Goal: Task Accomplishment & Management: Manage account settings

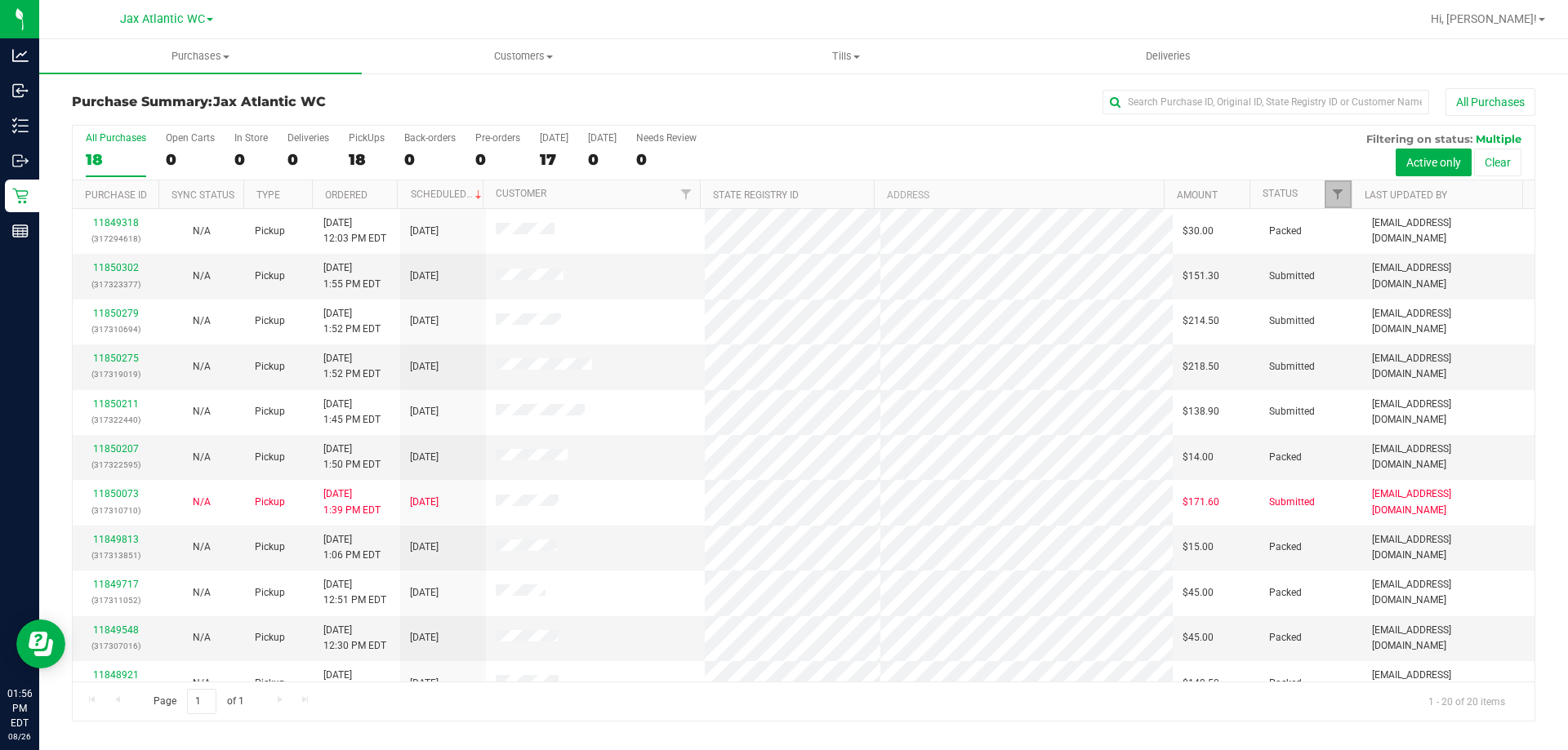
click at [1330, 187] on link "Filter" at bounding box center [1338, 194] width 27 height 28
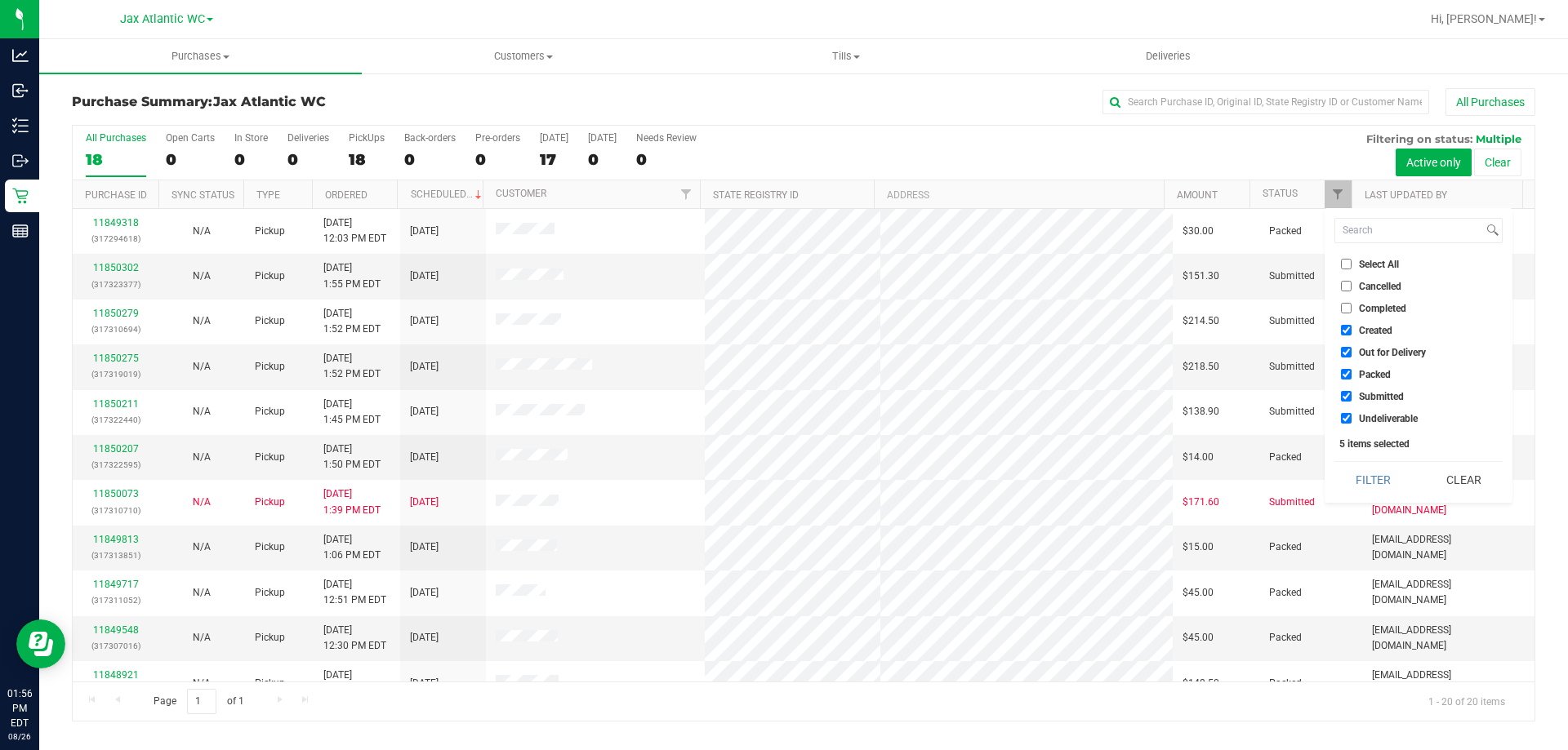
drag, startPoint x: 1344, startPoint y: 333, endPoint x: 1349, endPoint y: 341, distance: 9.4
click at [1345, 332] on input "Created" at bounding box center [1345, 330] width 11 height 11
checkbox input "false"
click at [1351, 360] on li "Out for Delivery" at bounding box center [1419, 352] width 168 height 17
click at [1346, 354] on input "Out for Delivery" at bounding box center [1345, 352] width 11 height 11
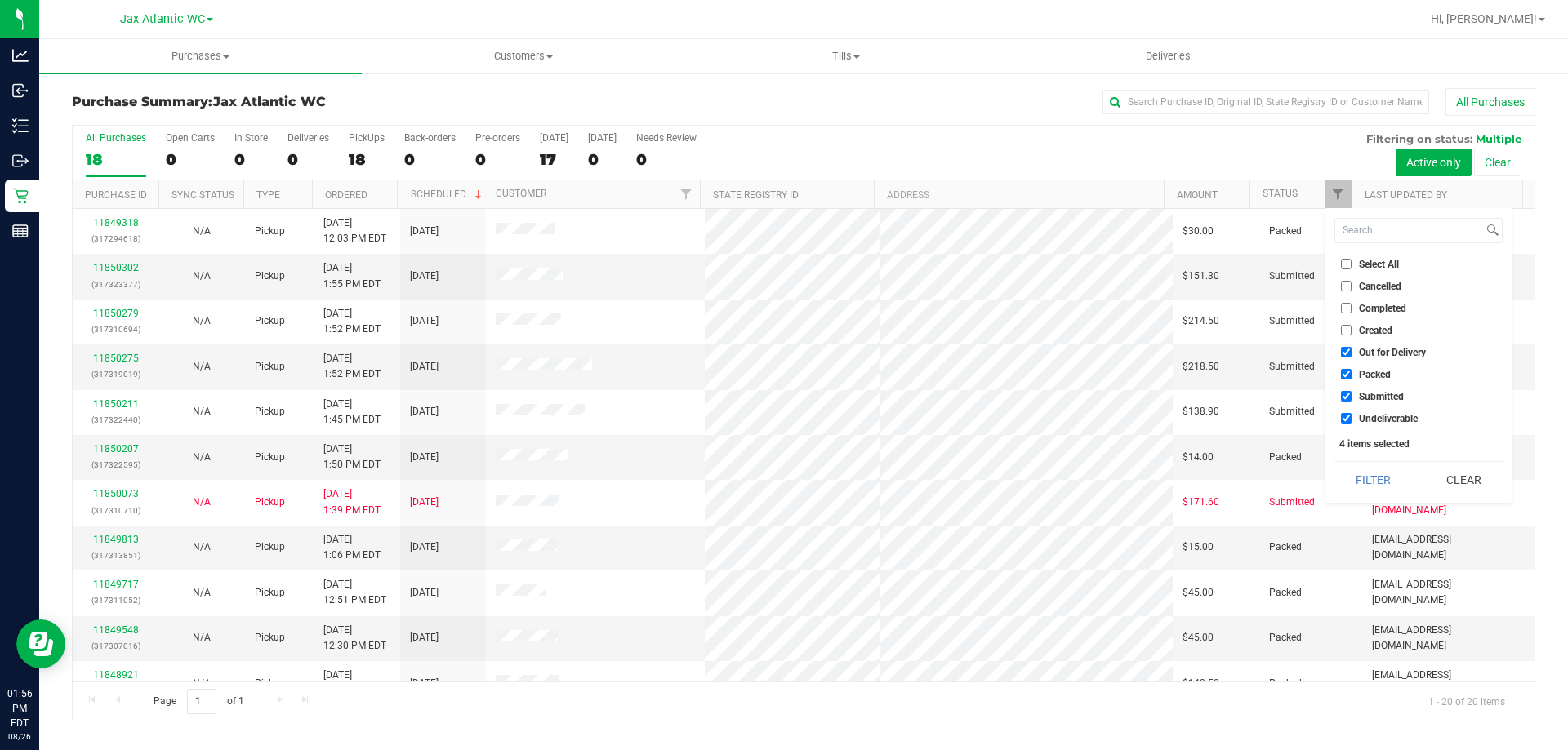
checkbox input "false"
click at [1346, 373] on input "Packed" at bounding box center [1345, 374] width 11 height 11
checkbox input "false"
click at [1342, 421] on input "Undeliverable" at bounding box center [1345, 417] width 11 height 11
checkbox input "false"
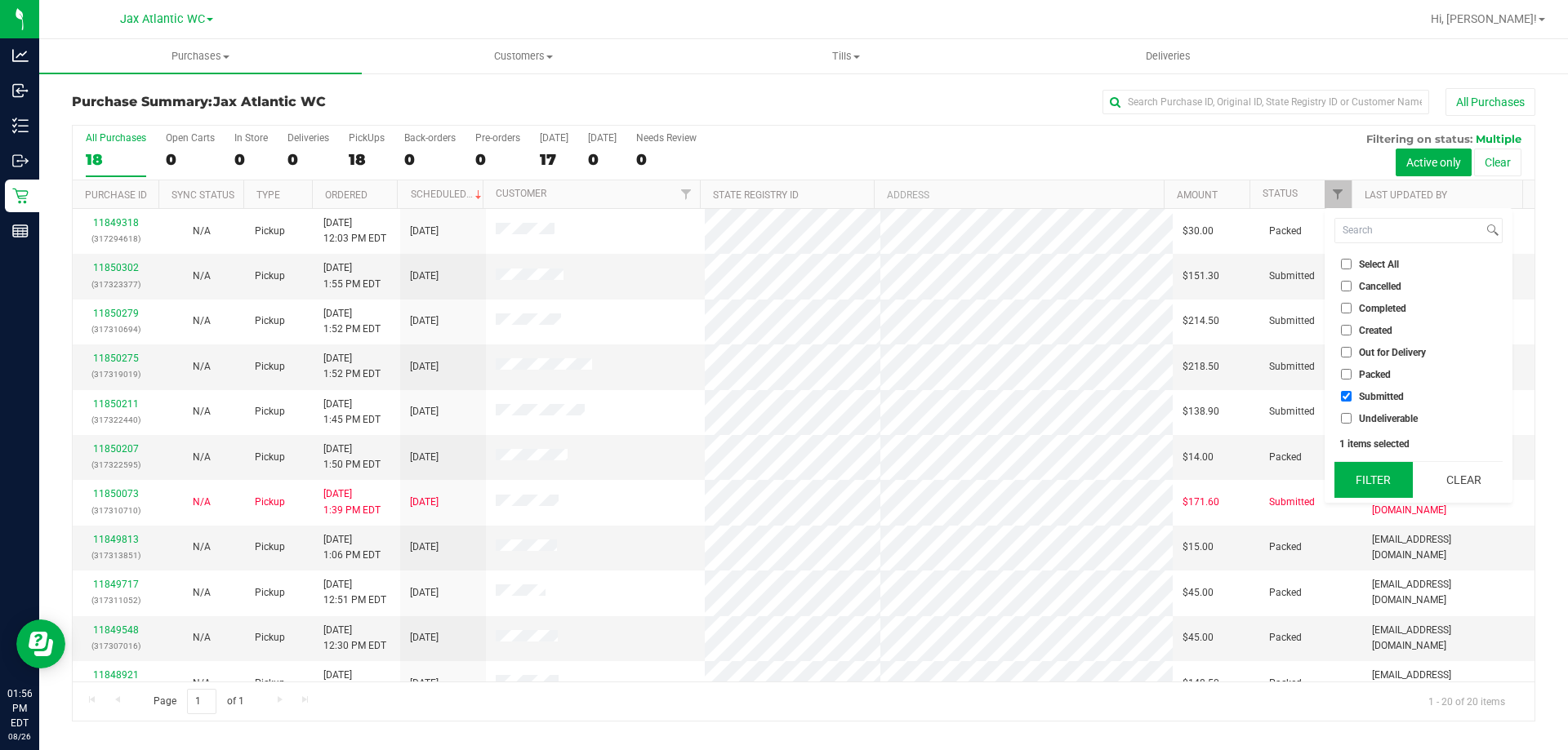
click at [1382, 478] on button "Filter" at bounding box center [1373, 479] width 78 height 36
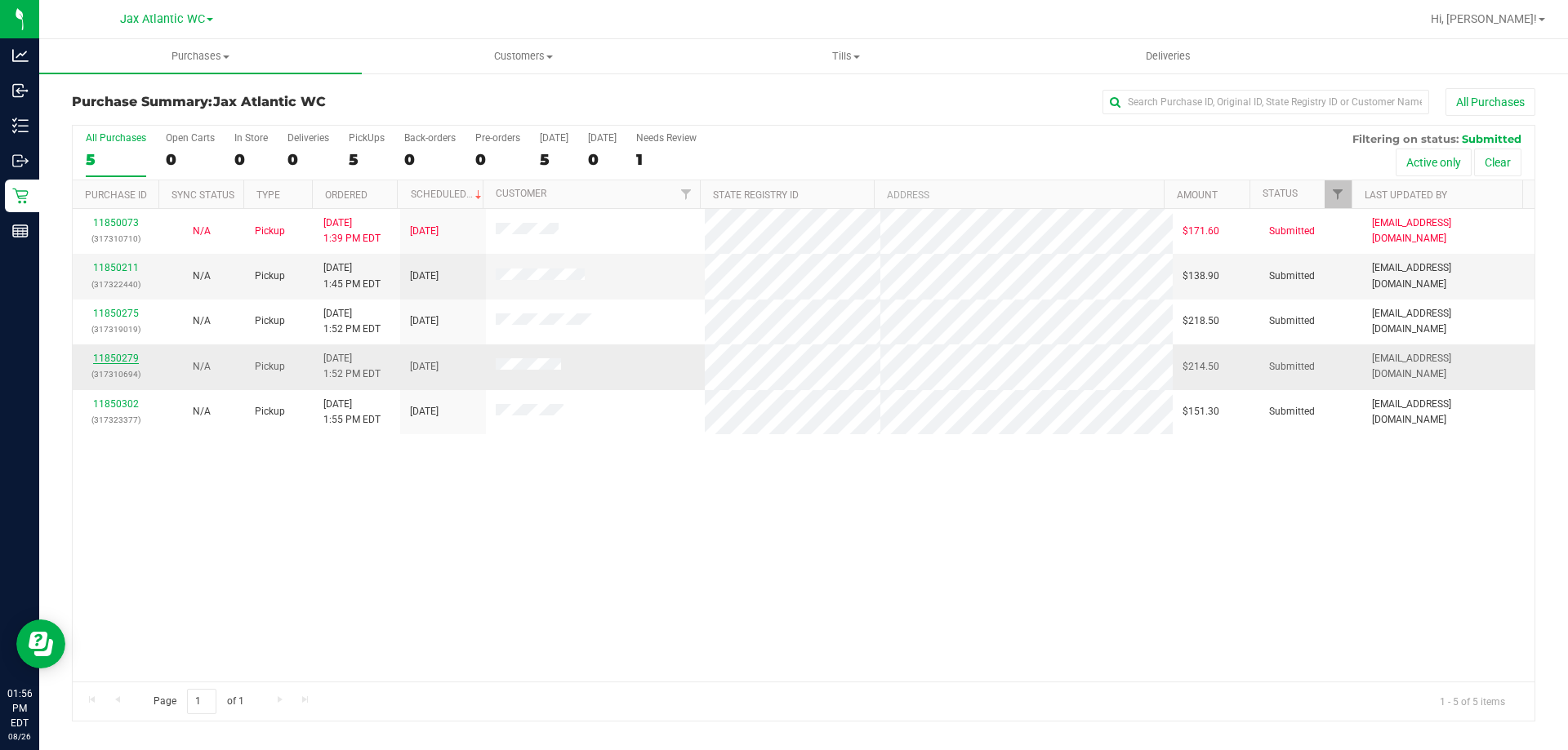
click at [111, 356] on link "11850279" at bounding box center [116, 359] width 45 height 12
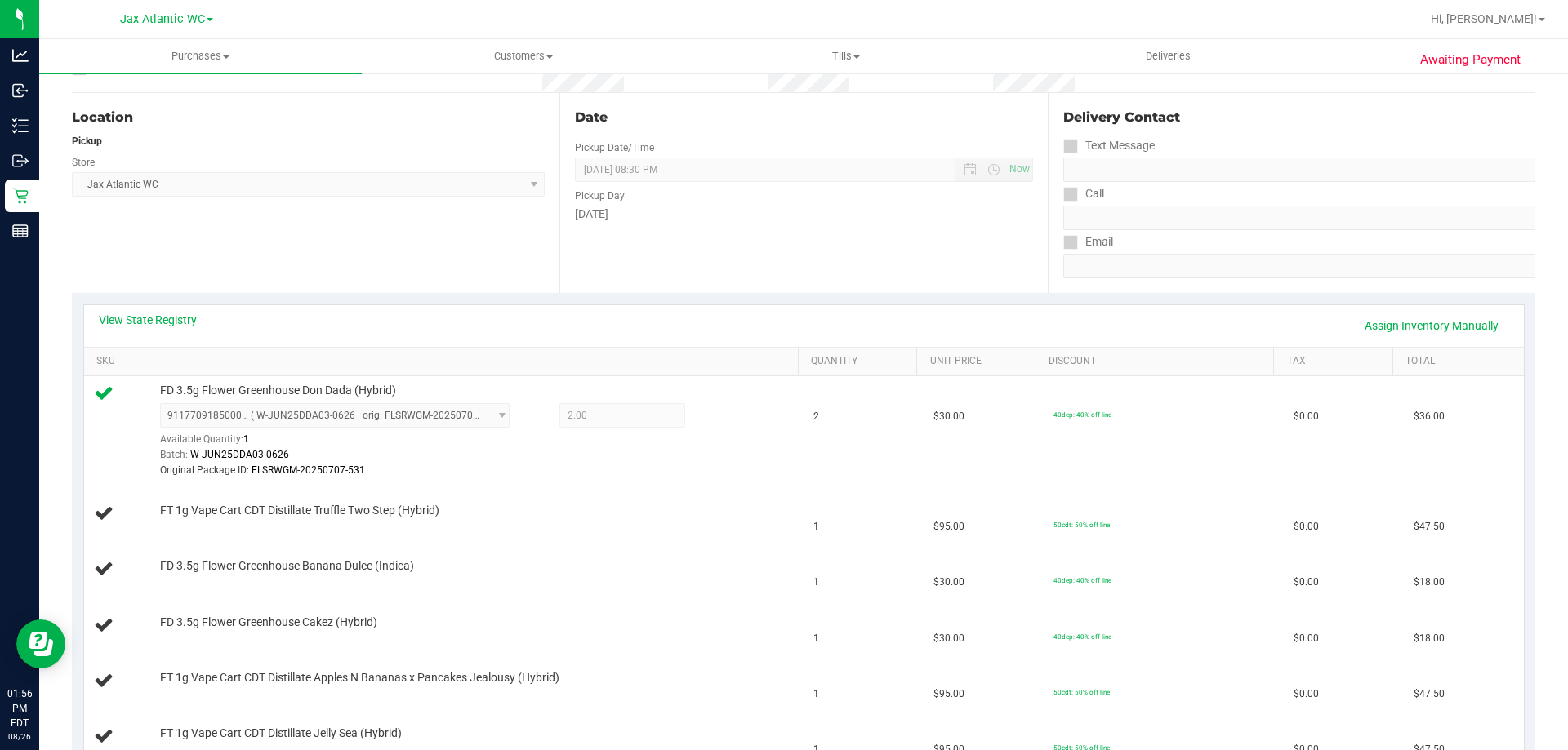
scroll to position [245, 0]
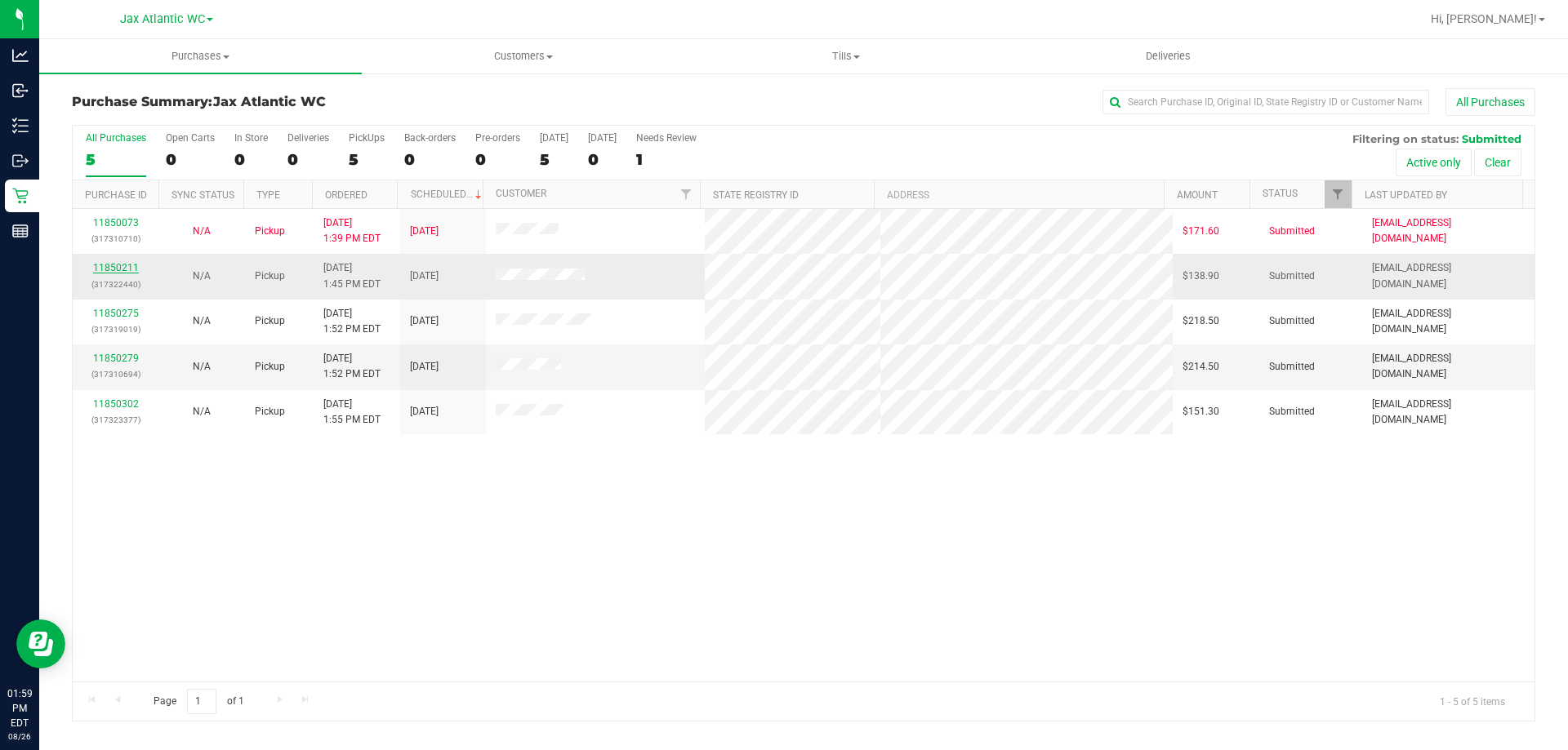
click at [112, 263] on link "11850211" at bounding box center [116, 268] width 45 height 12
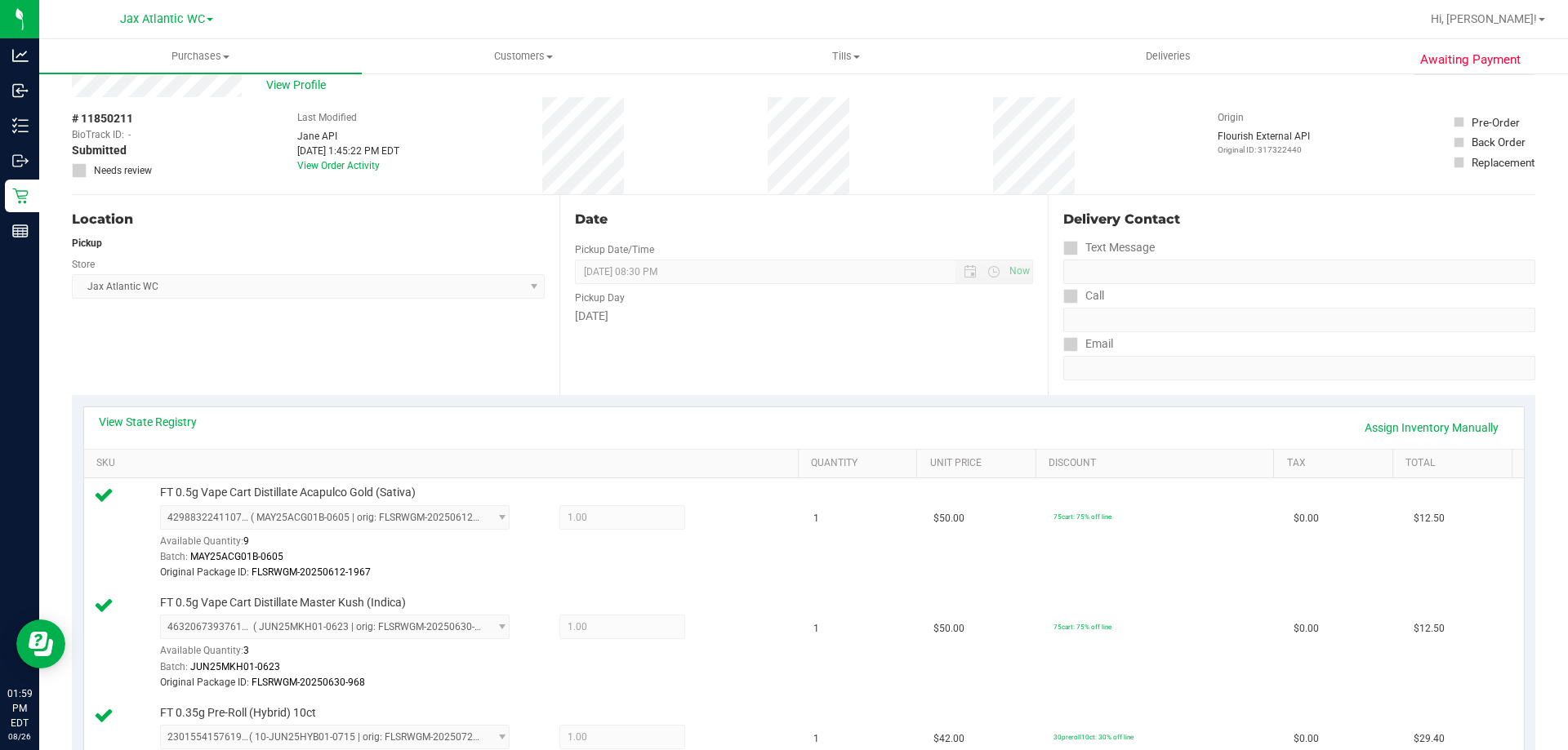
scroll to position [82, 0]
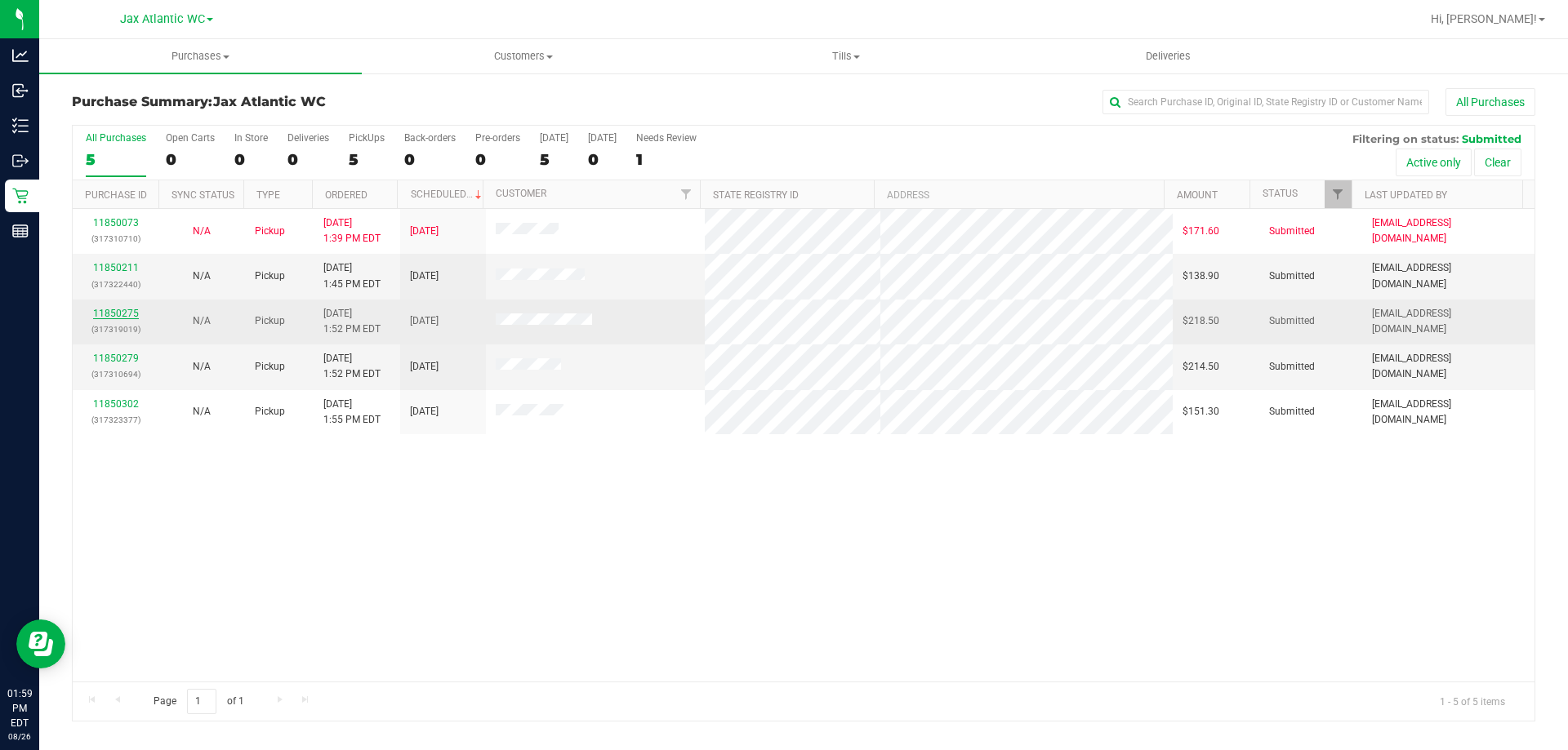
click at [102, 312] on link "11850275" at bounding box center [116, 313] width 45 height 12
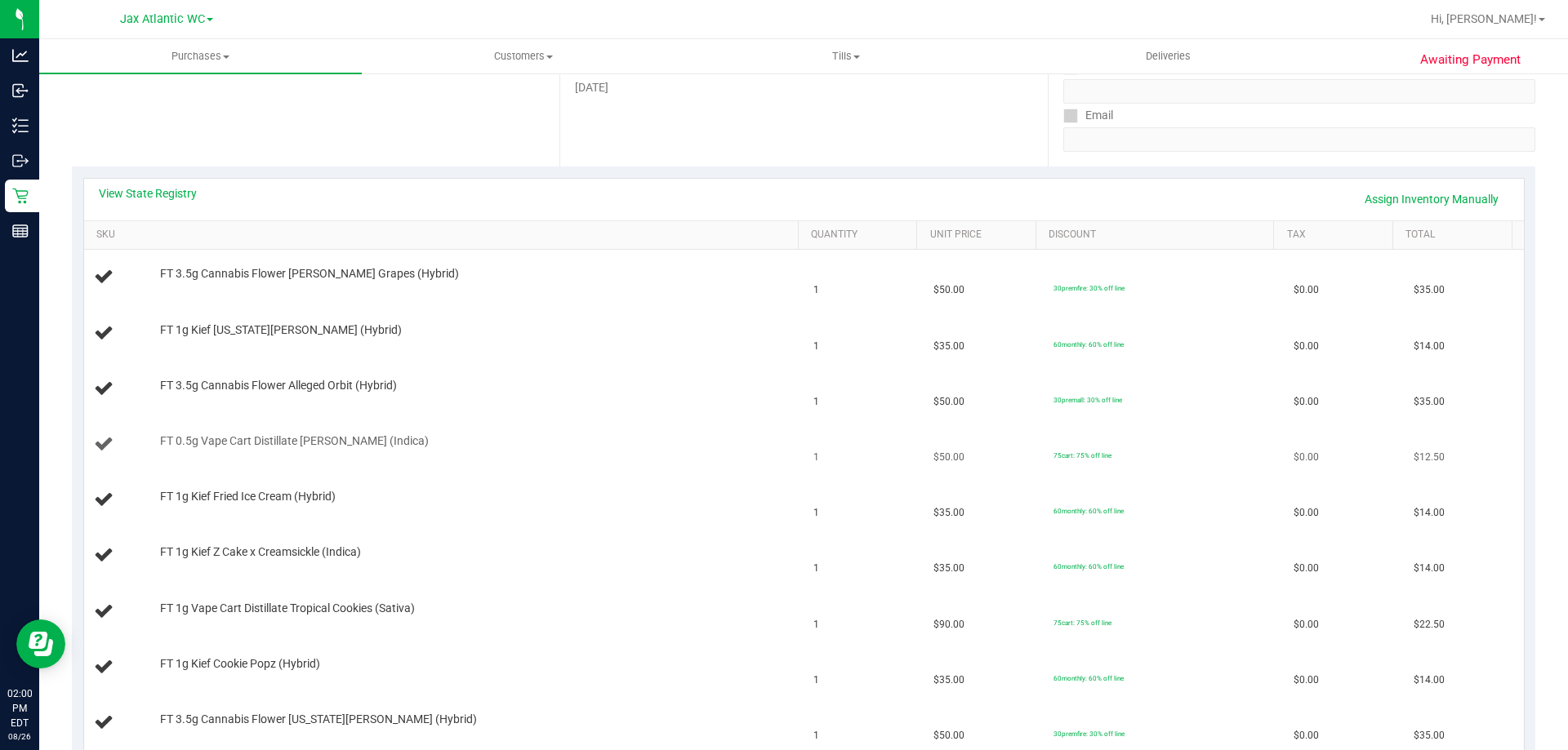
scroll to position [245, 0]
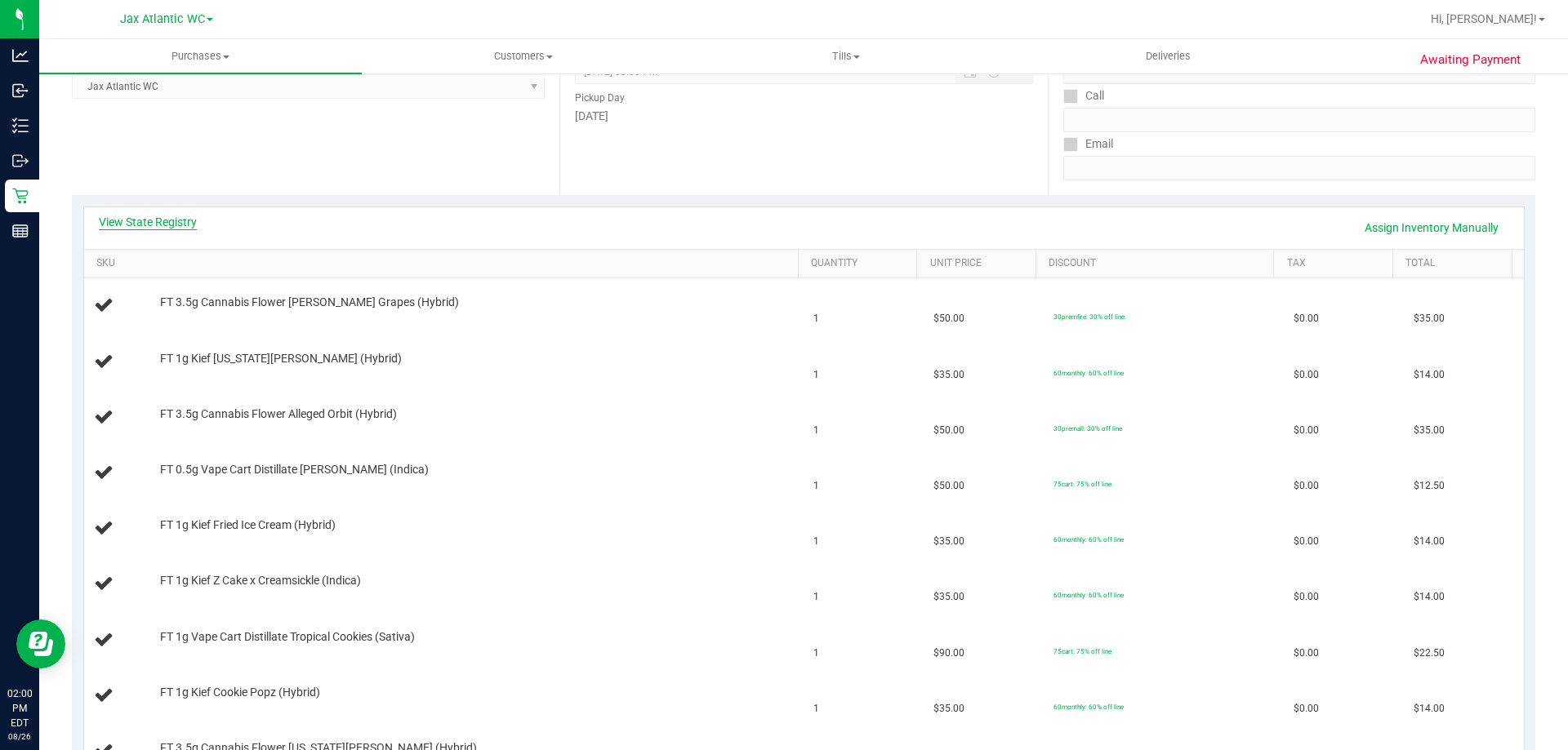
click at [147, 228] on link "View State Registry" at bounding box center [148, 222] width 98 height 16
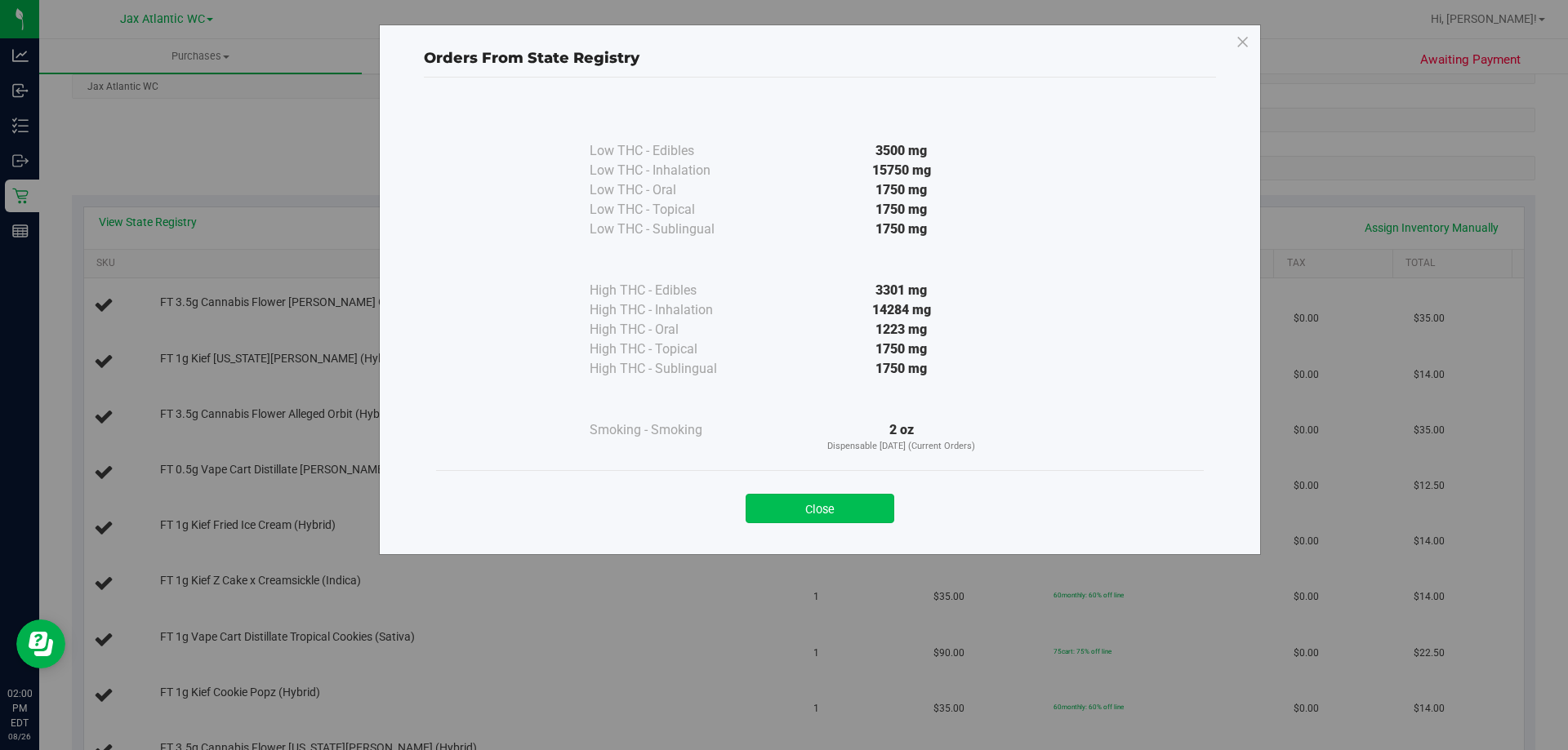
click at [787, 507] on button "Close" at bounding box center [820, 508] width 149 height 29
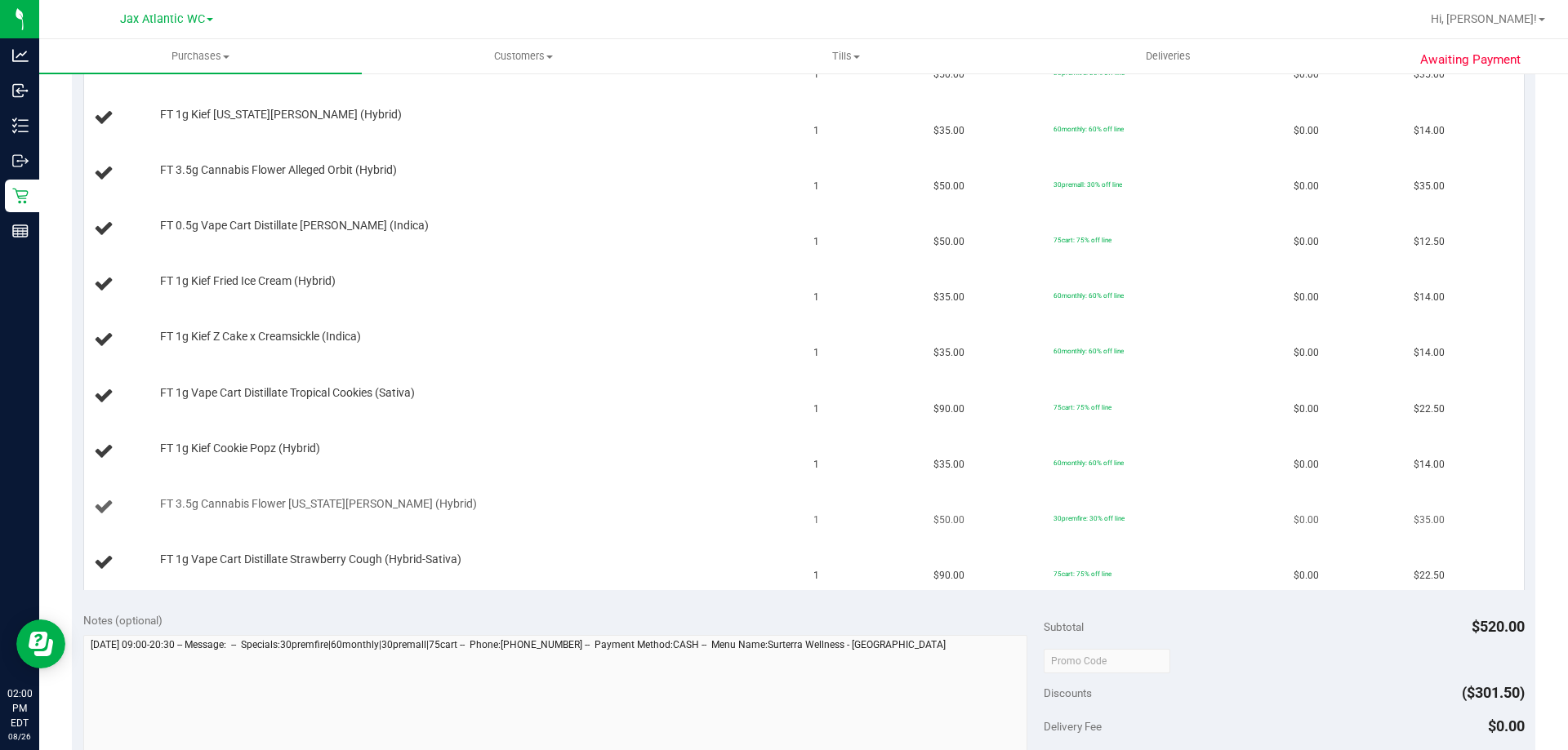
scroll to position [490, 0]
drag, startPoint x: 615, startPoint y: 571, endPoint x: 625, endPoint y: 429, distance: 142.4
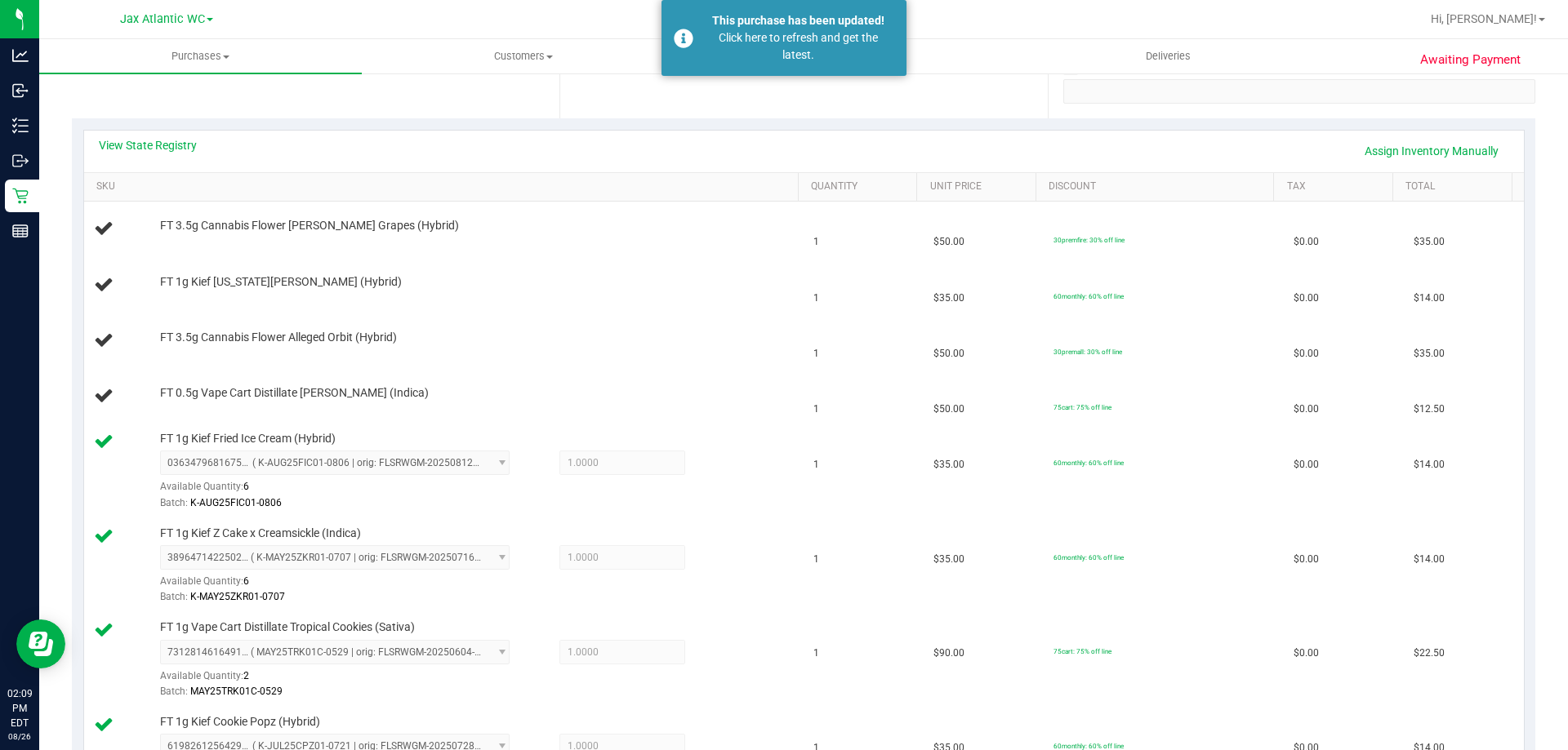
scroll to position [327, 0]
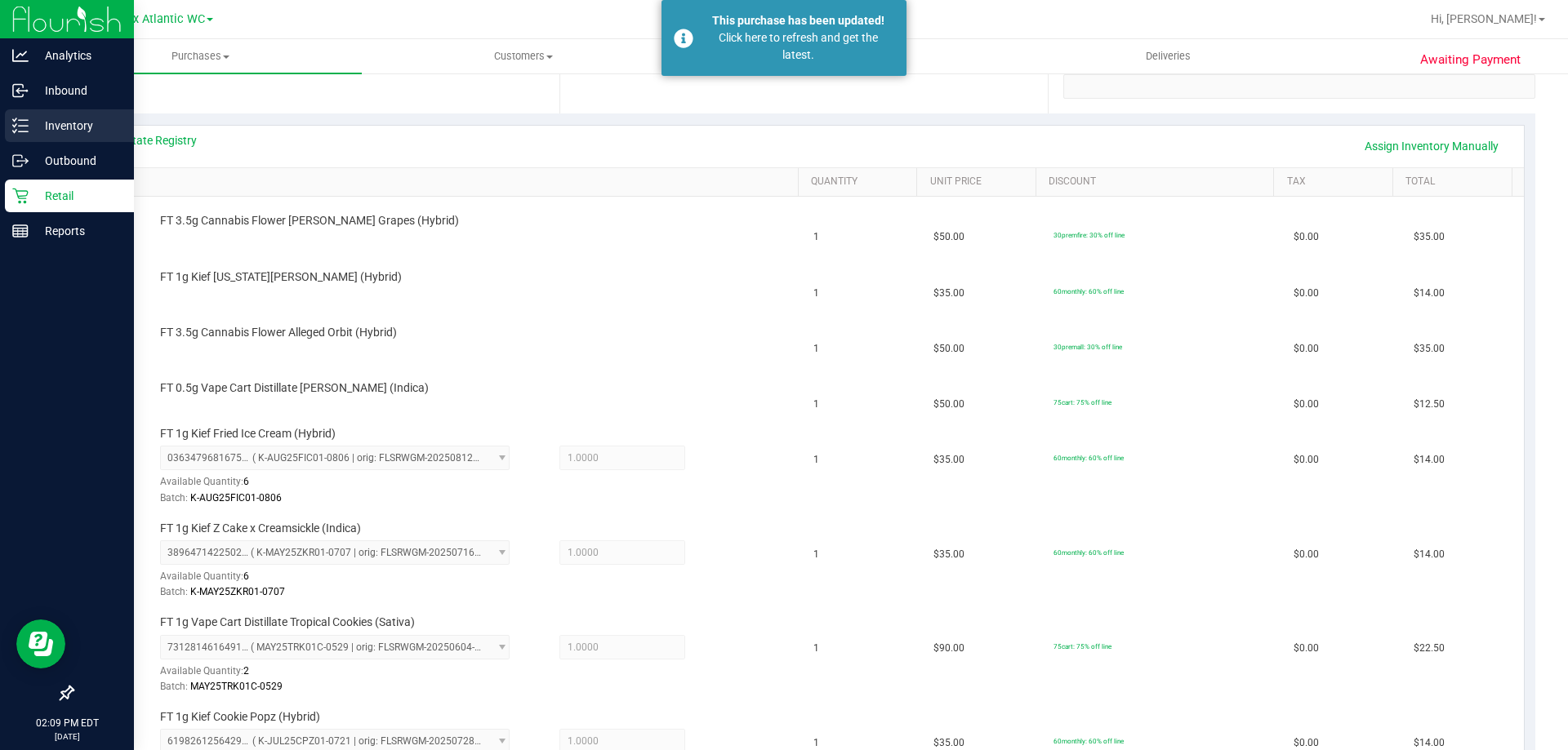
click at [65, 136] on div "Inventory" at bounding box center [69, 125] width 129 height 33
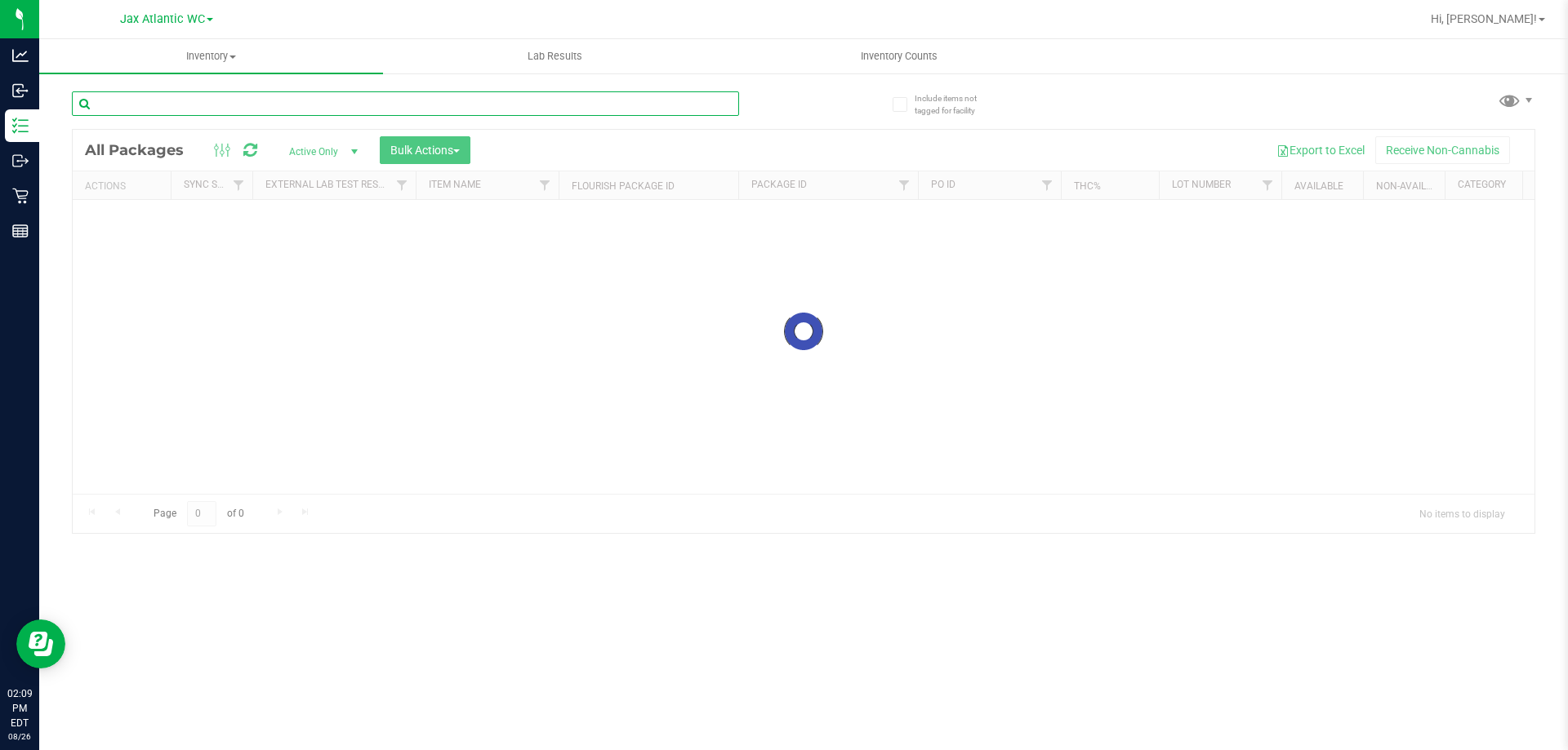
click at [197, 109] on input "text" at bounding box center [406, 103] width 667 height 24
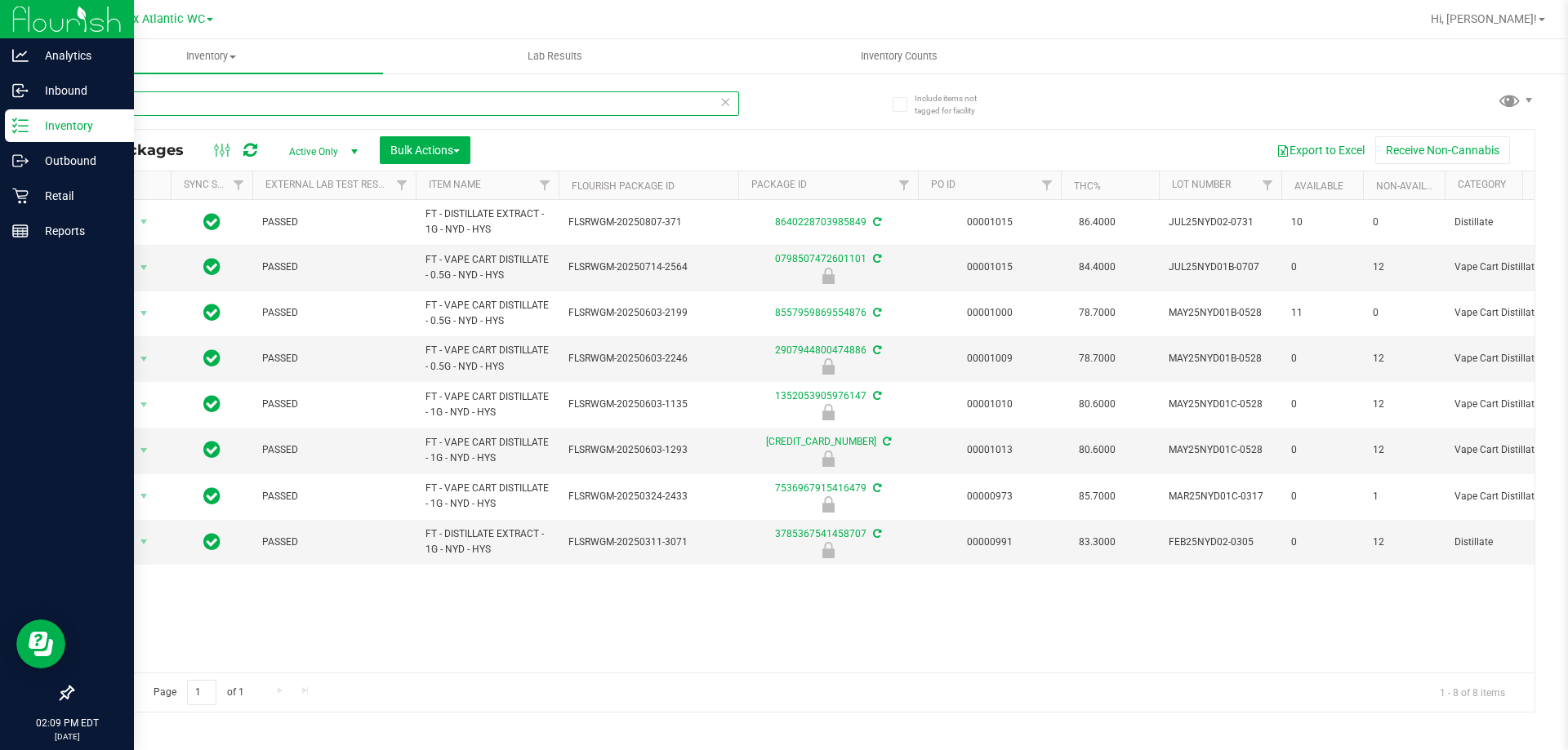
type input "n"
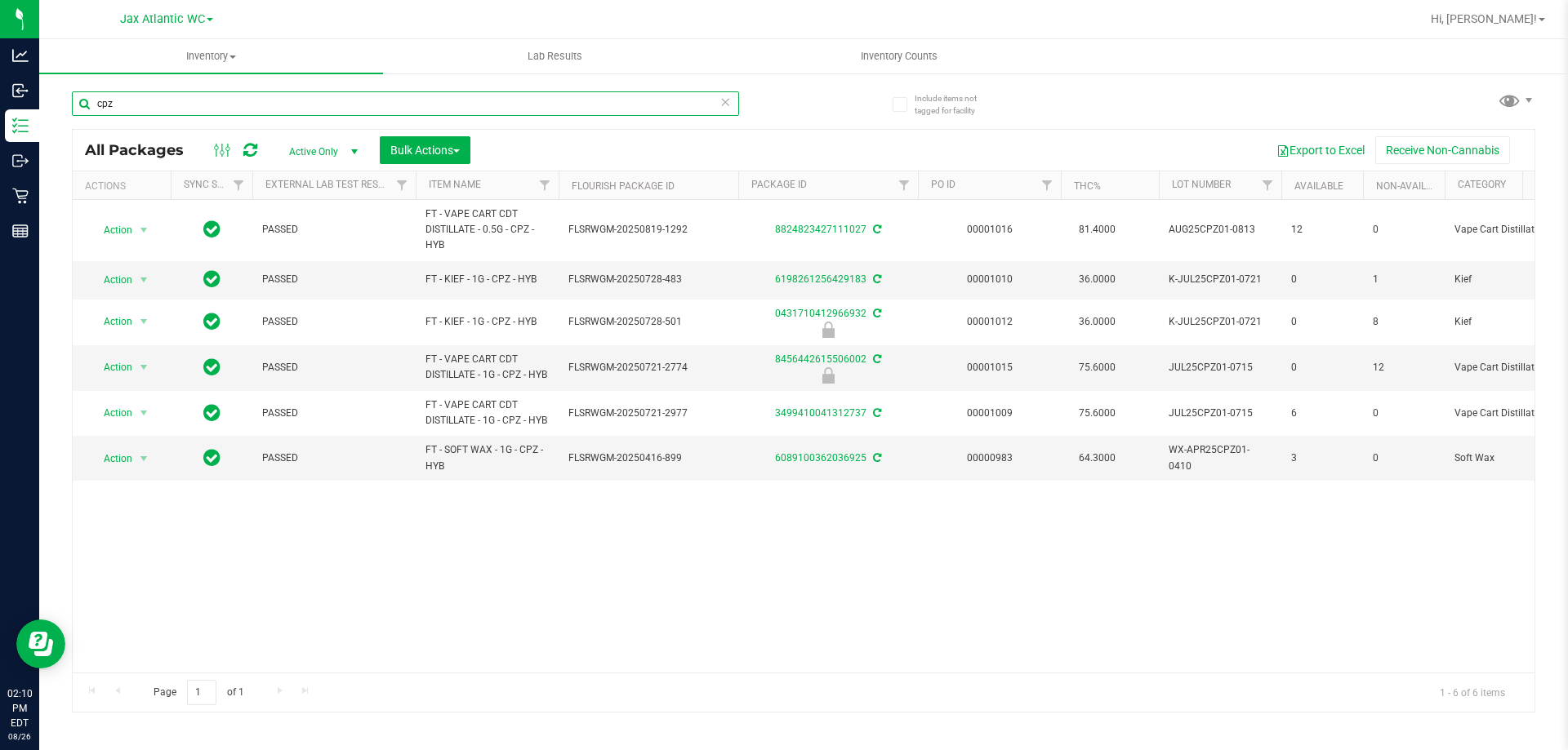
type input "cpz"
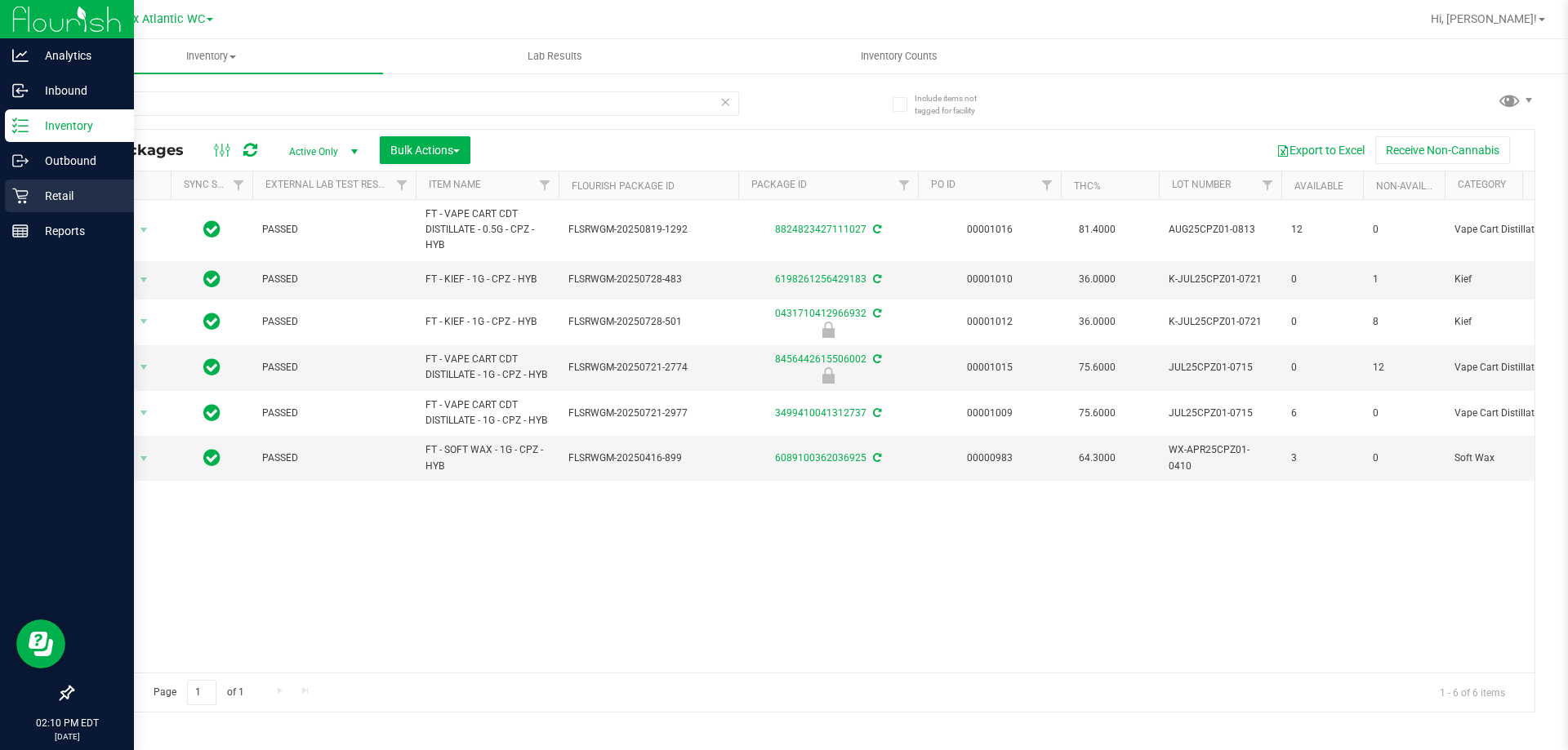
click at [77, 200] on p "Retail" at bounding box center [78, 196] width 98 height 19
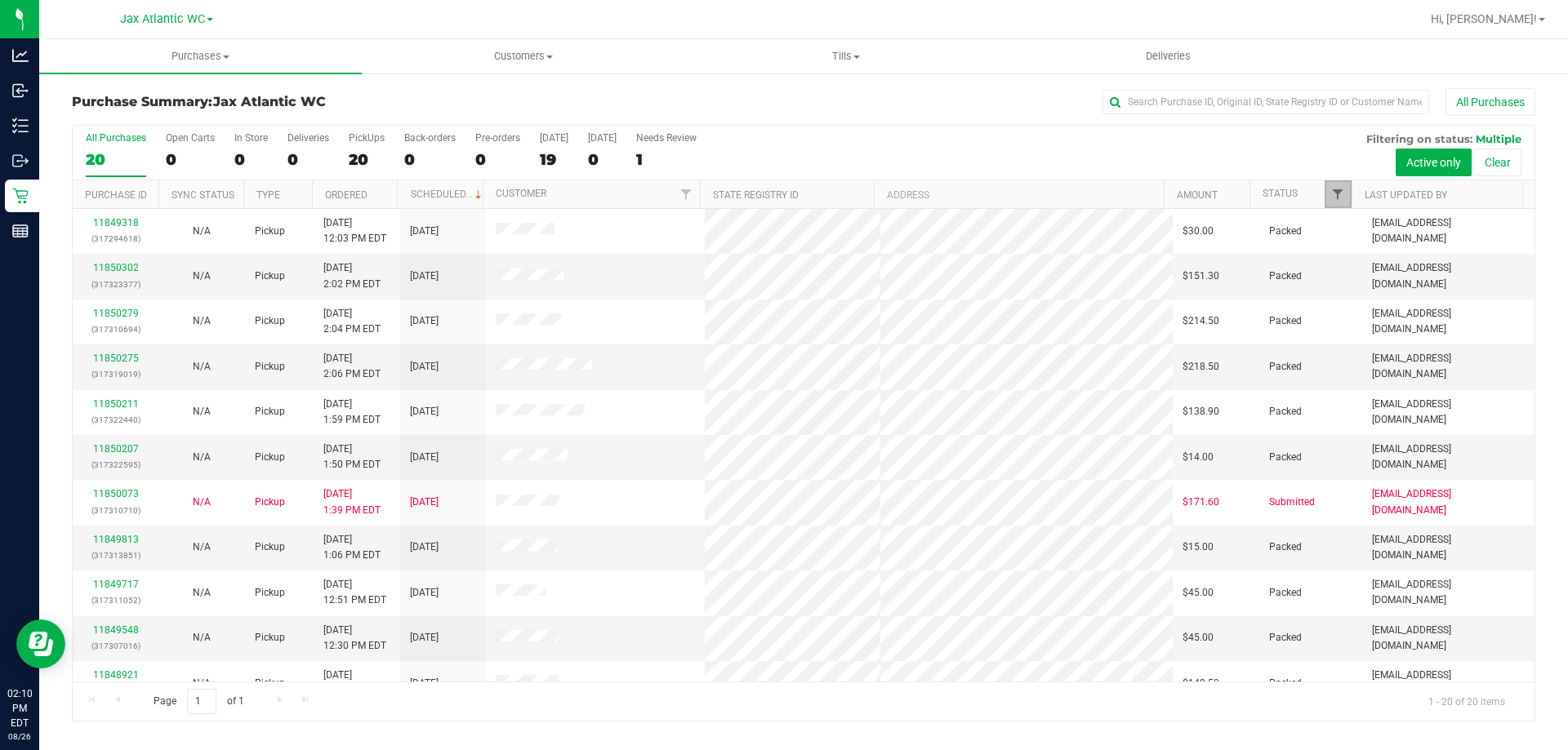
click at [1342, 190] on span "Filter" at bounding box center [1338, 195] width 14 height 13
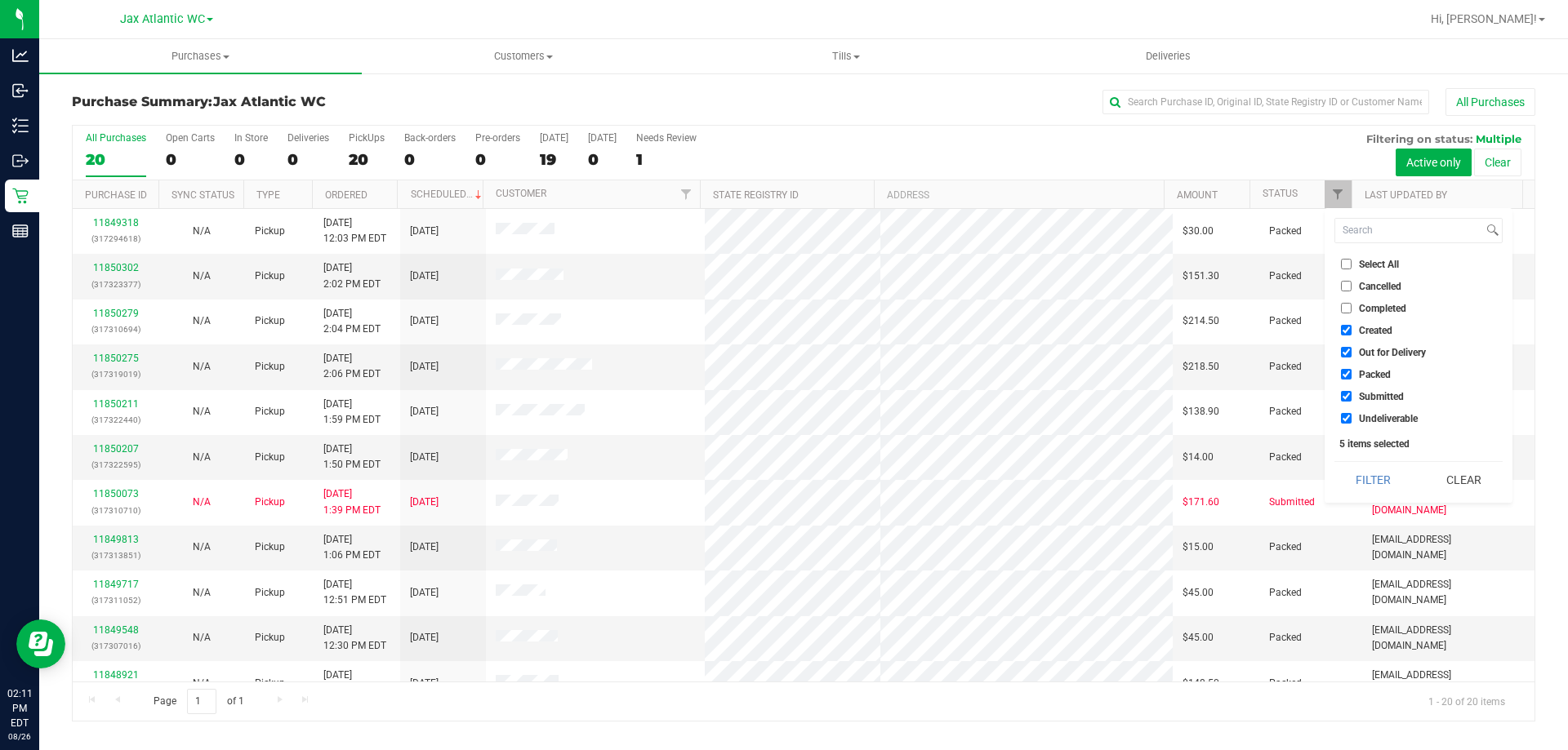
click at [1347, 327] on input "Created" at bounding box center [1345, 330] width 11 height 11
checkbox input "false"
click at [1345, 351] on input "Out for Delivery" at bounding box center [1345, 352] width 11 height 11
checkbox input "false"
click at [1342, 377] on input "Packed" at bounding box center [1345, 374] width 11 height 11
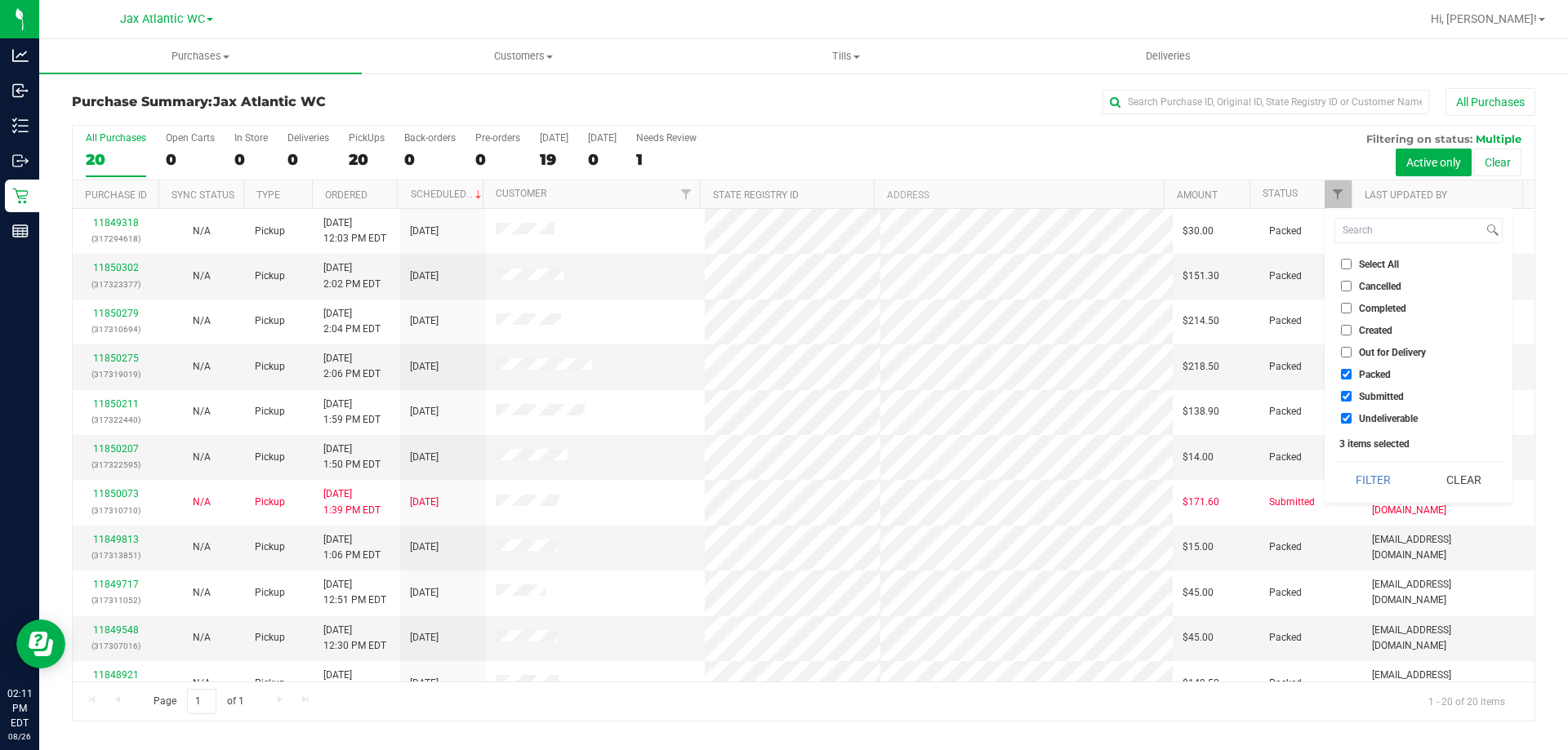
checkbox input "false"
click at [1338, 415] on li "Undeliverable" at bounding box center [1419, 418] width 168 height 17
click at [1341, 415] on input "Undeliverable" at bounding box center [1345, 417] width 11 height 11
checkbox input "false"
click at [1374, 493] on button "Filter" at bounding box center [1373, 479] width 78 height 36
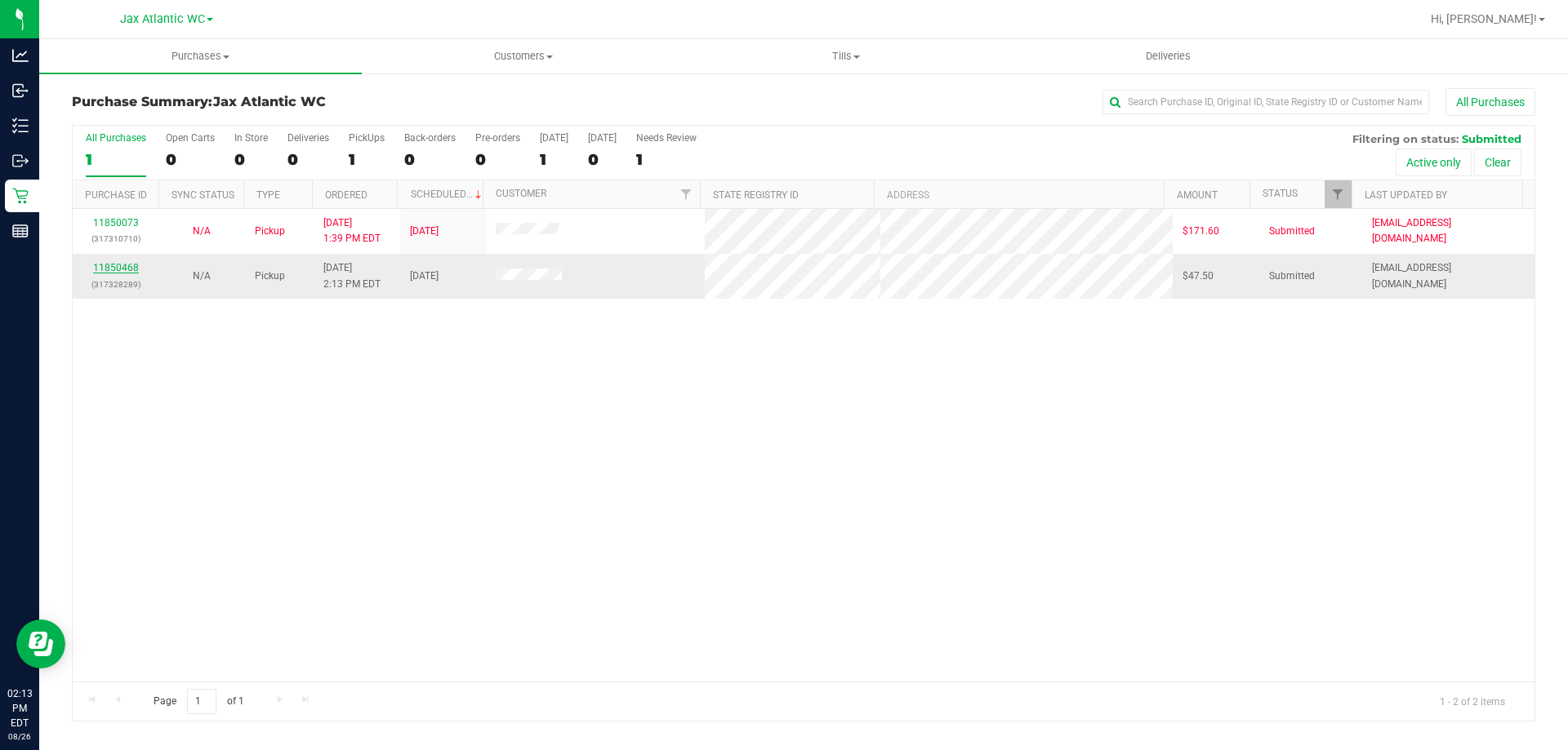
click at [128, 267] on link "11850468" at bounding box center [116, 268] width 45 height 12
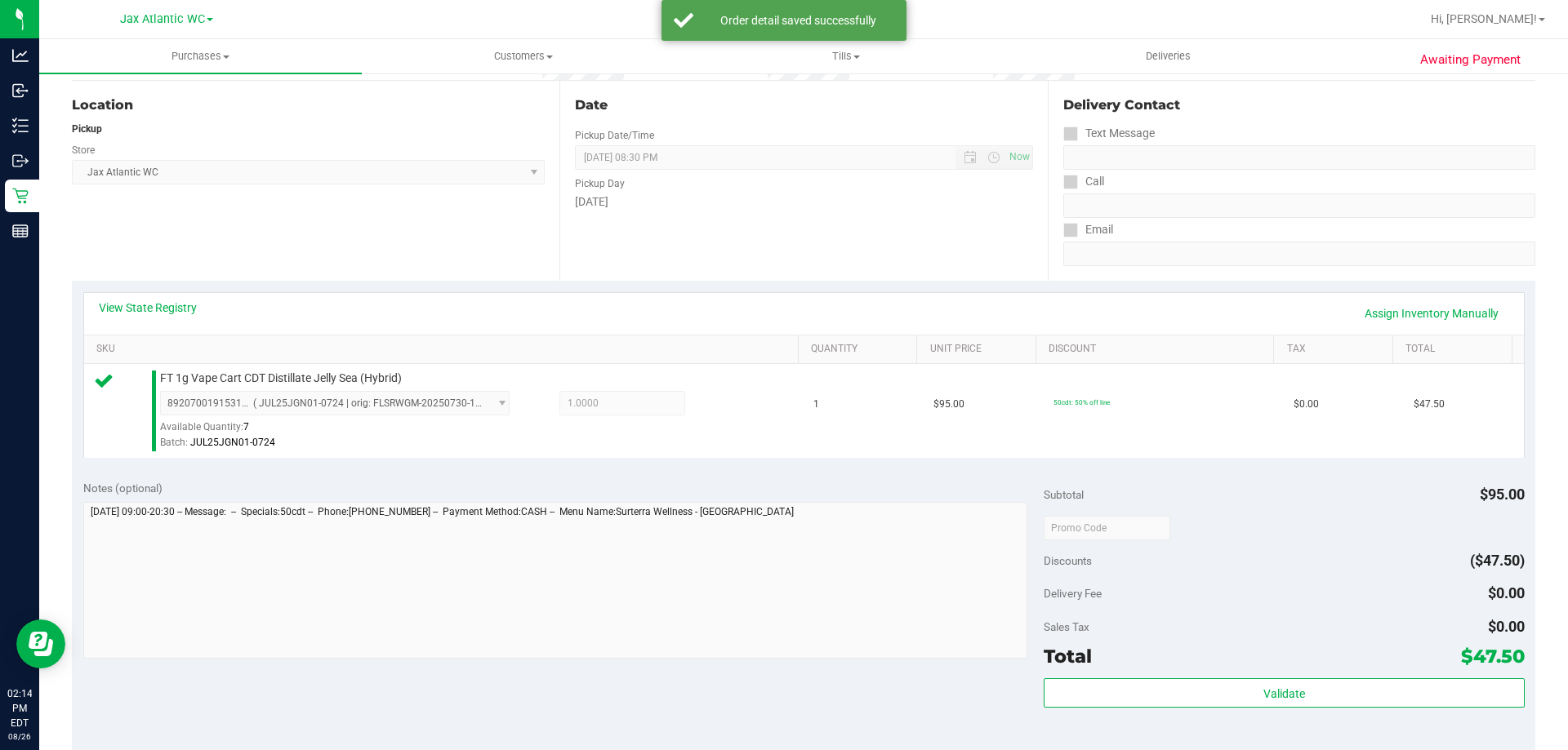
scroll to position [490, 0]
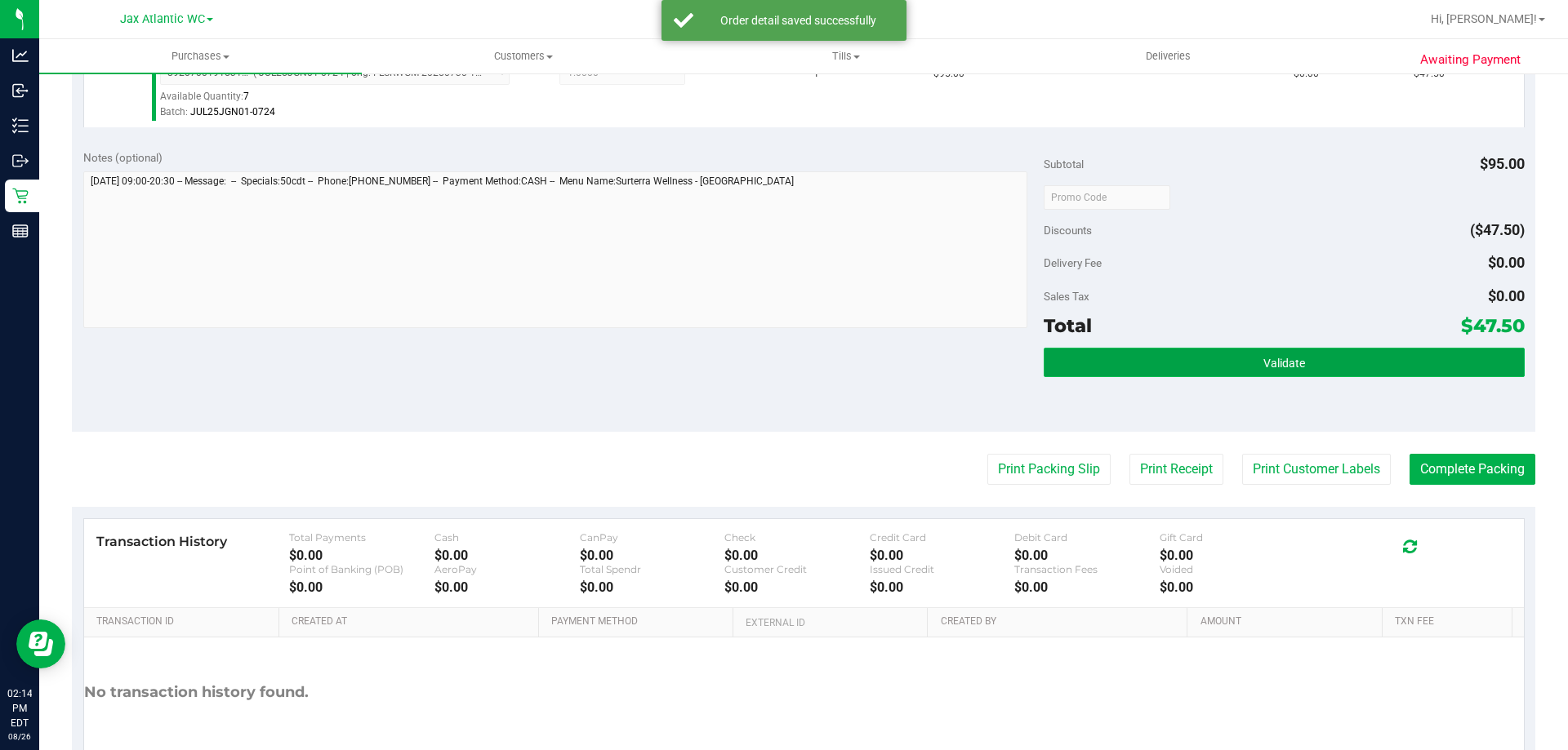
click at [1203, 348] on button "Validate" at bounding box center [1284, 362] width 480 height 29
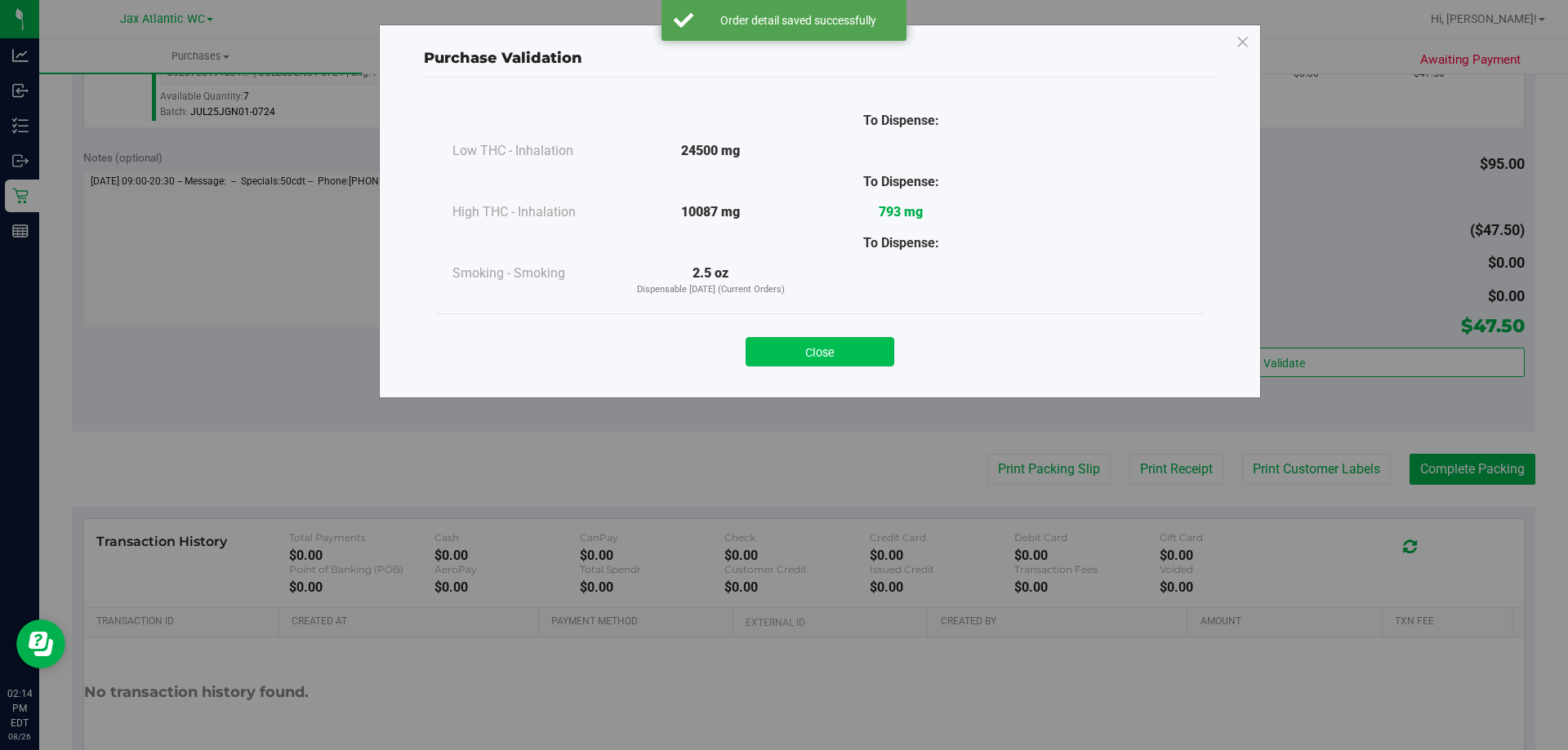
click at [834, 339] on button "Close" at bounding box center [820, 352] width 149 height 29
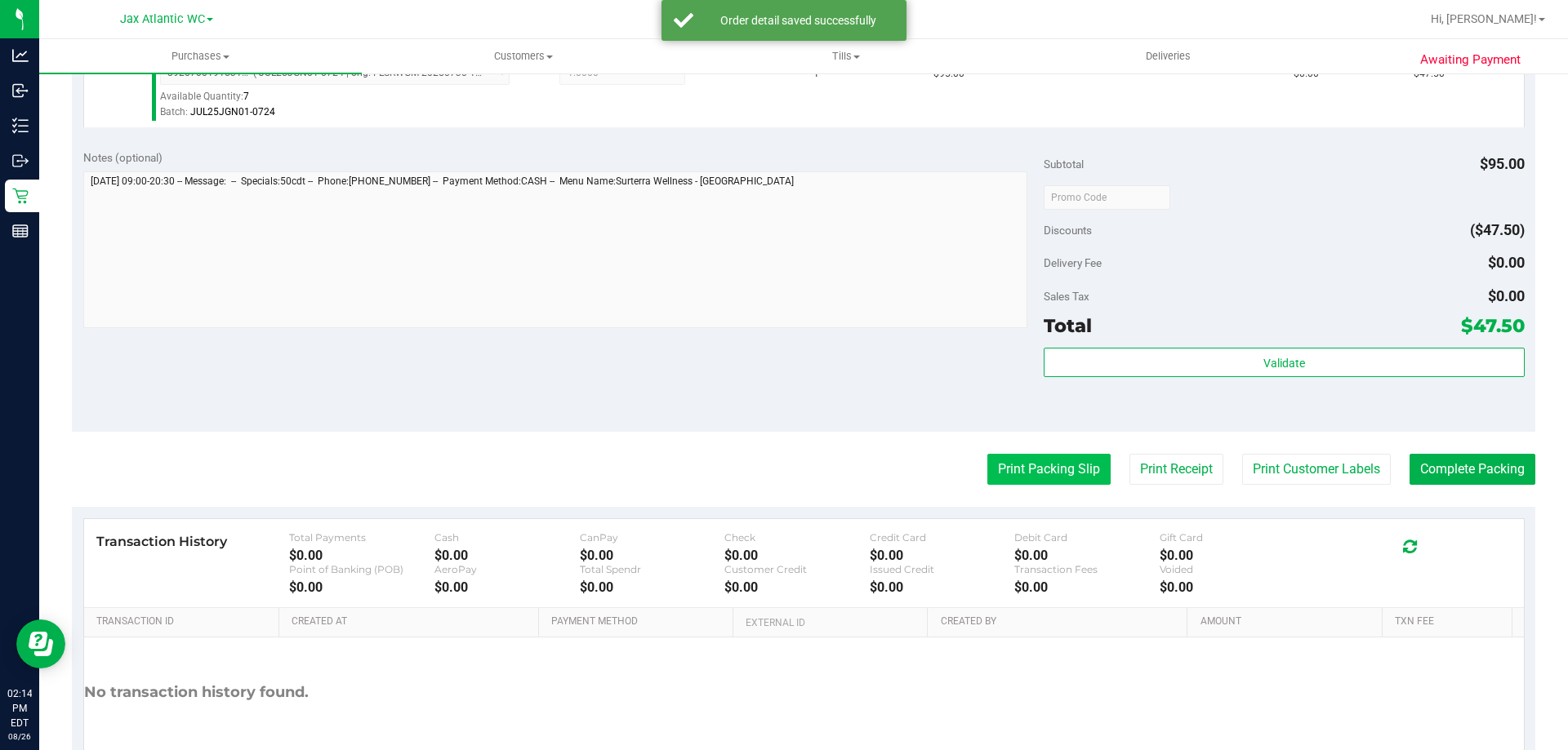
click at [994, 470] on button "Print Packing Slip" at bounding box center [1049, 469] width 123 height 31
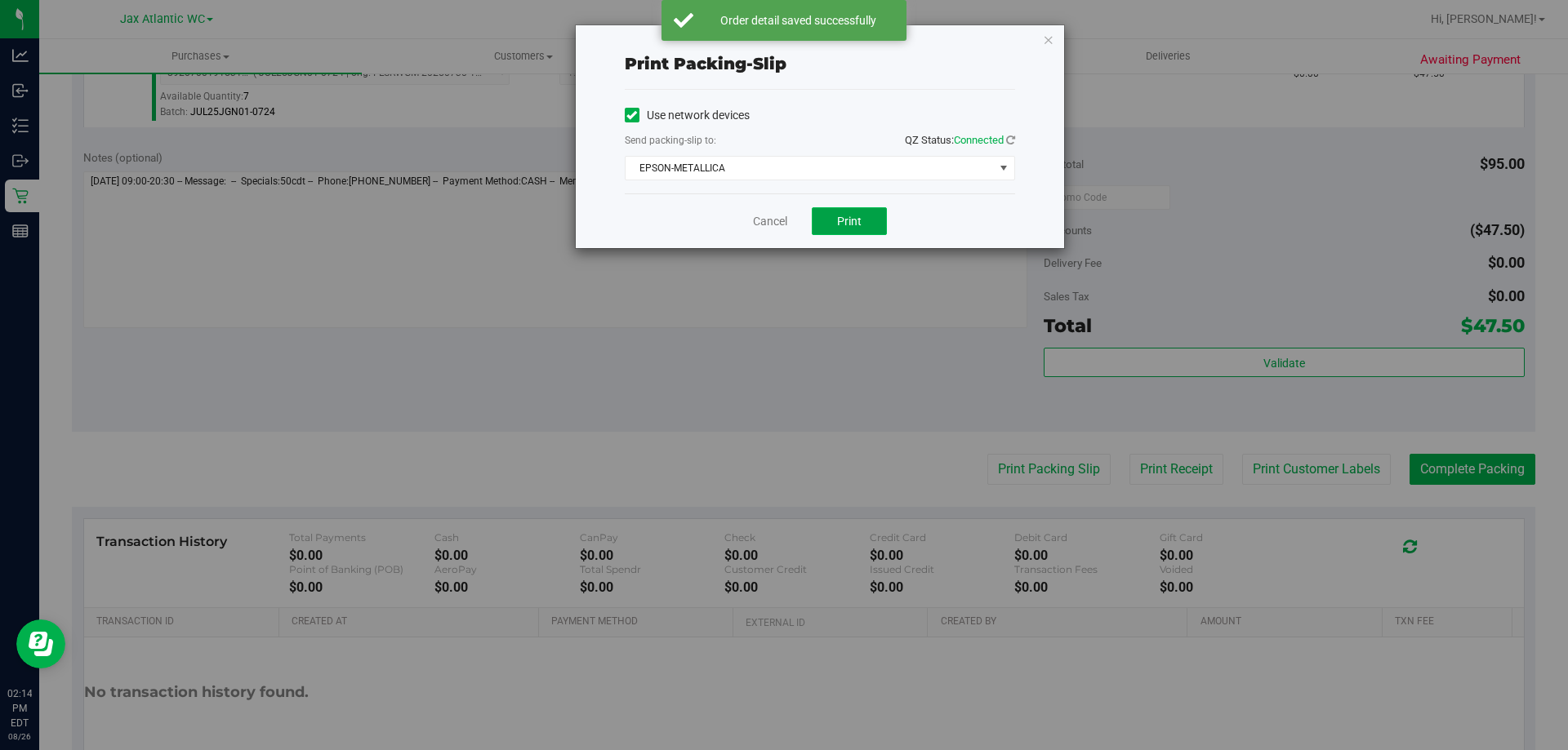
click at [855, 213] on button "Print" at bounding box center [850, 221] width 75 height 28
click at [764, 218] on link "Cancel" at bounding box center [770, 222] width 35 height 17
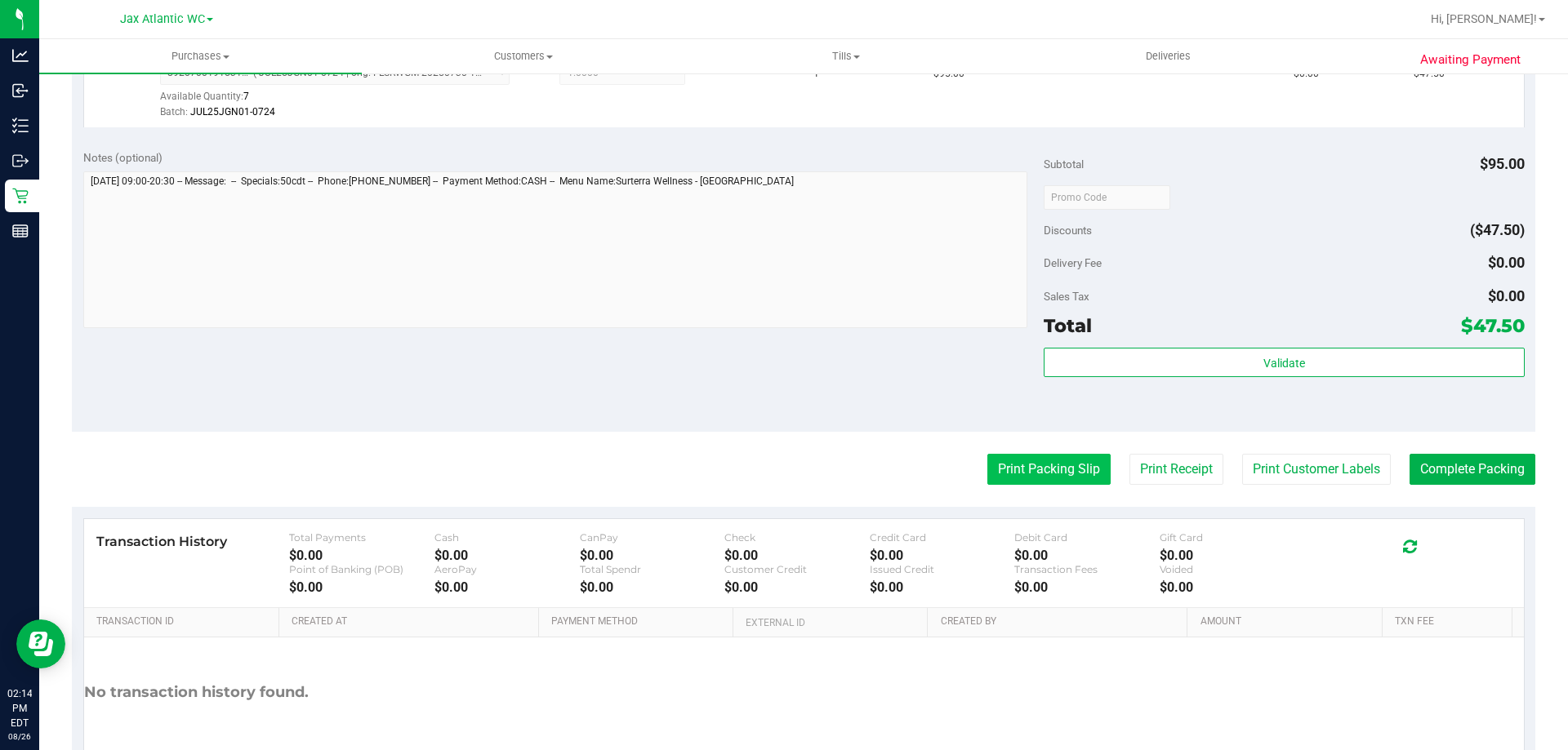
click at [1084, 473] on button "Print Packing Slip" at bounding box center [1049, 469] width 123 height 31
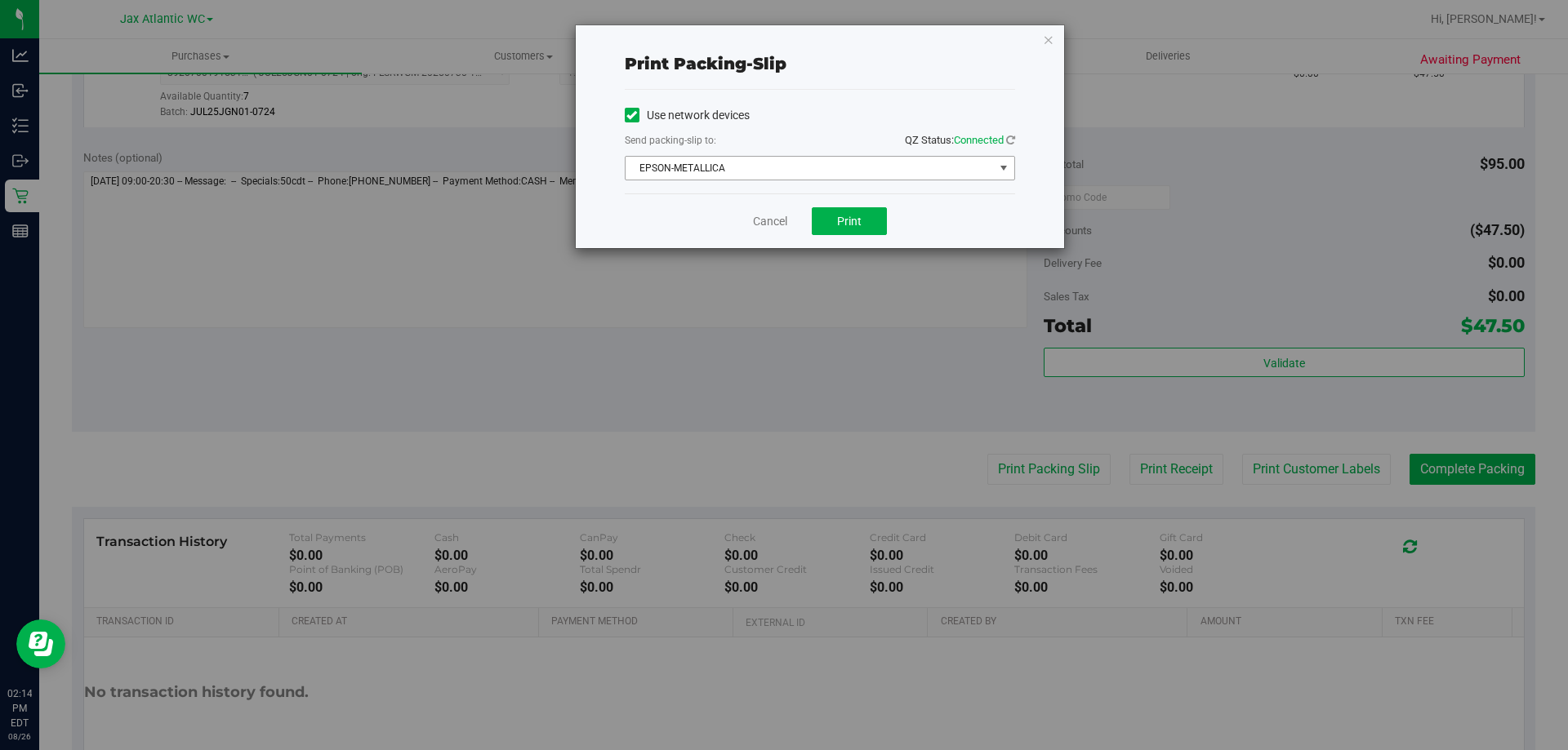
click at [801, 173] on span "EPSON-METALLICA" at bounding box center [810, 169] width 368 height 23
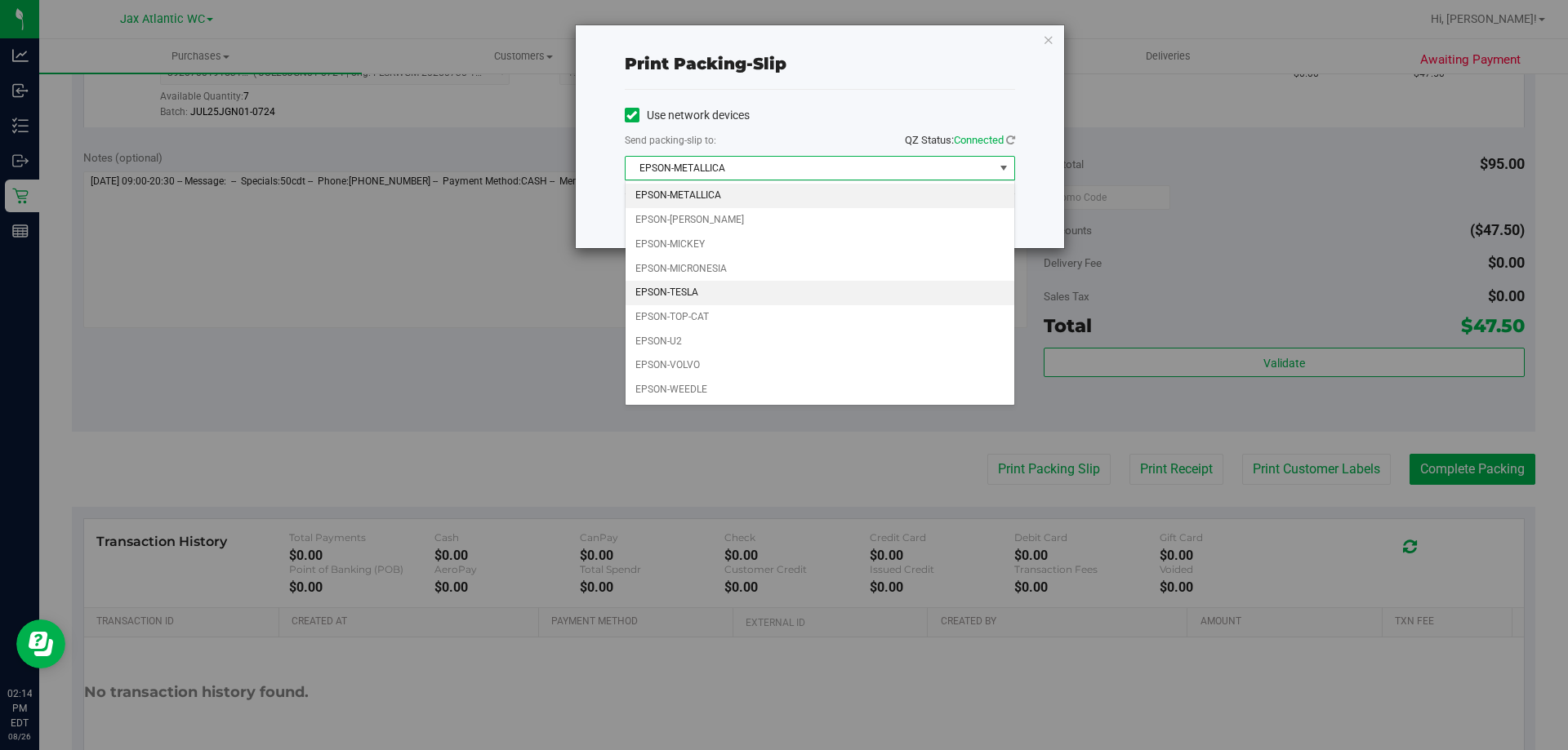
click at [690, 285] on li "EPSON-TESLA" at bounding box center [820, 292] width 389 height 24
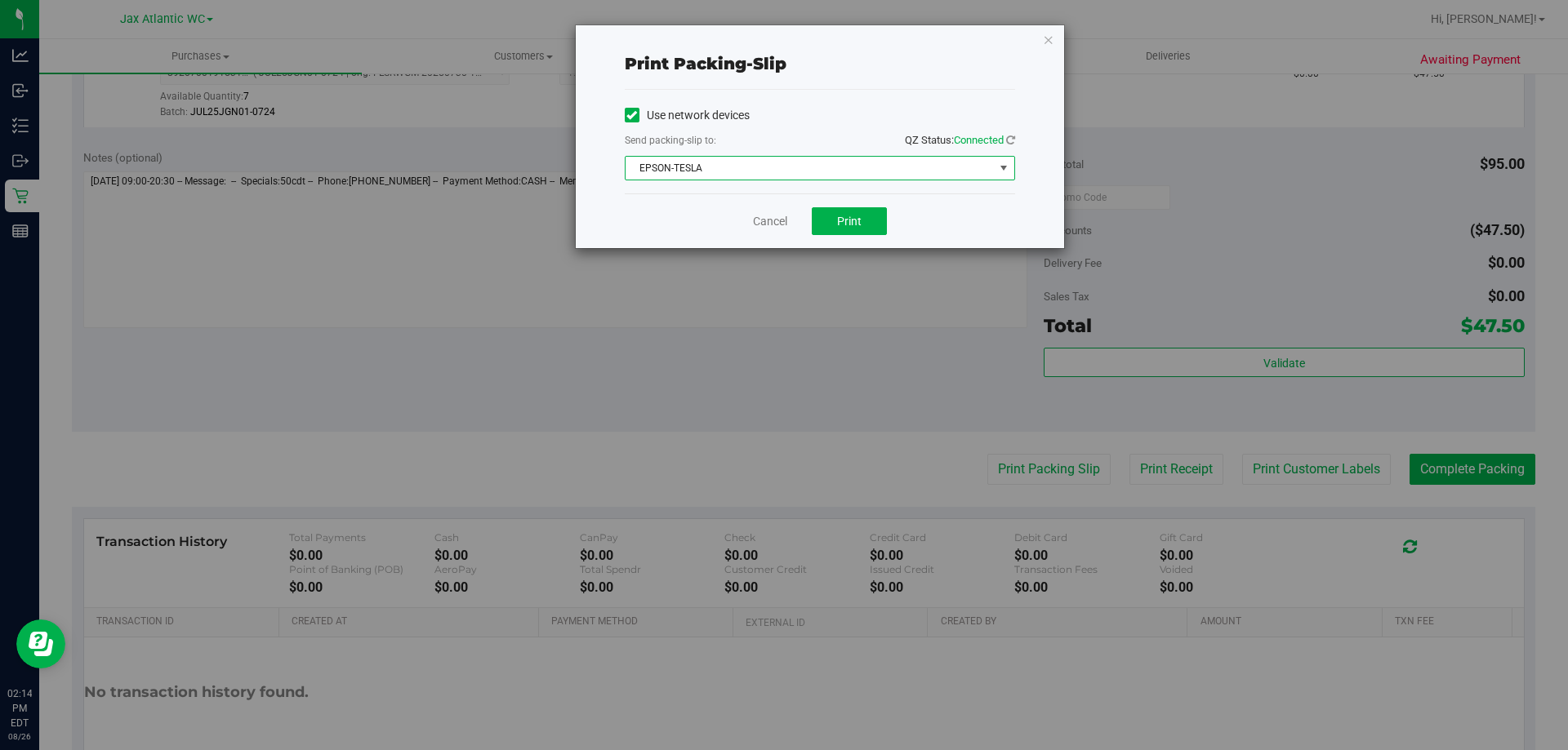
click at [1457, 461] on div "Print packing-slip Use network devices Send packing-slip to: QZ Status: Connect…" at bounding box center [790, 375] width 1580 height 750
click at [840, 211] on button "Print" at bounding box center [850, 221] width 75 height 28
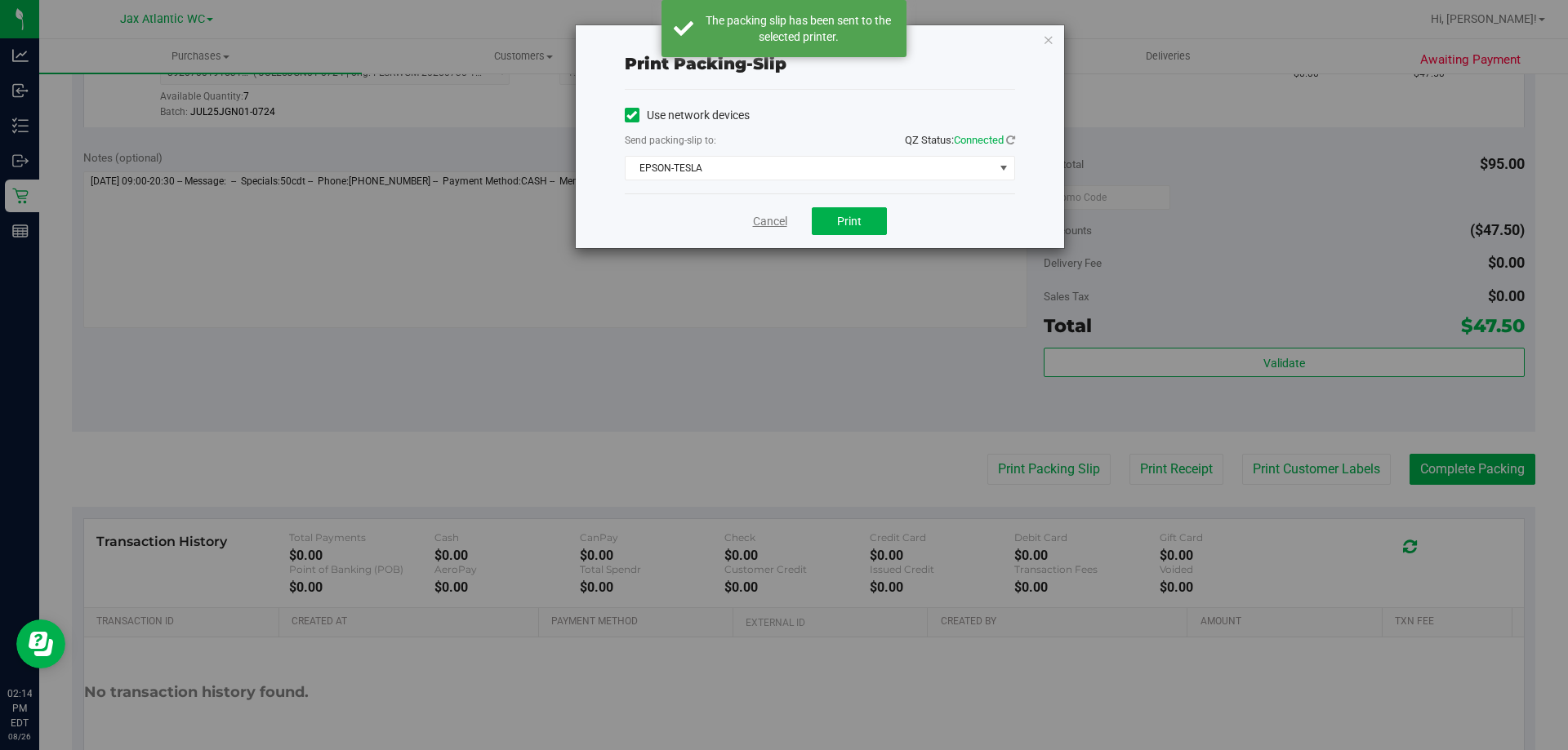
click at [764, 222] on link "Cancel" at bounding box center [770, 222] width 35 height 17
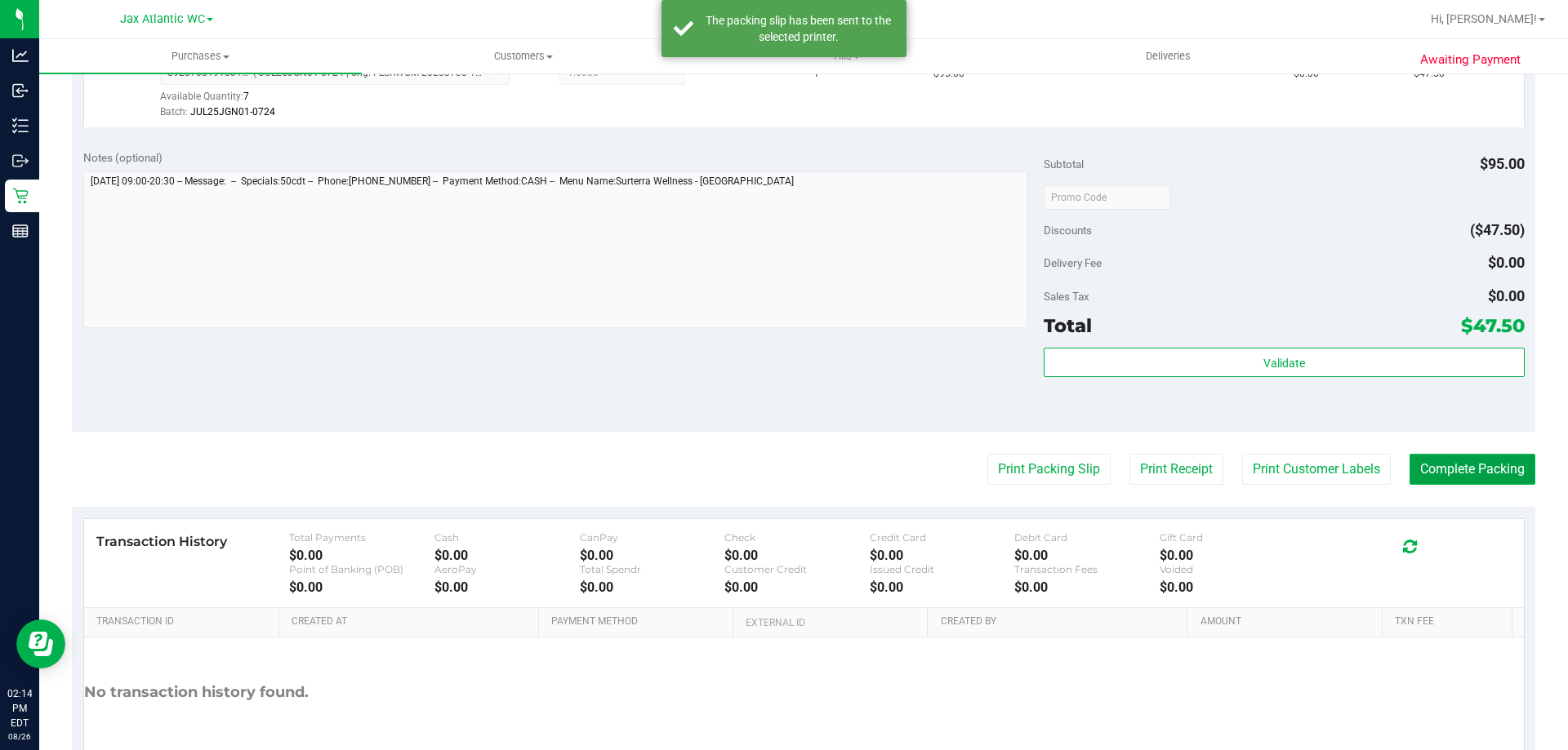
click at [1490, 475] on button "Complete Packing" at bounding box center [1473, 469] width 125 height 31
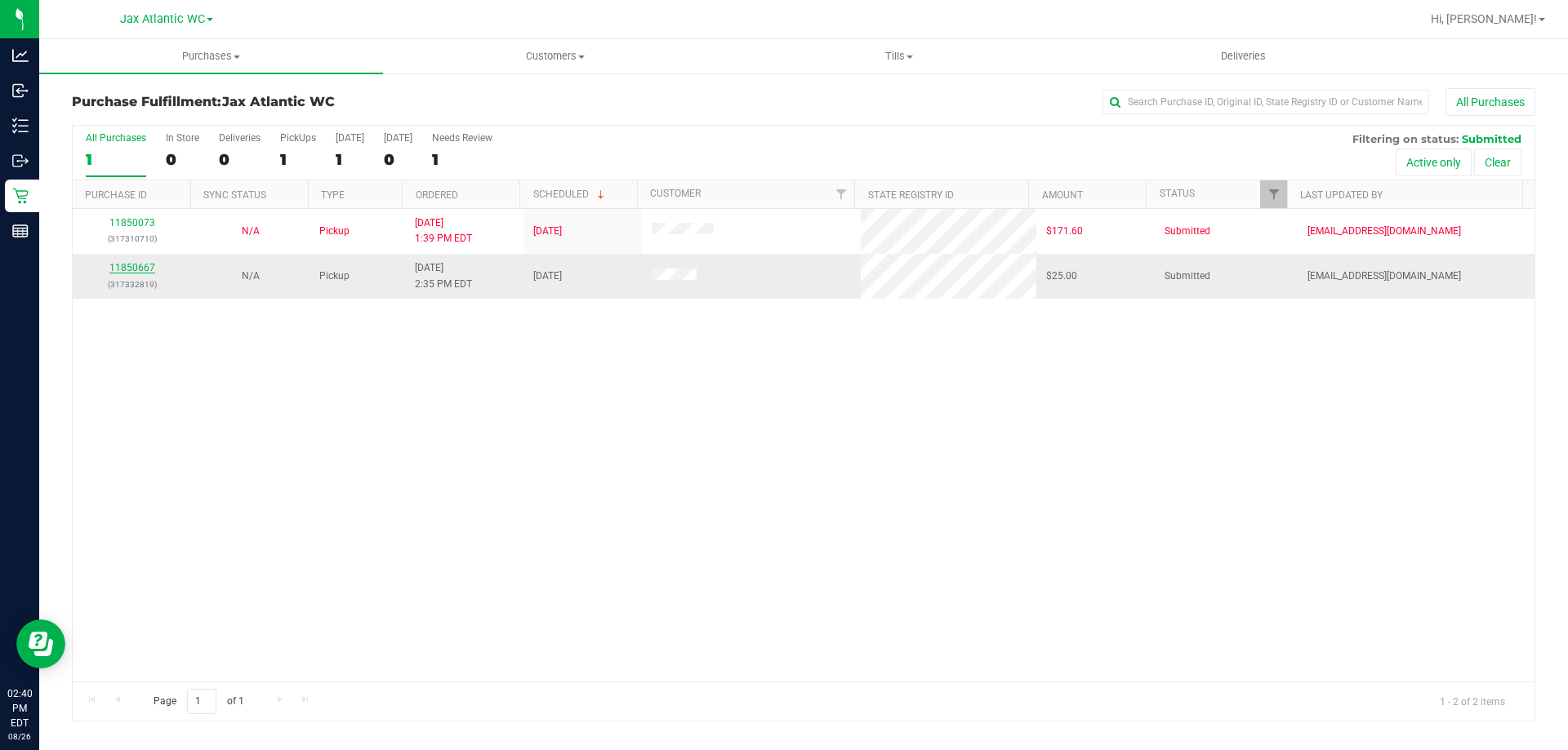
click at [143, 265] on link "11850667" at bounding box center [131, 268] width 45 height 12
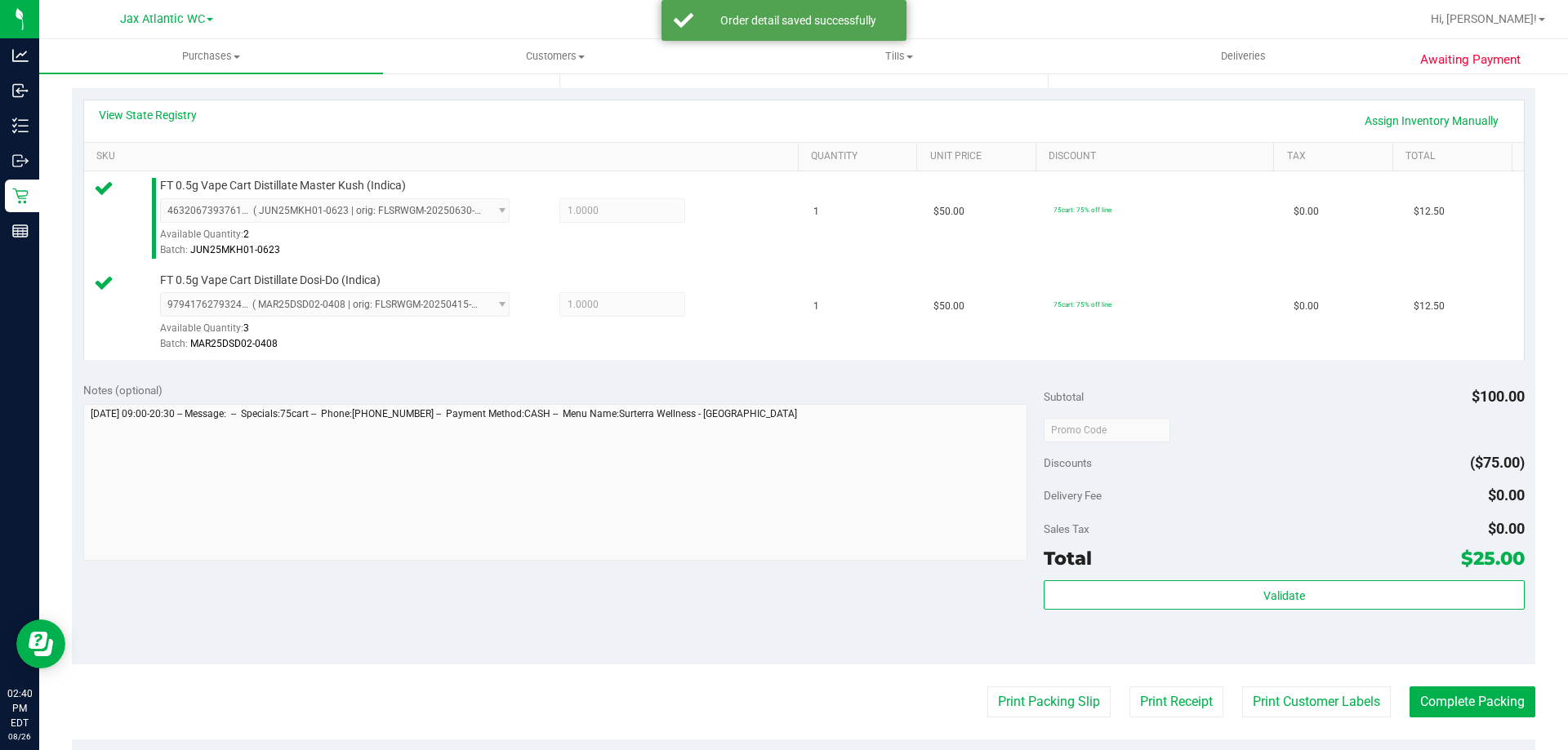
scroll to position [408, 0]
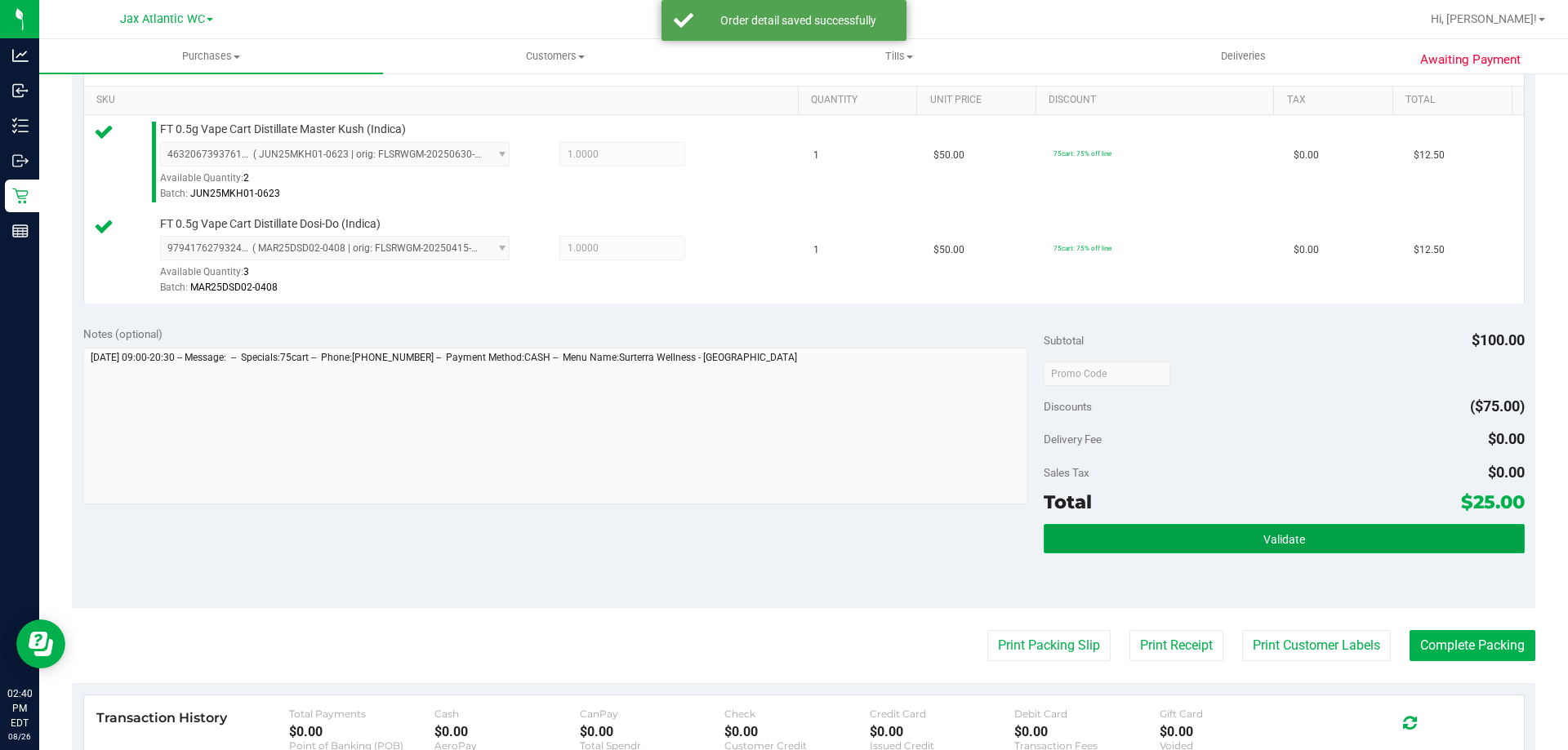
click at [1209, 541] on button "Validate" at bounding box center [1284, 539] width 480 height 29
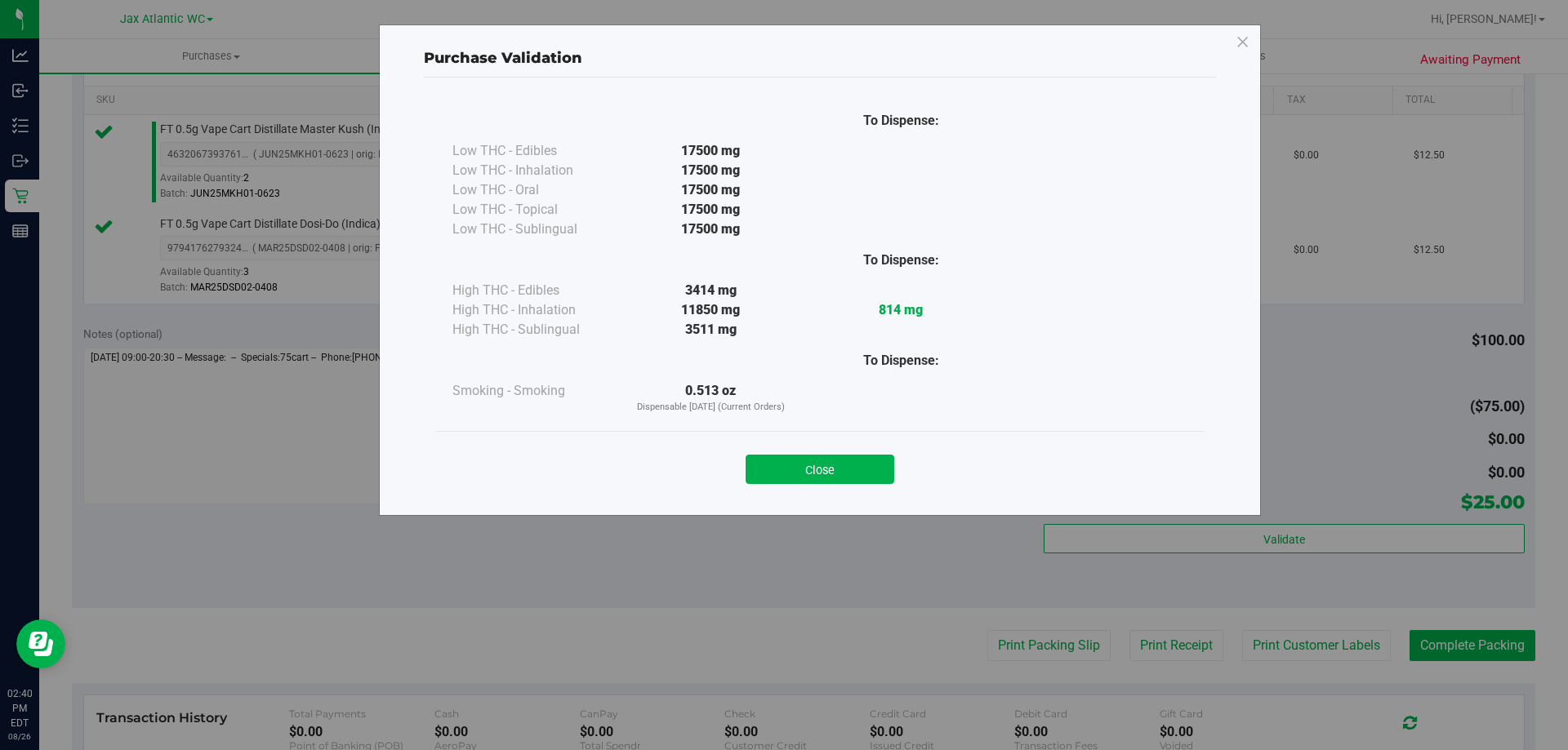
click at [822, 453] on div "Close" at bounding box center [820, 465] width 743 height 40
click at [828, 465] on button "Close" at bounding box center [820, 469] width 149 height 29
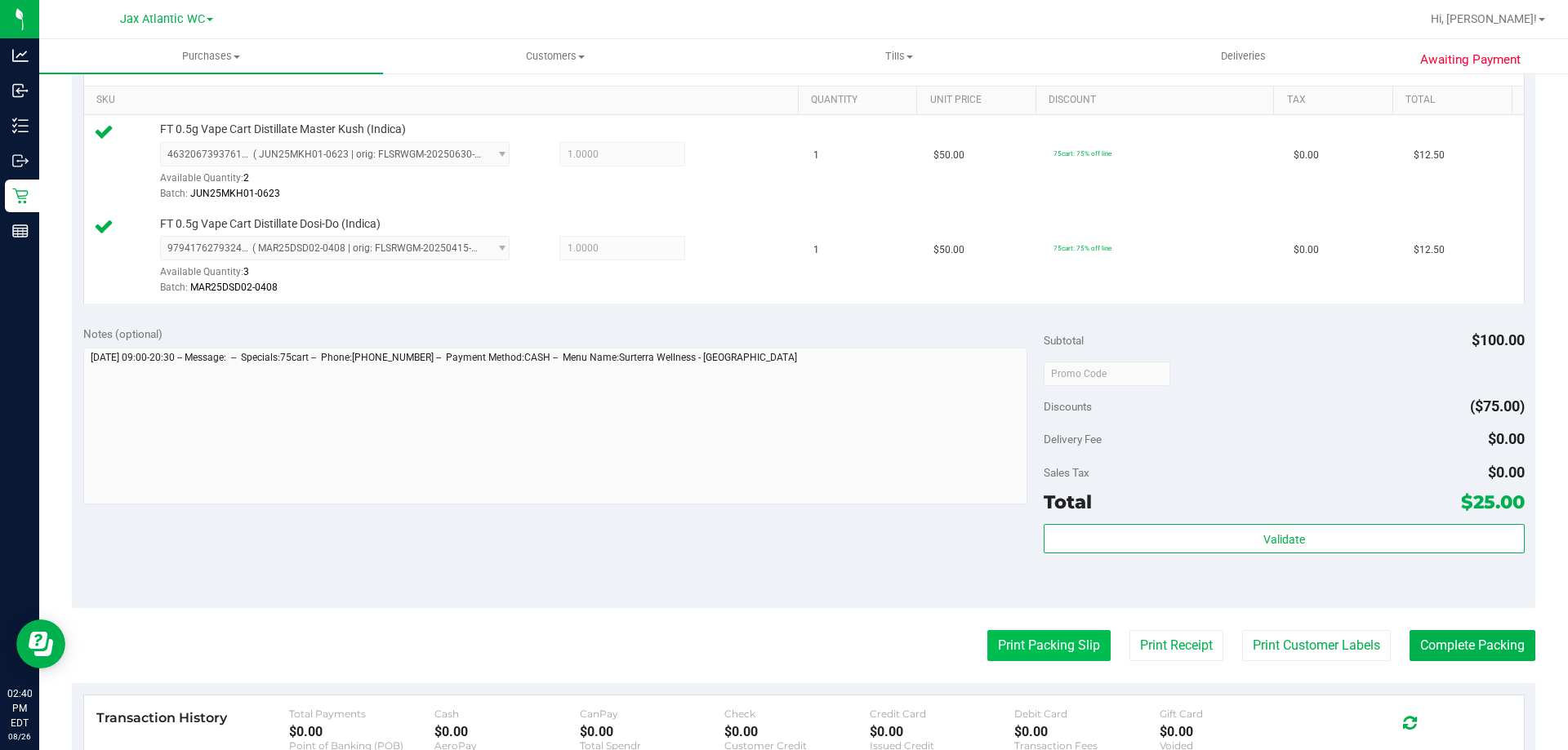
click at [1025, 637] on button "Print Packing Slip" at bounding box center [1049, 646] width 123 height 31
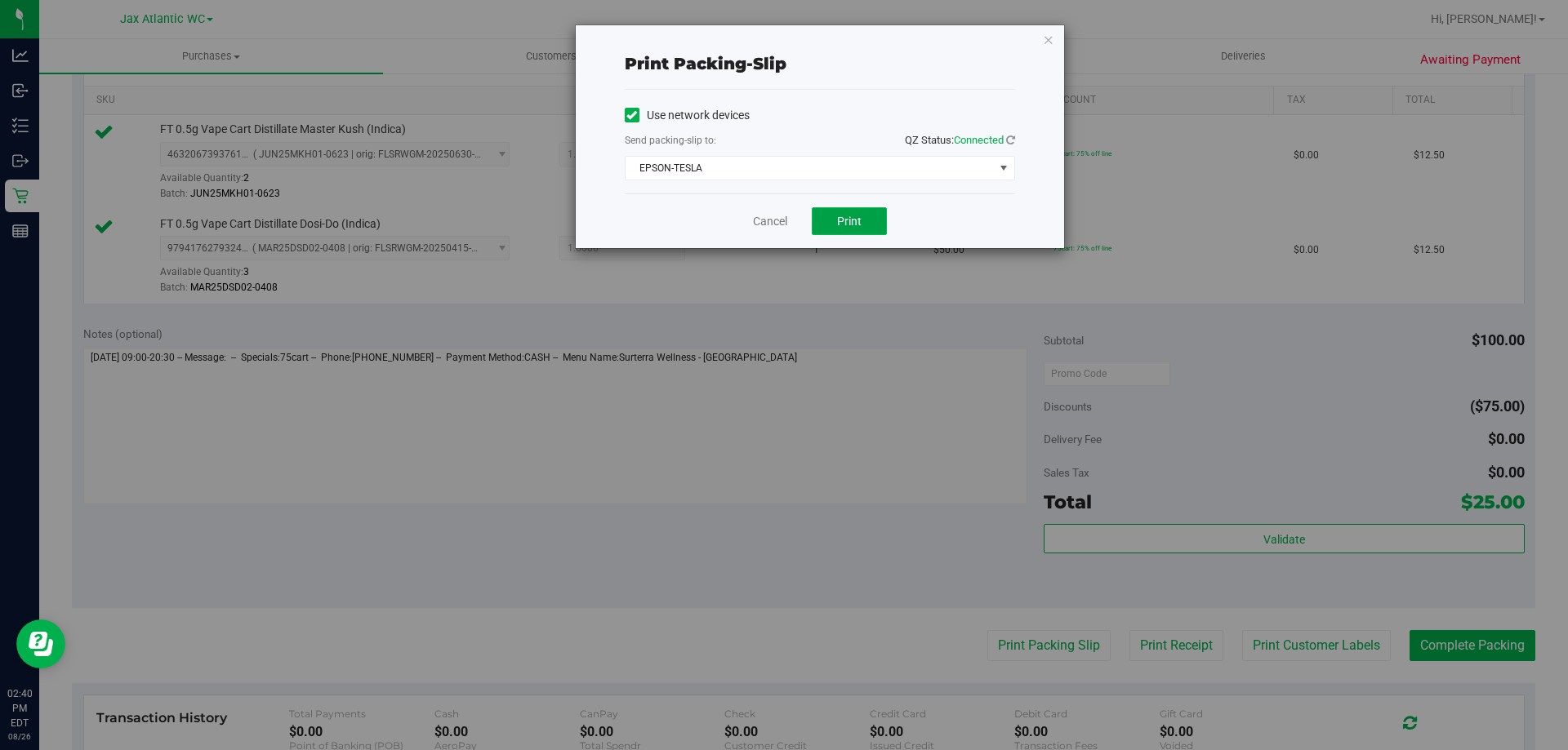
click at [841, 221] on span "Print" at bounding box center [849, 222] width 24 height 13
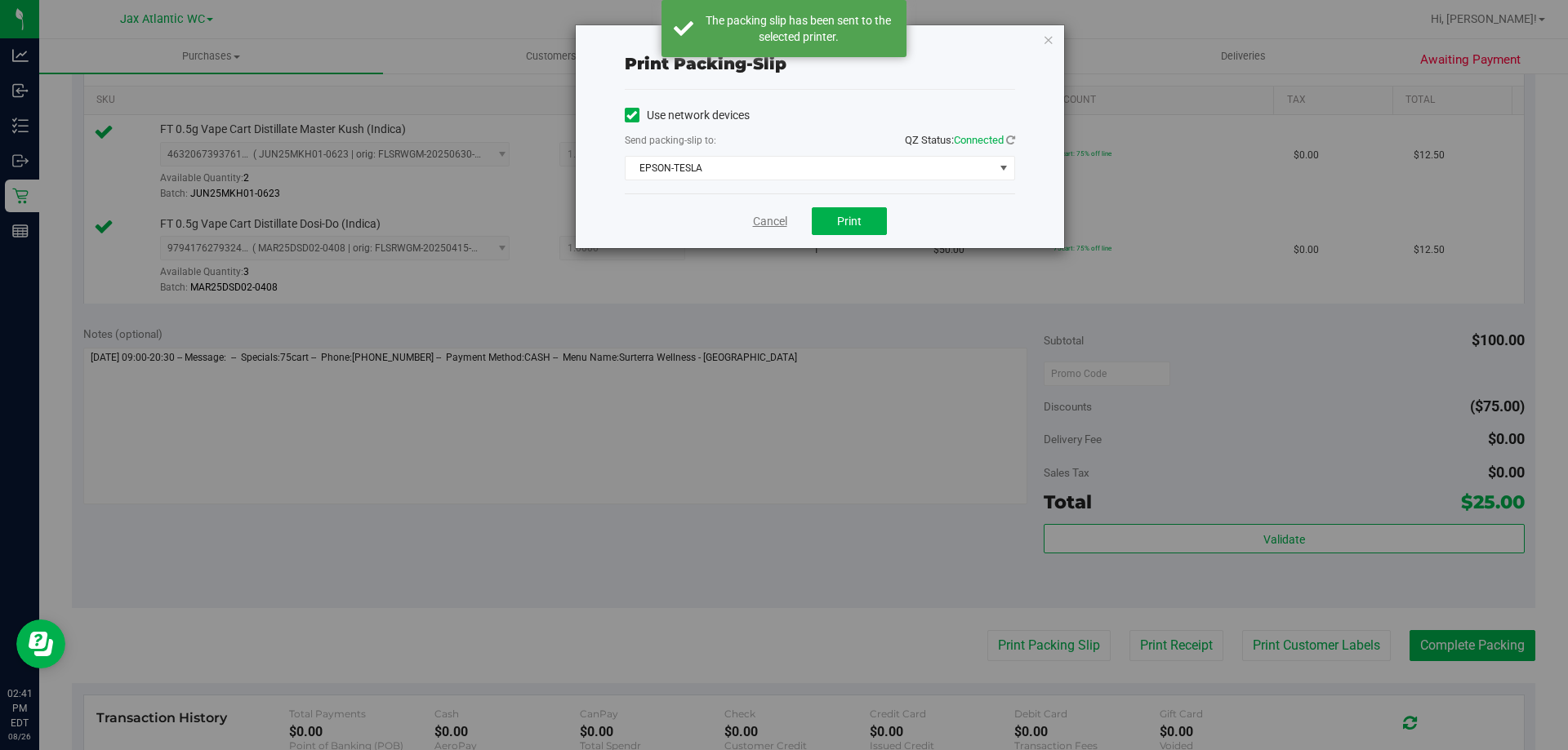
click at [773, 221] on link "Cancel" at bounding box center [770, 222] width 35 height 17
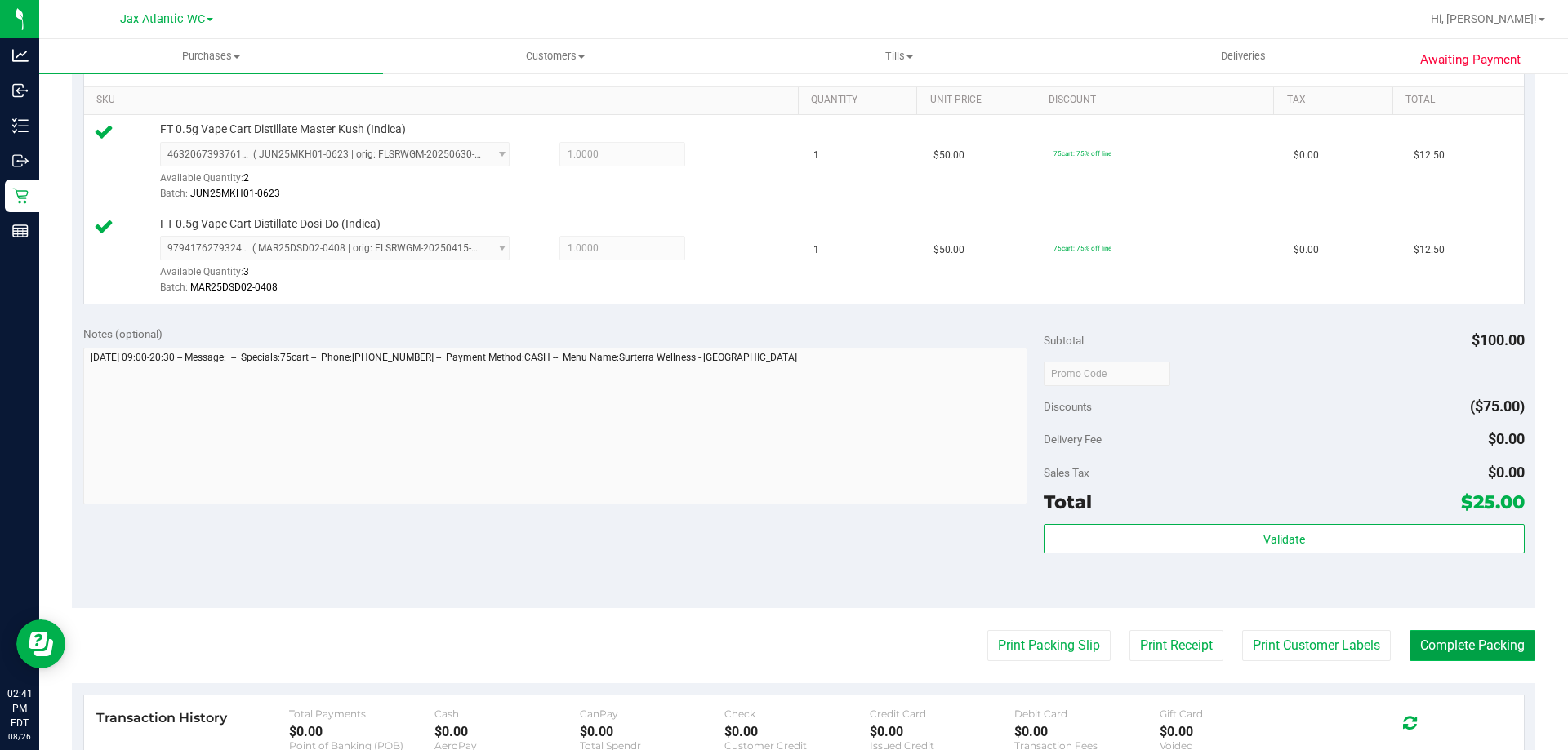
drag, startPoint x: 734, startPoint y: 125, endPoint x: 1460, endPoint y: 645, distance: 893.0
click at [1453, 648] on button "Complete Packing" at bounding box center [1473, 646] width 125 height 31
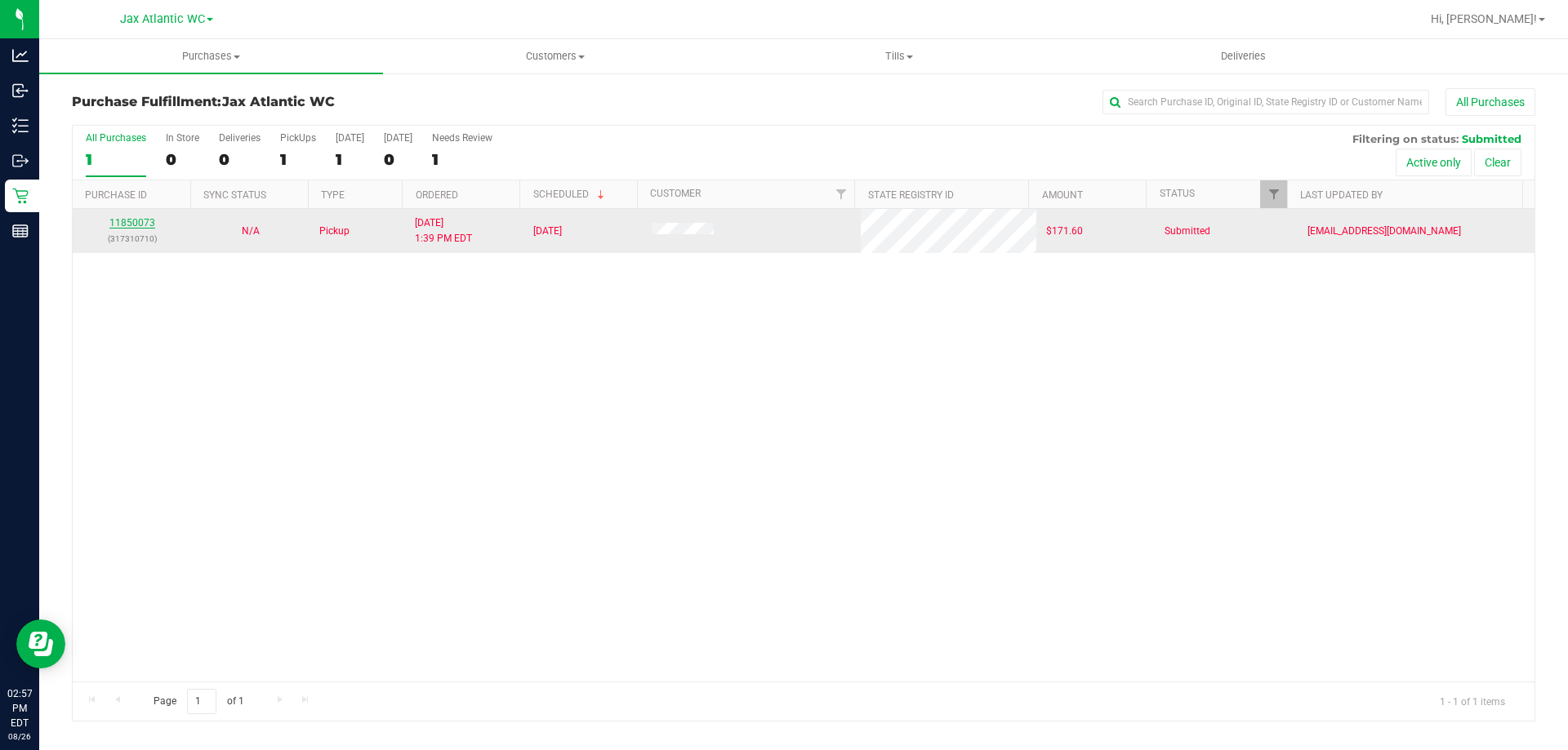
click at [145, 221] on link "11850073" at bounding box center [131, 223] width 45 height 12
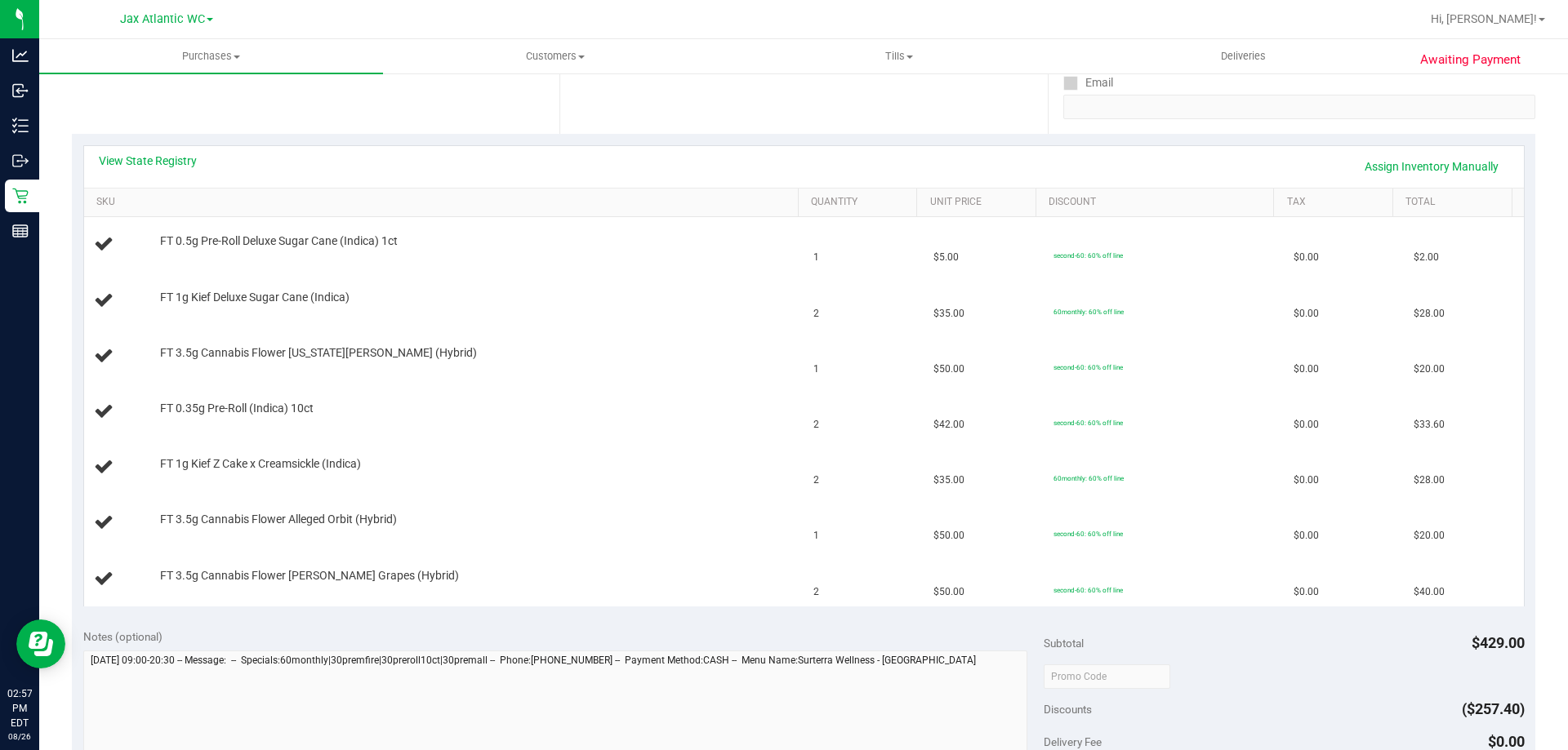
scroll to position [327, 0]
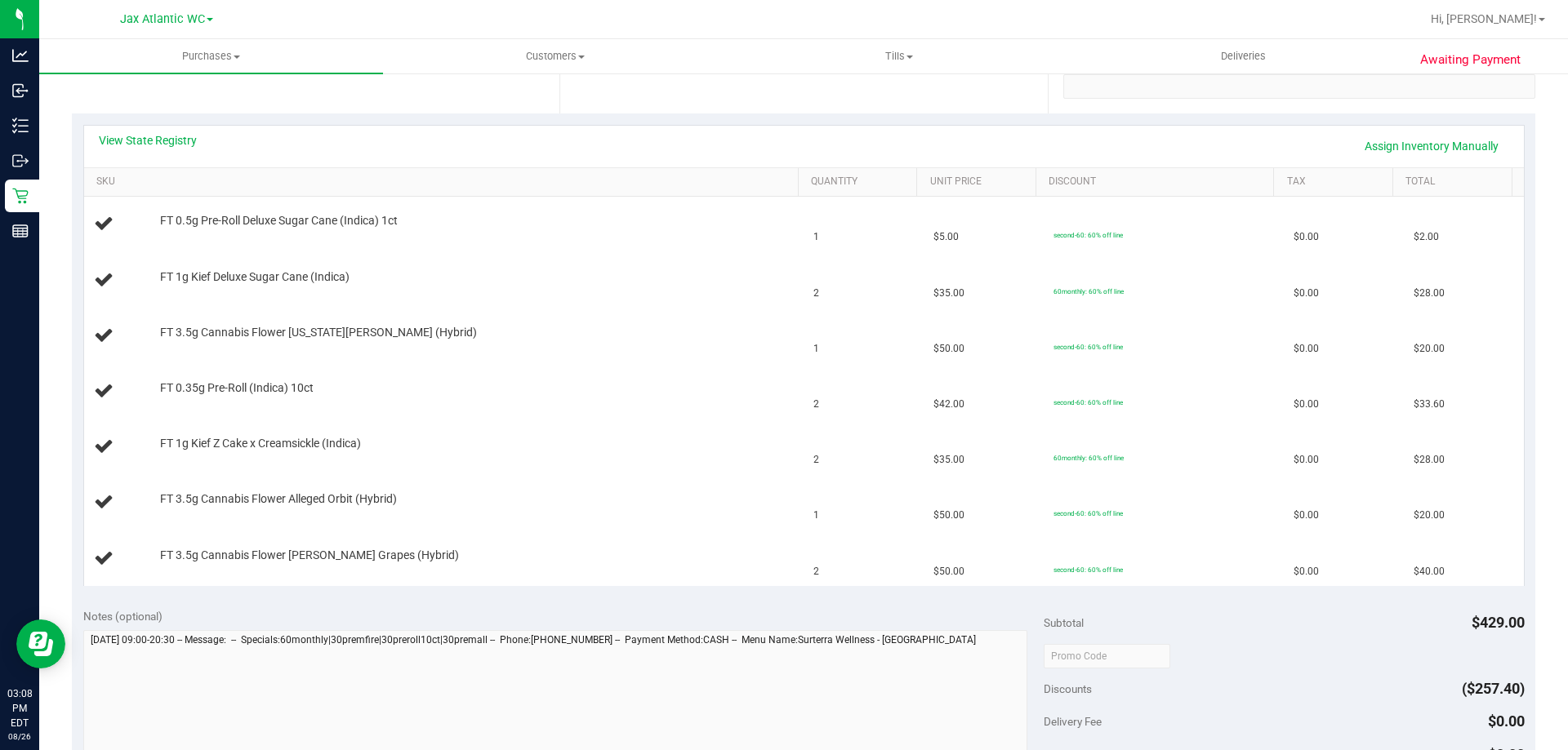
click at [150, 92] on div "Location Pickup Store Jax Atlantic WC Select Store [PERSON_NAME][GEOGRAPHIC_DAT…" at bounding box center [316, 13] width 488 height 200
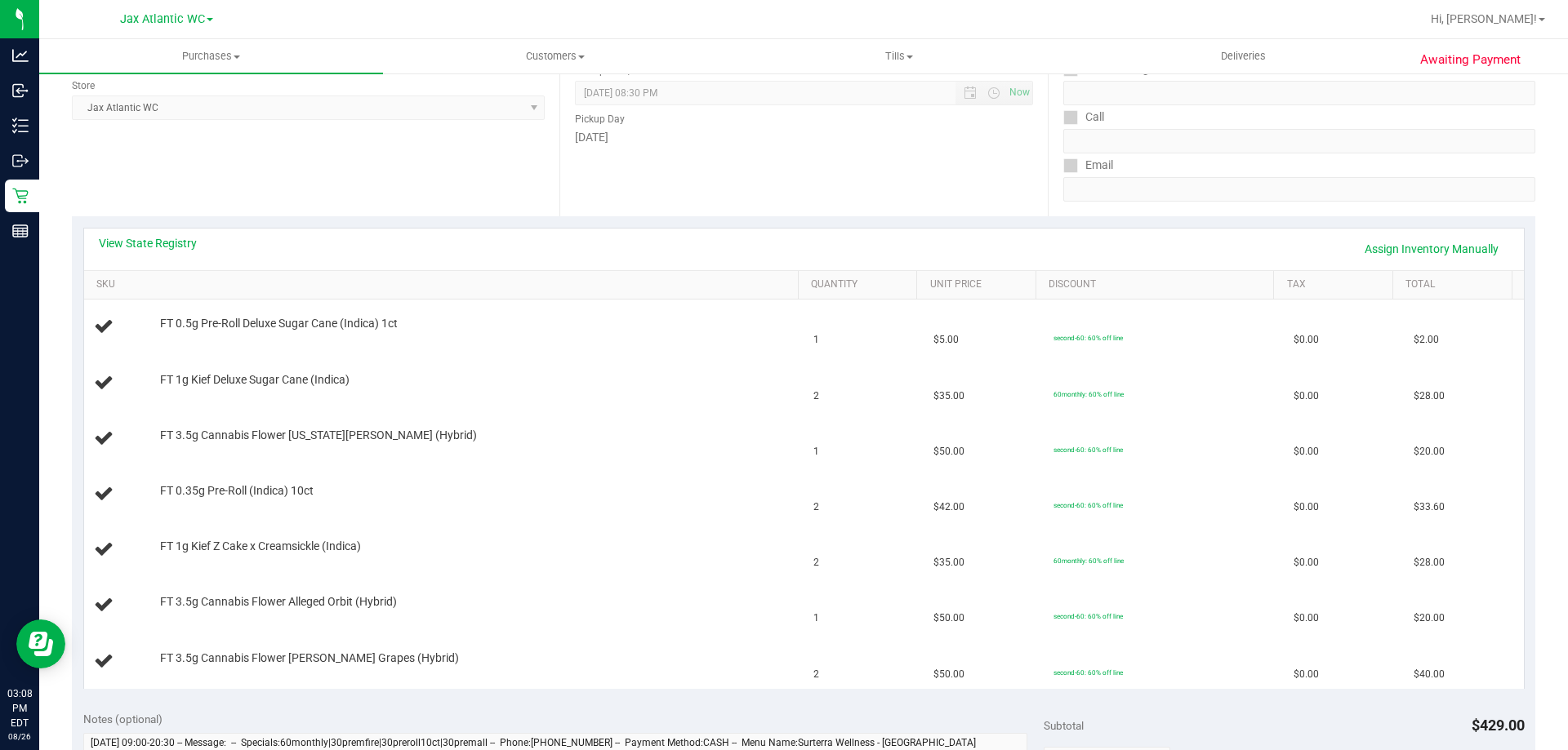
scroll to position [0, 0]
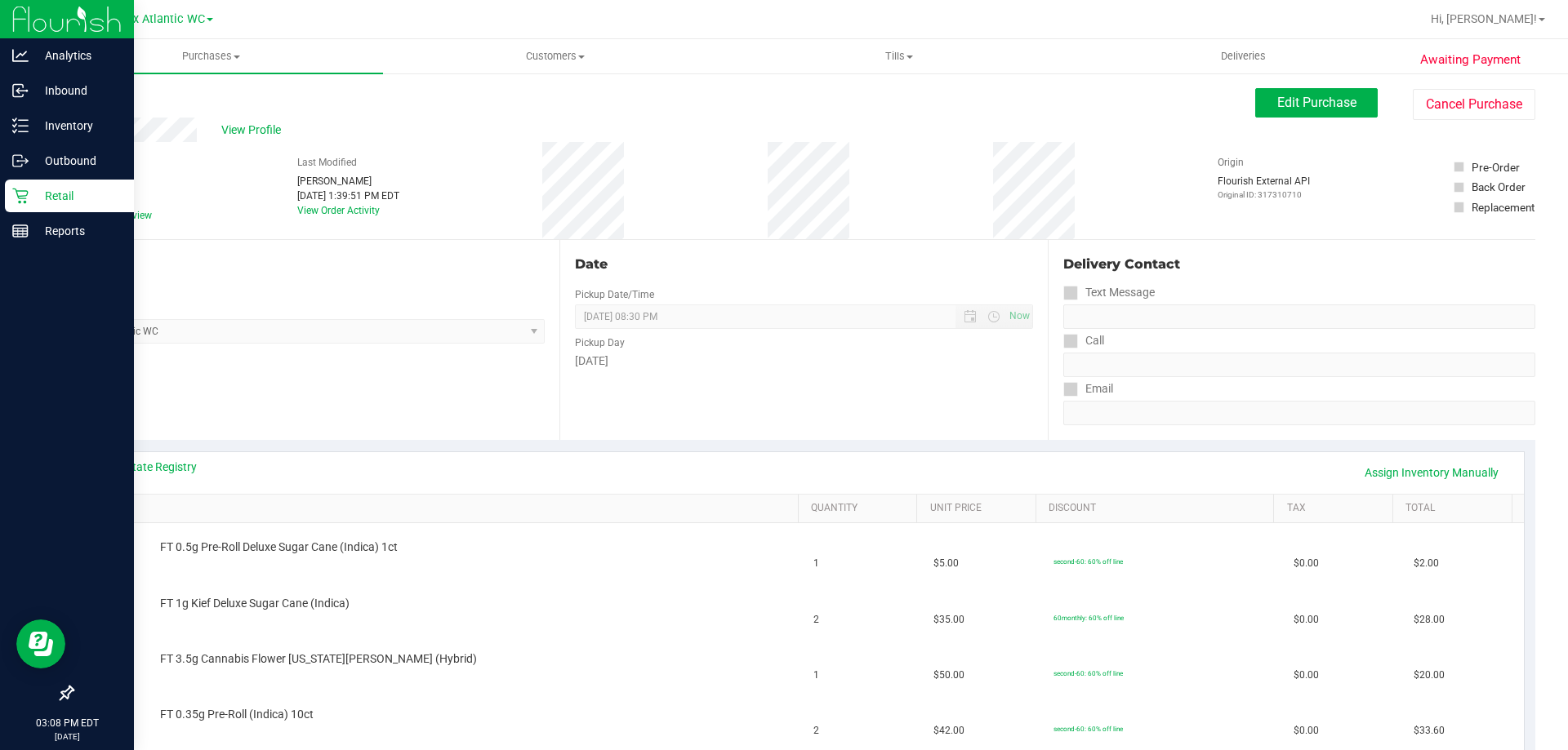
click at [27, 192] on icon at bounding box center [20, 197] width 15 height 15
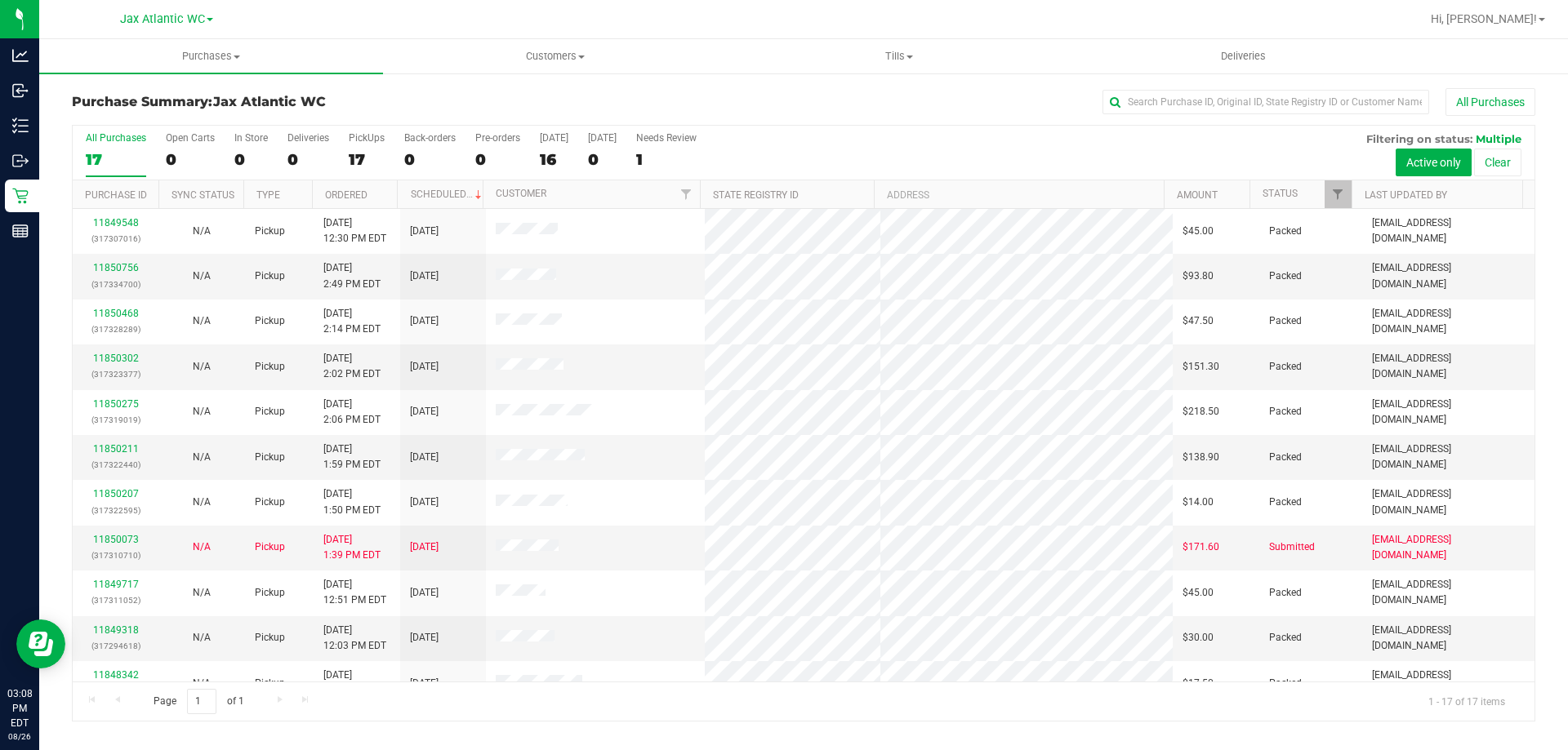
click at [1322, 194] on th "Status" at bounding box center [1301, 195] width 102 height 29
click at [1315, 195] on span at bounding box center [1310, 195] width 14 height 13
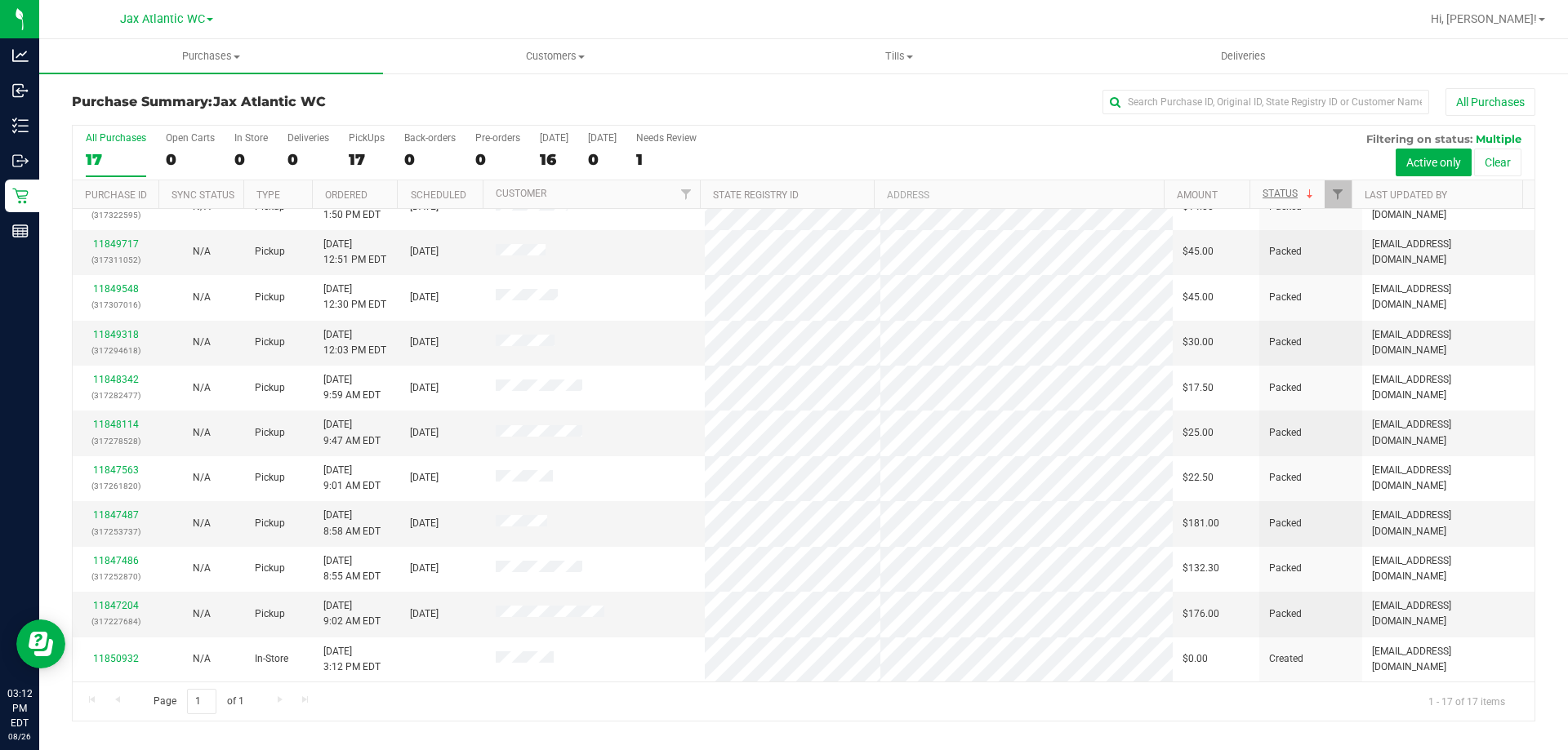
click at [759, 0] on html "Analytics Inbound Inventory Outbound Retail Reports 03:12 PM EDT [DATE] 08/26 J…" at bounding box center [784, 375] width 1568 height 750
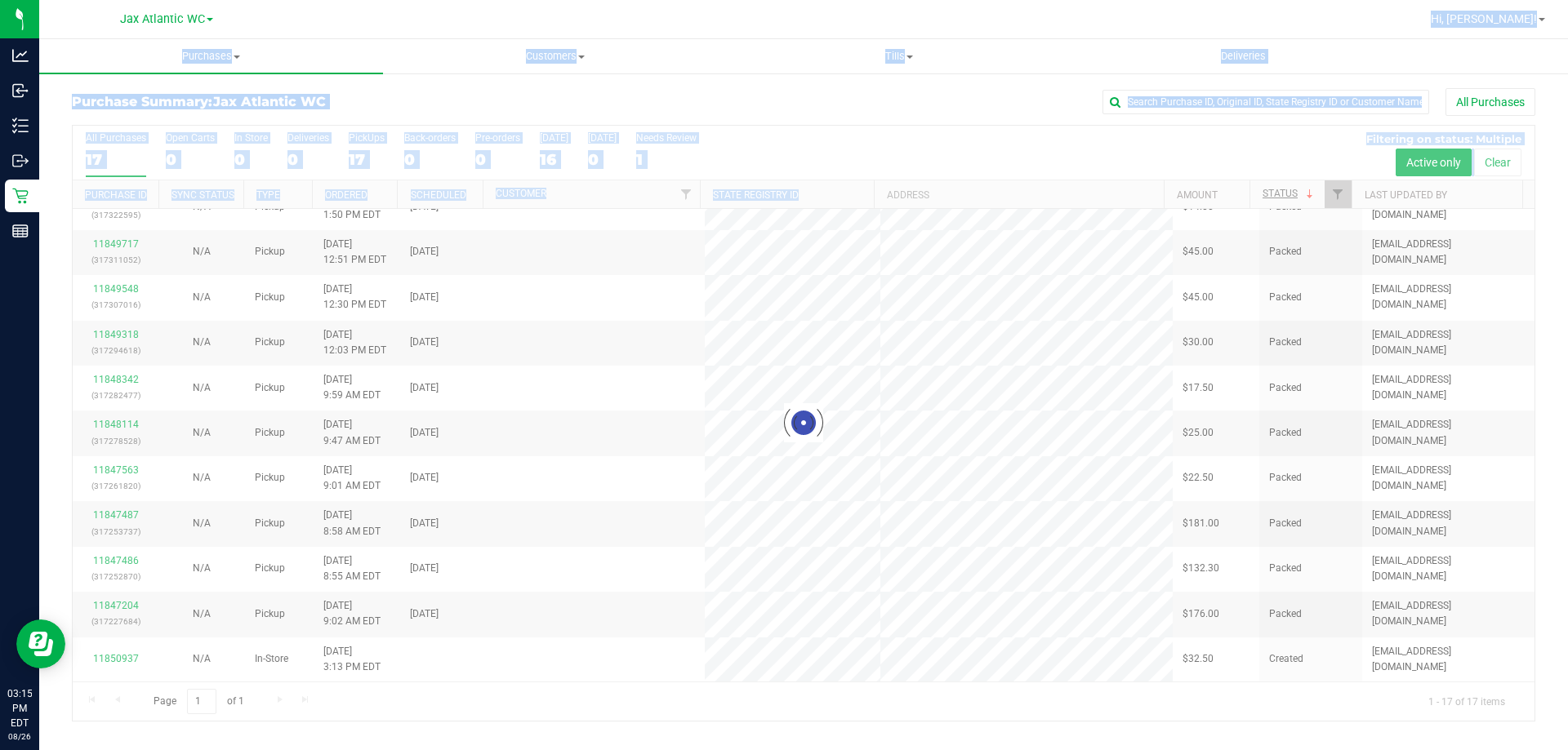
scroll to position [0, 0]
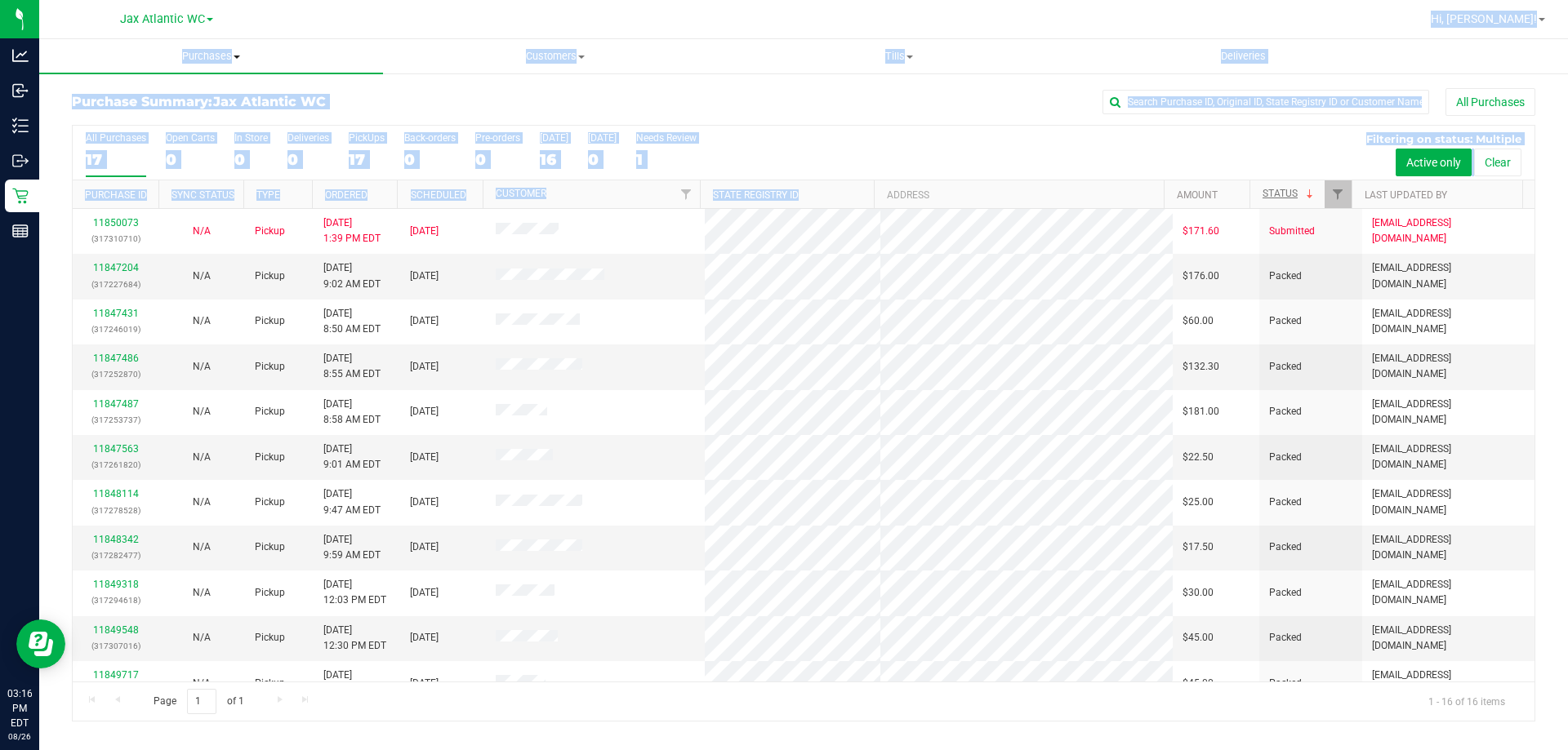
click at [310, 40] on uib-tab-heading "Purchases Summary of purchases Fulfillment All purchases" at bounding box center [211, 57] width 343 height 35
click at [807, 157] on div "All Purchases 17 Open Carts 0 In Store 0 Deliveries 0 PickUps 17 Back-orders 0 …" at bounding box center [803, 152] width 1462 height 55
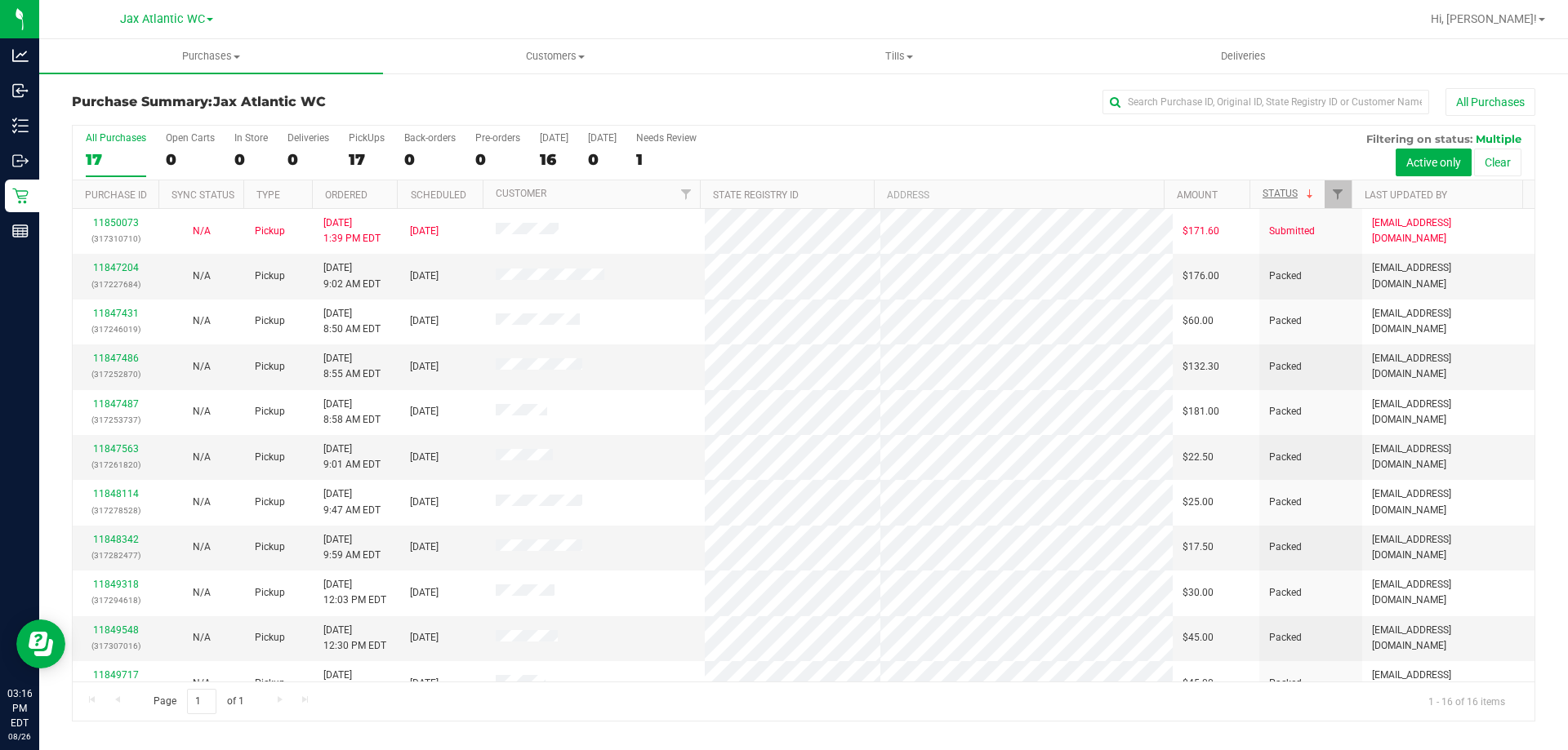
scroll to position [251, 0]
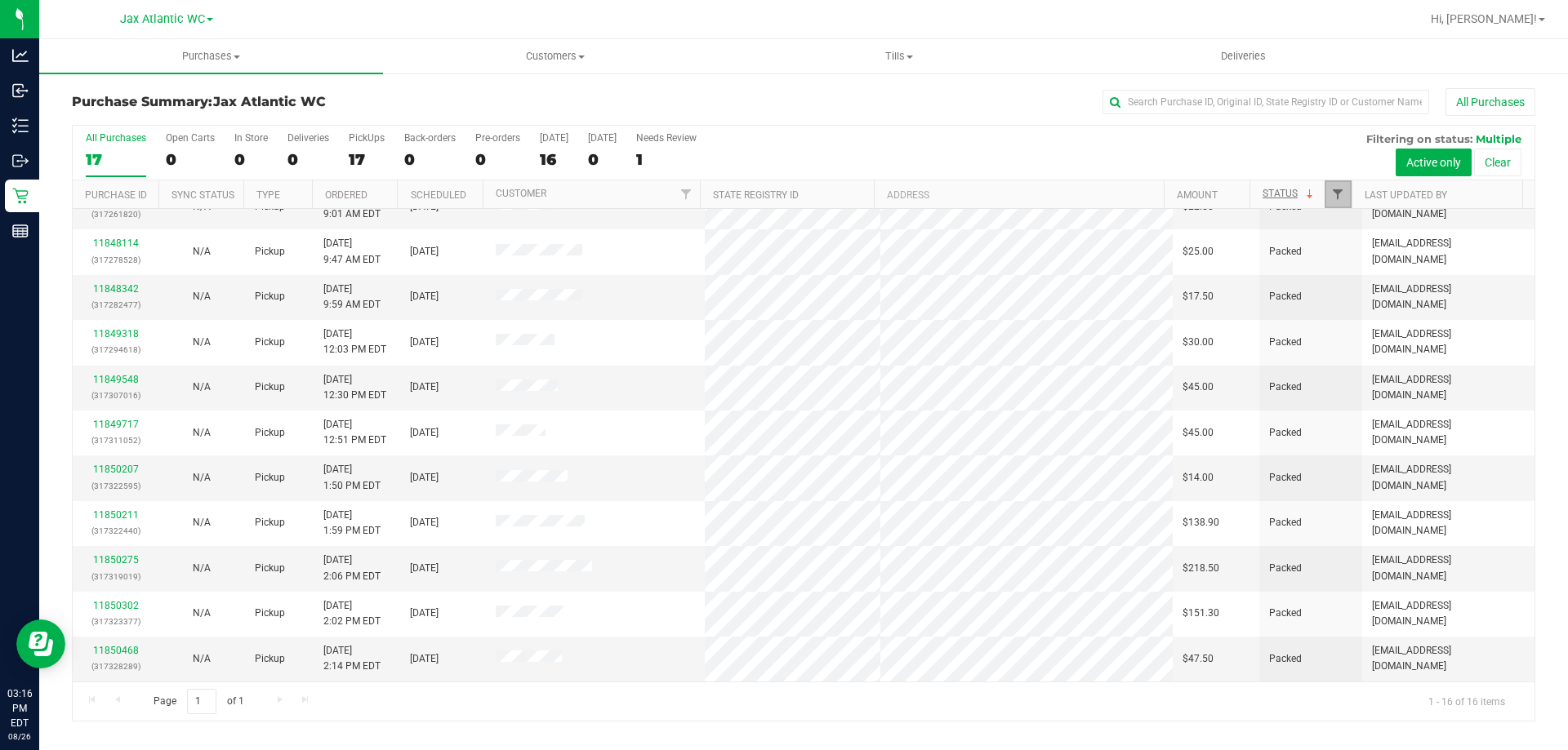
click at [1338, 198] on span "Filter" at bounding box center [1338, 195] width 14 height 13
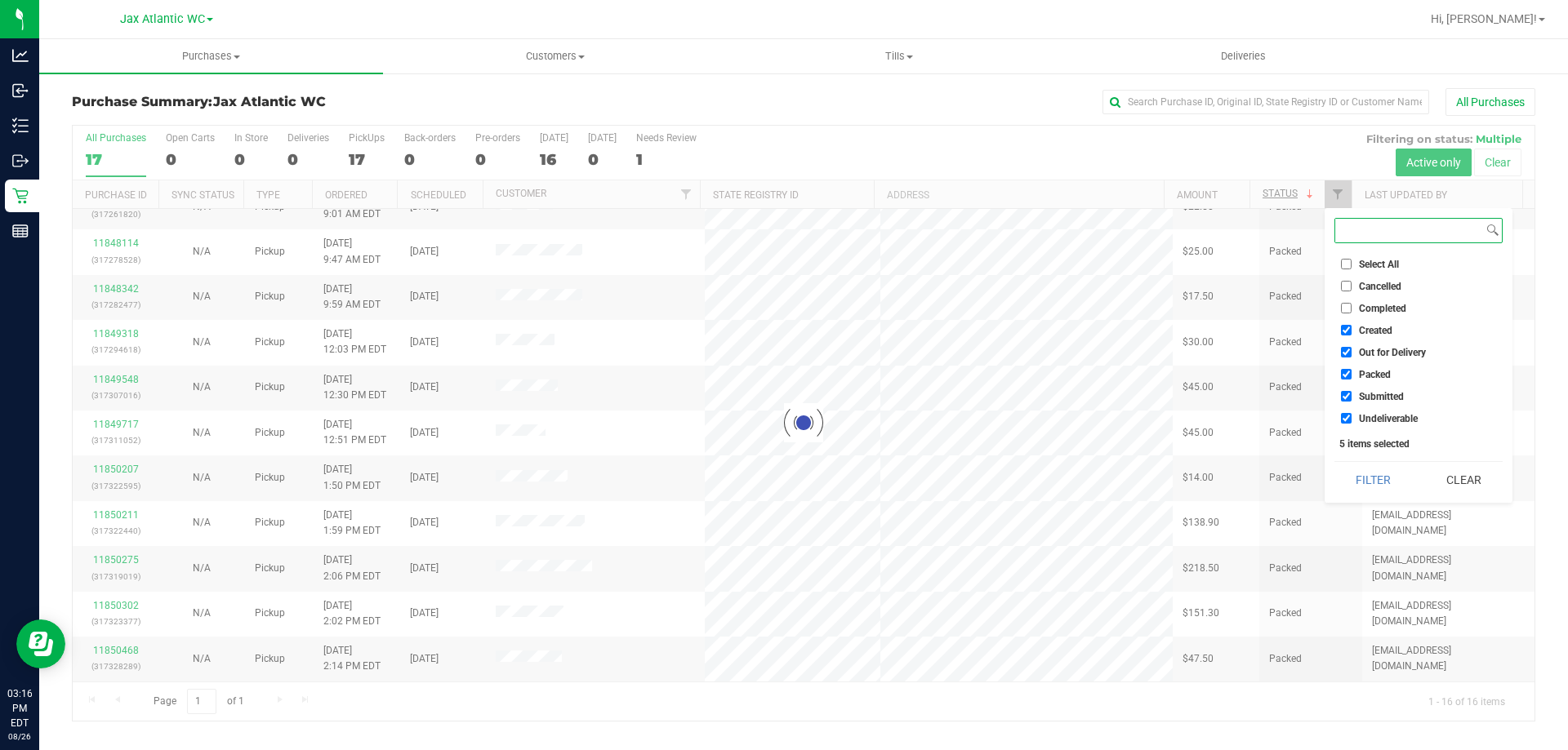
checkbox input "true"
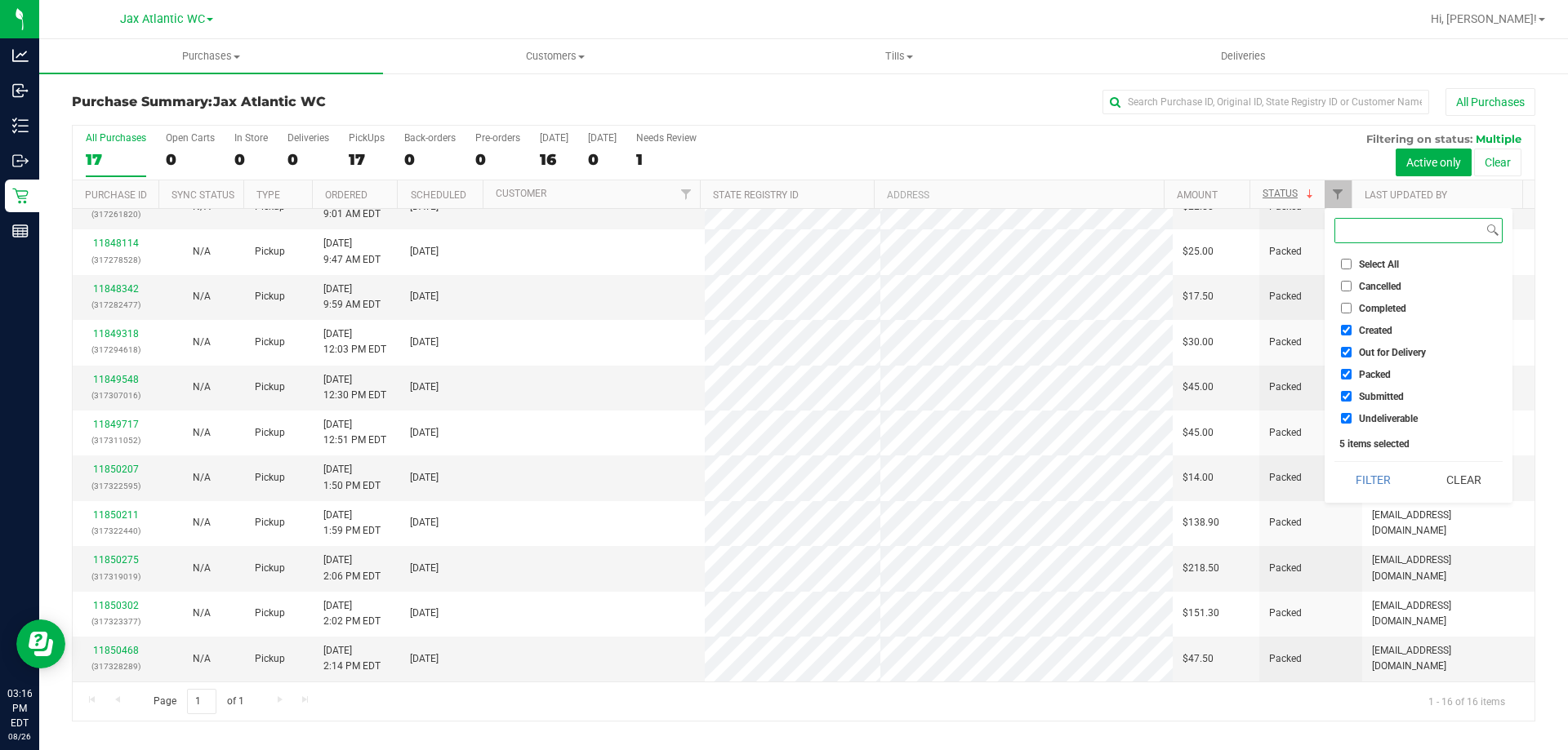
scroll to position [0, 0]
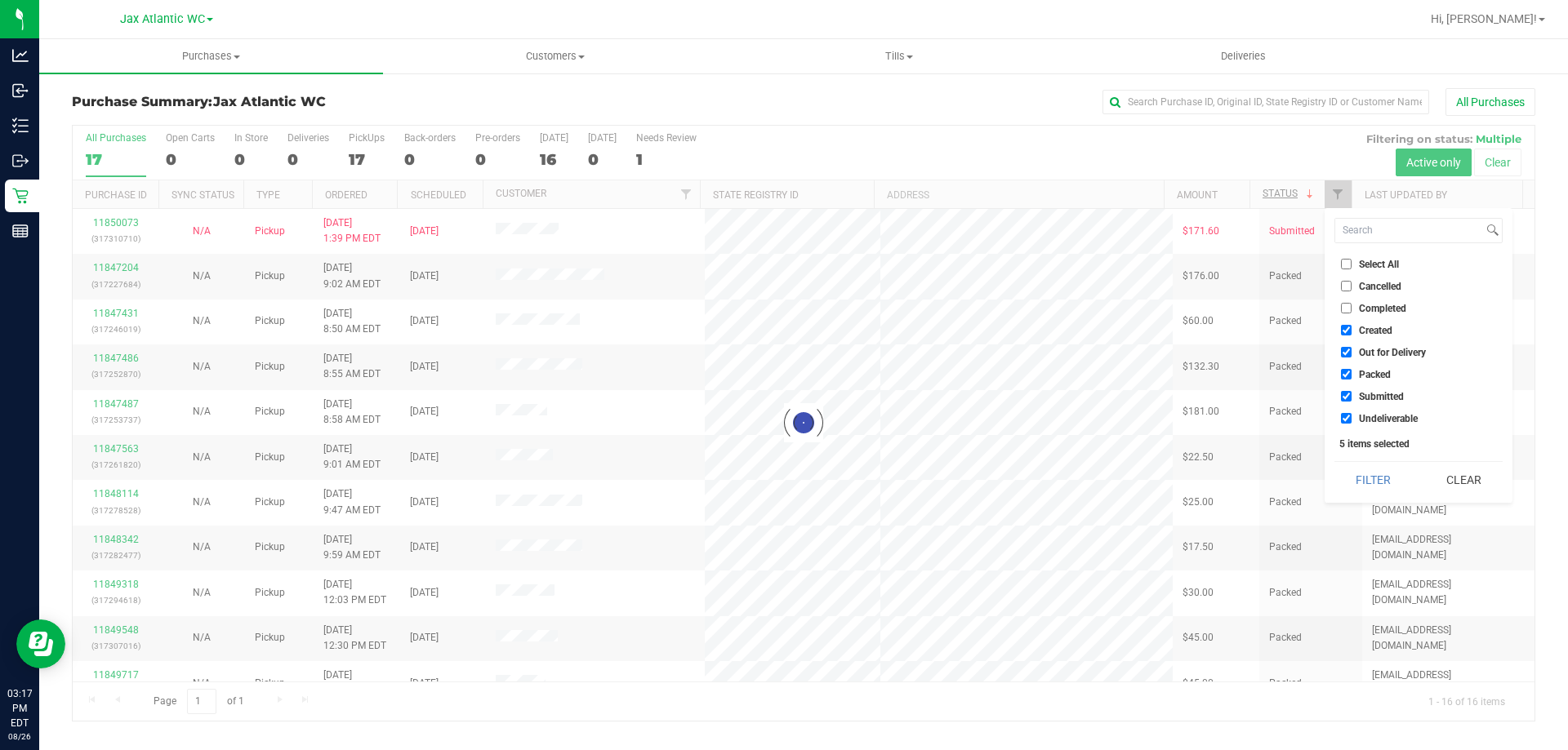
checkbox input "true"
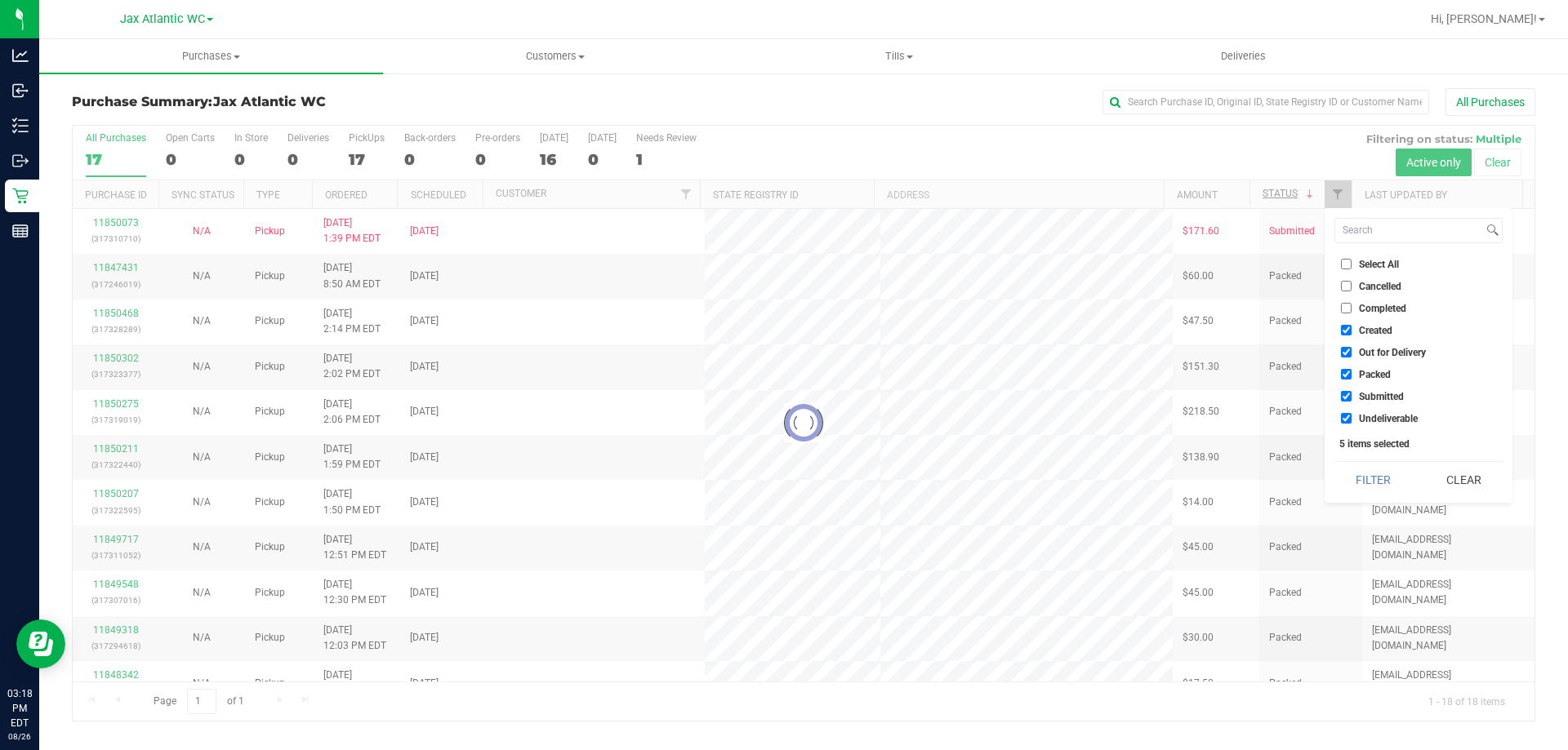
checkbox input "true"
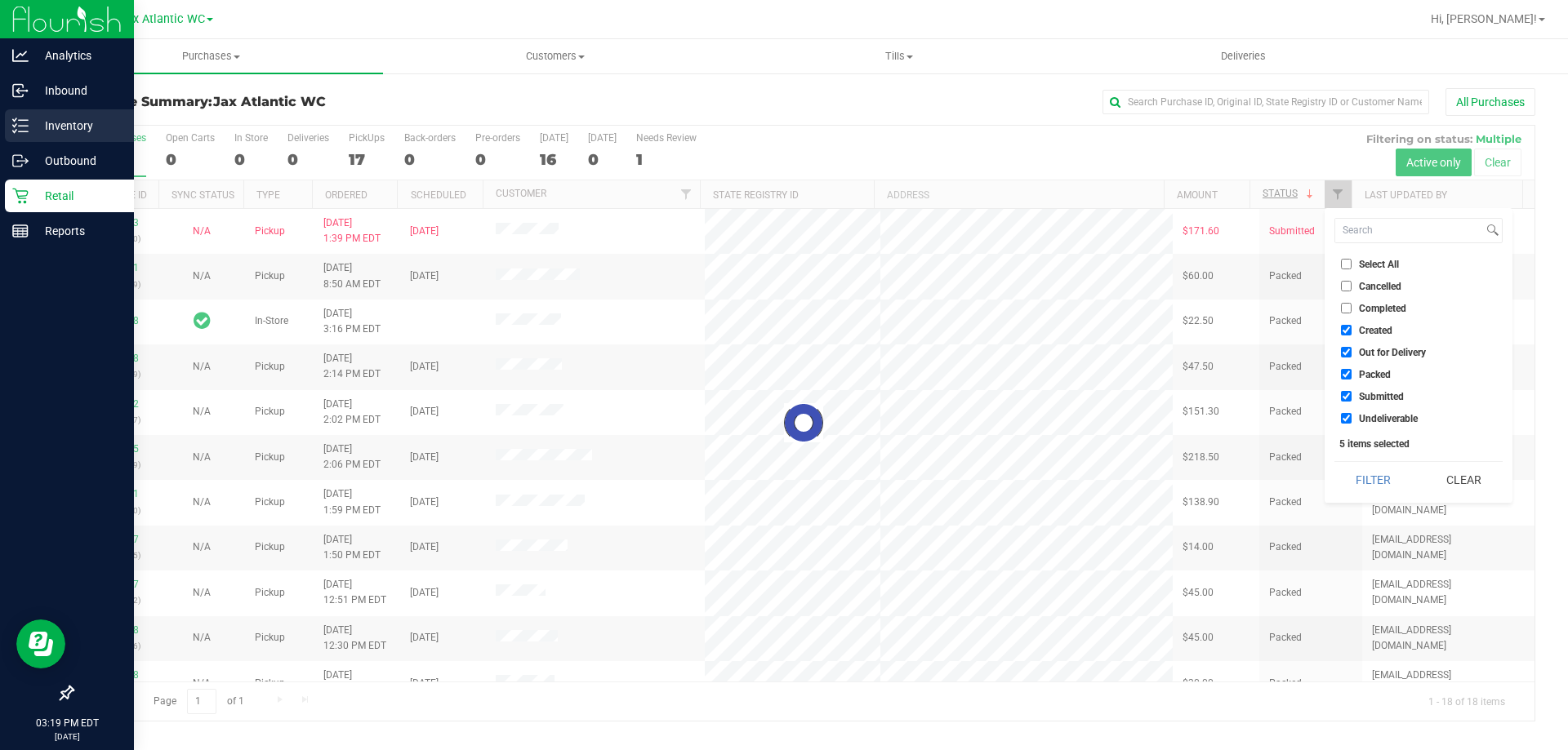
click at [29, 122] on p "Inventory" at bounding box center [78, 125] width 98 height 19
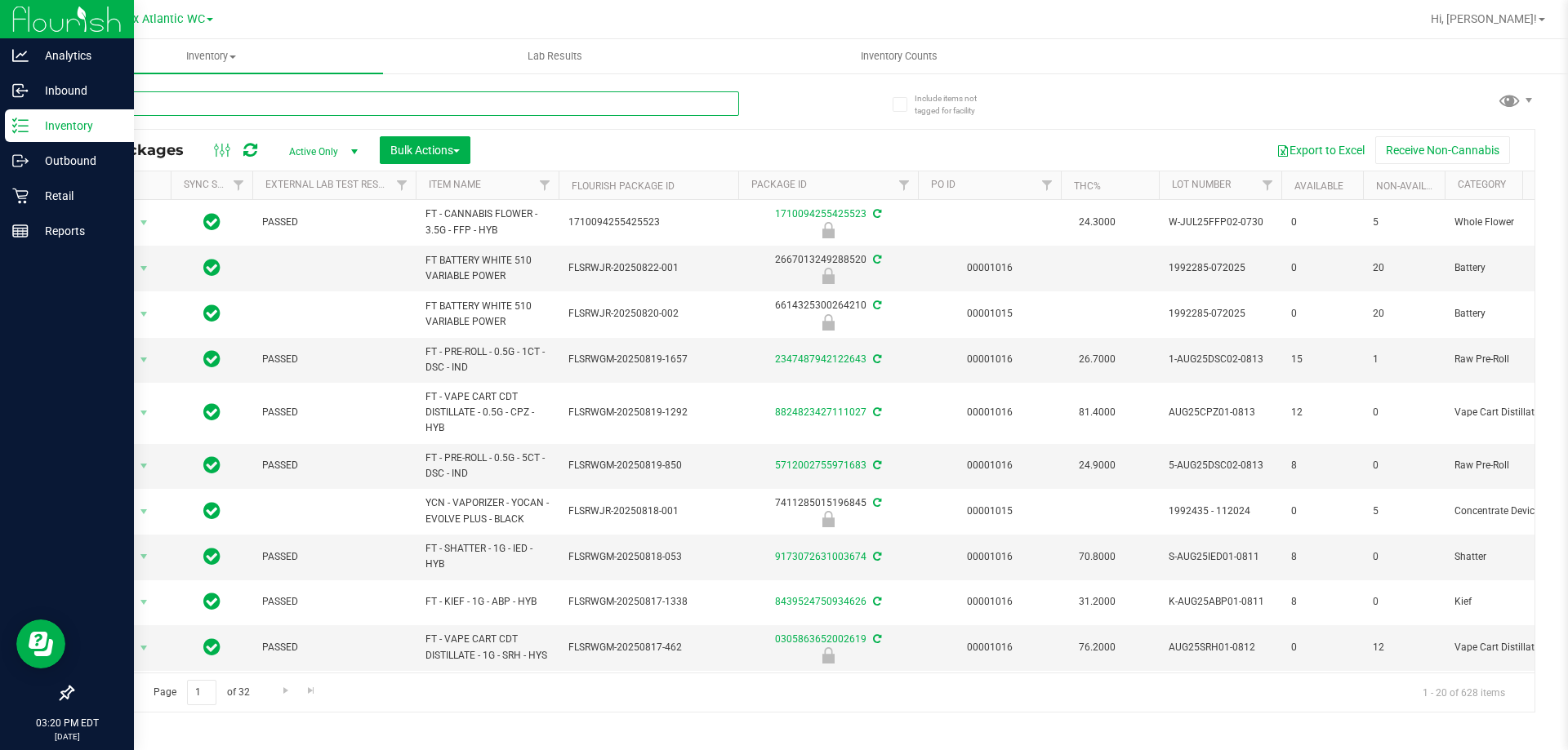
click at [135, 104] on input "text" at bounding box center [406, 103] width 667 height 24
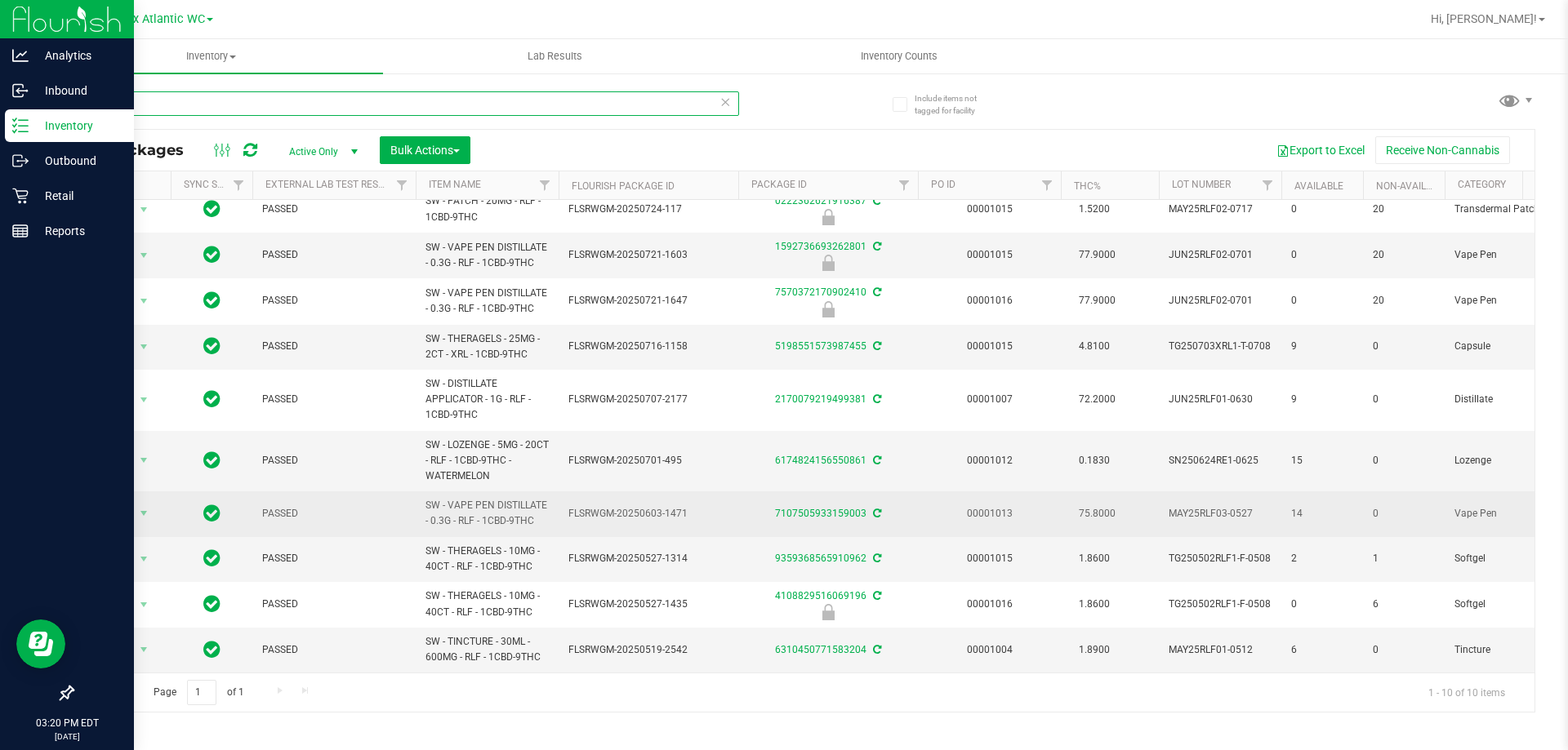
scroll to position [25, 0]
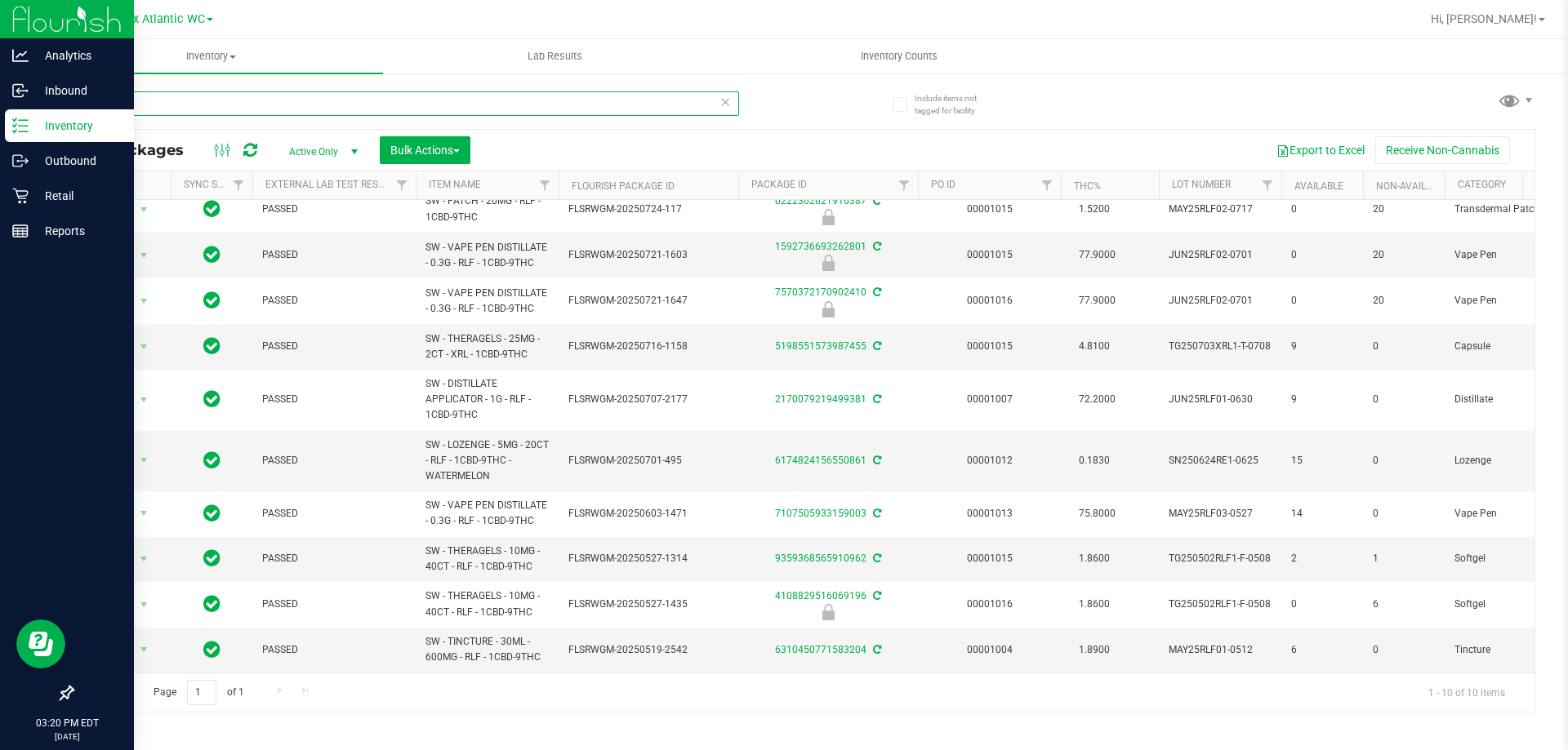
type input "relief"
click at [47, 122] on p "Inventory" at bounding box center [78, 125] width 98 height 19
click at [53, 189] on p "Retail" at bounding box center [78, 196] width 98 height 19
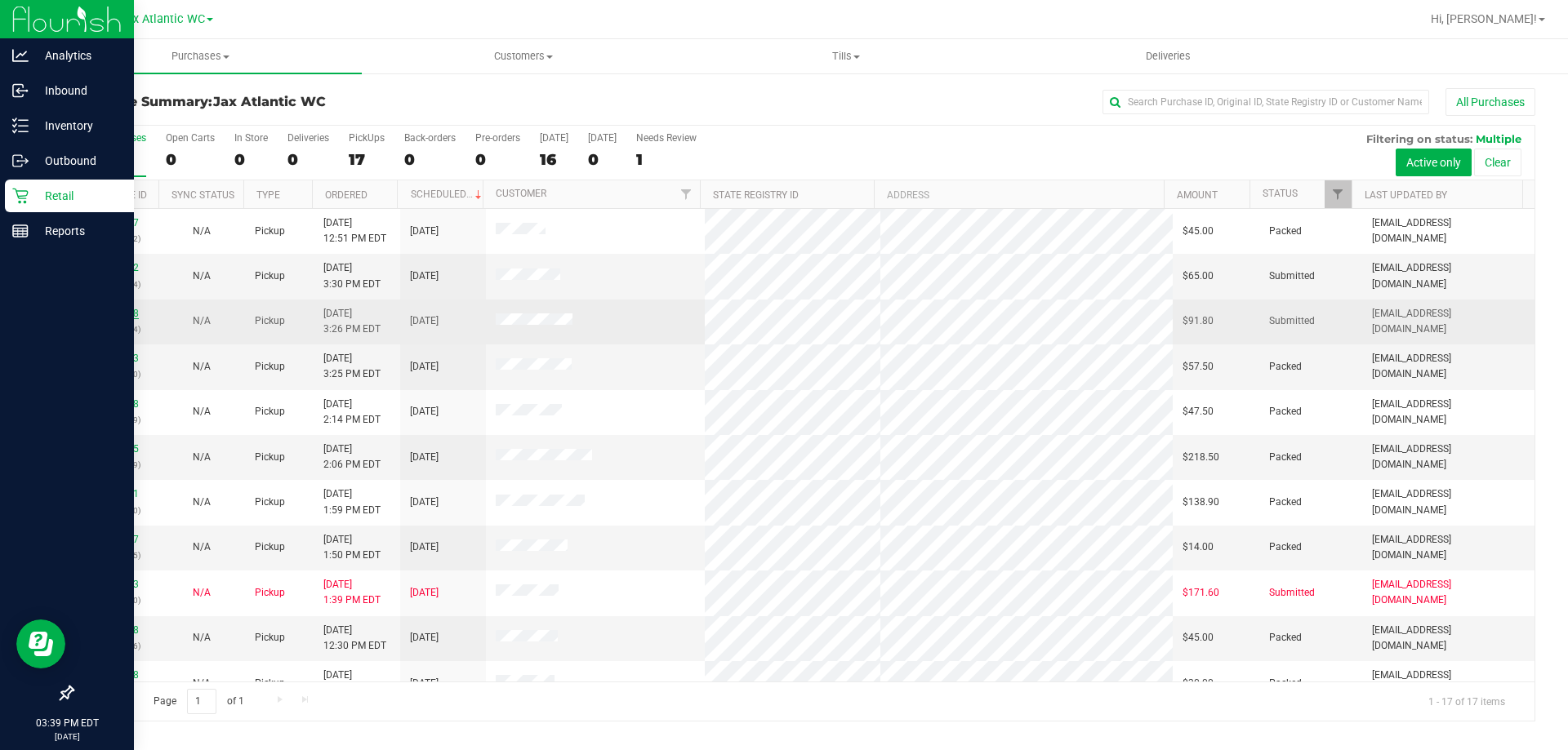
click at [124, 312] on link "11851048" at bounding box center [116, 313] width 45 height 12
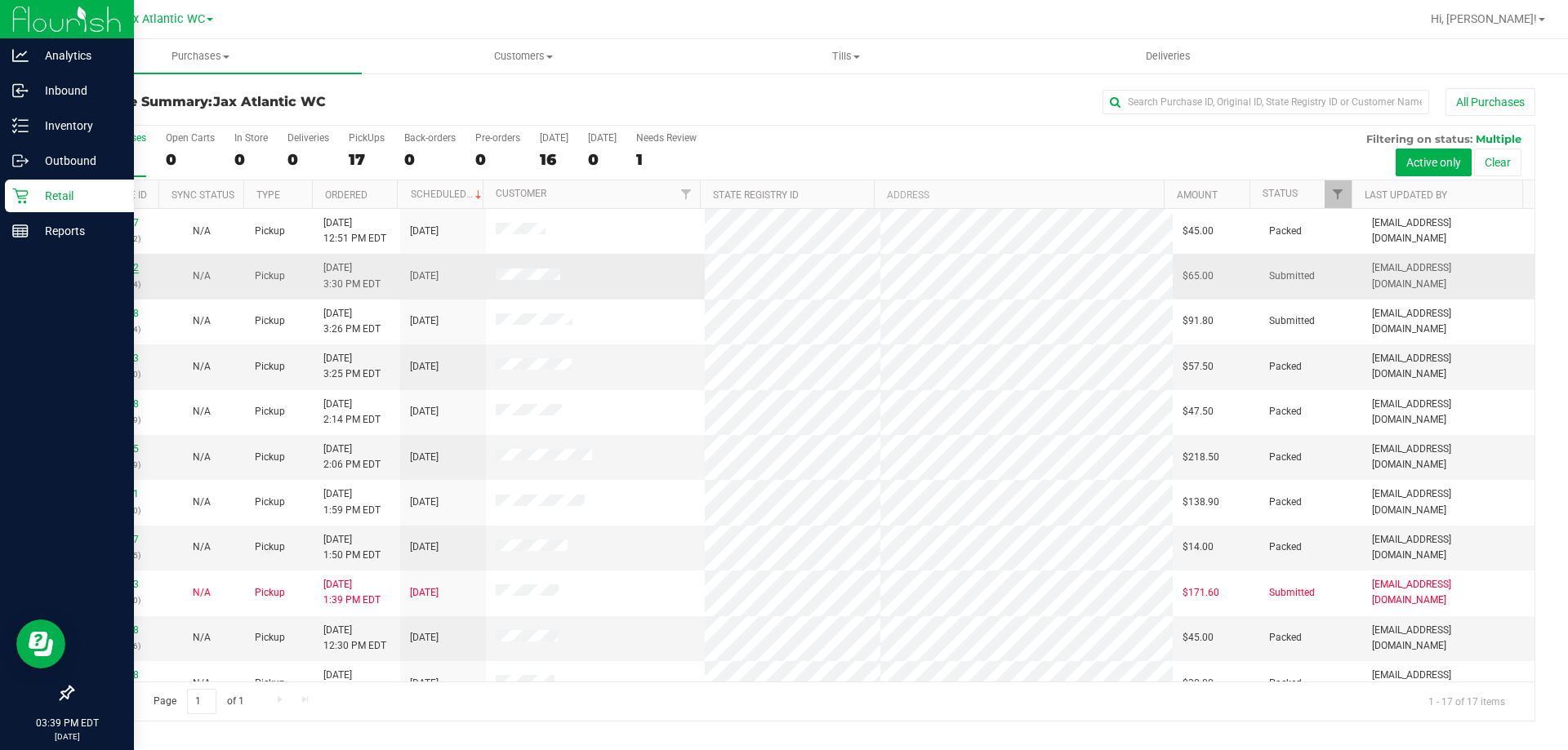
click at [122, 269] on link "11851092" at bounding box center [116, 268] width 45 height 12
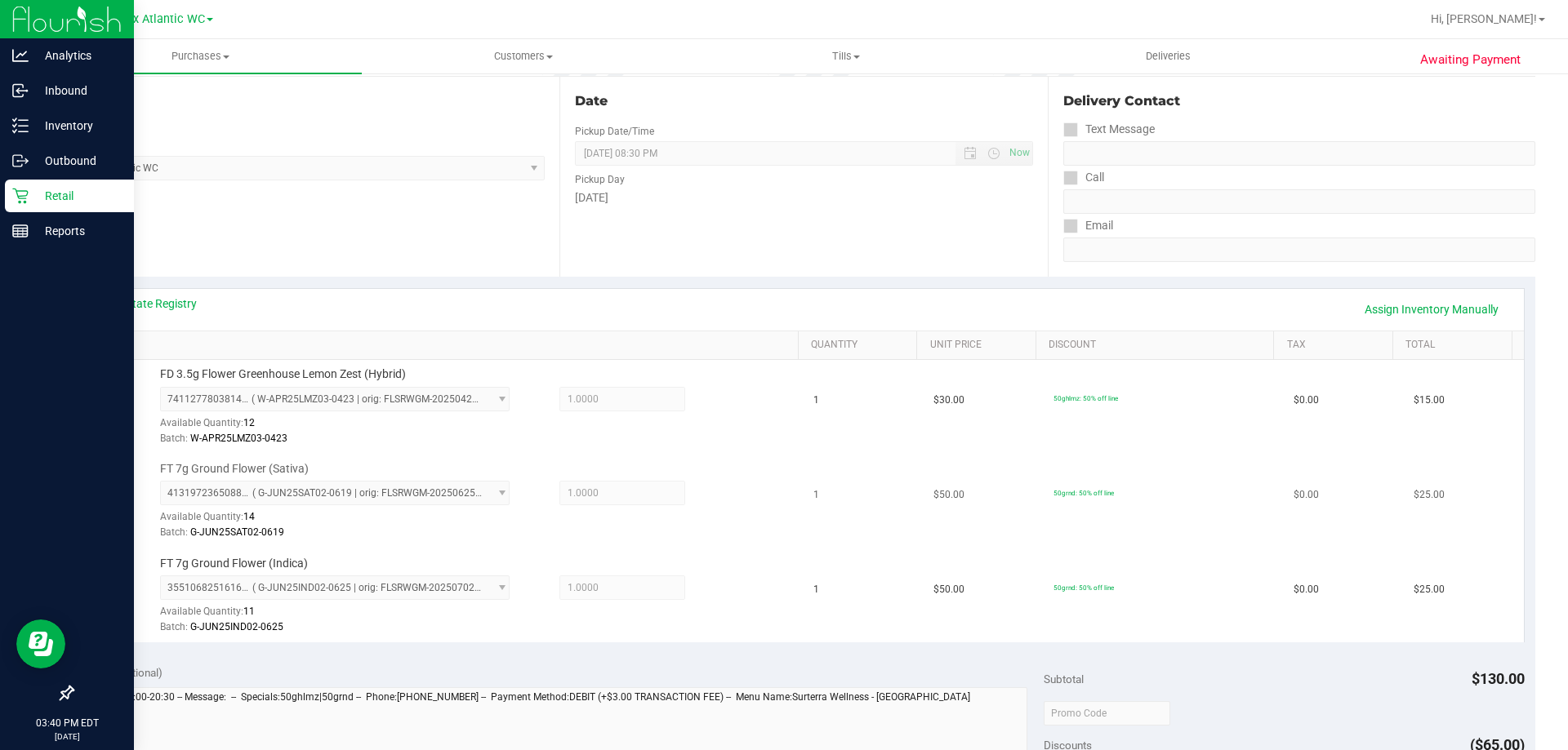
scroll to position [408, 0]
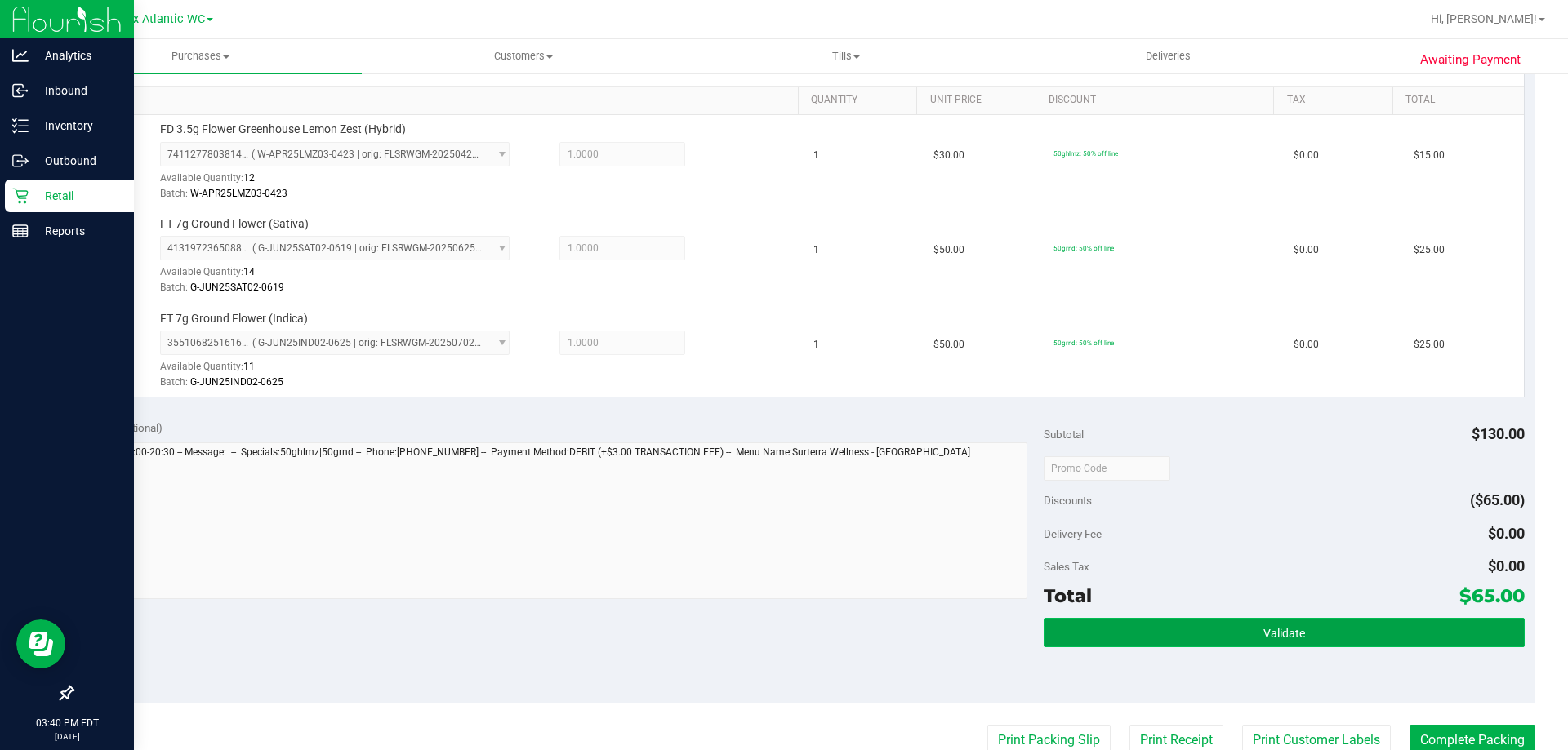
drag, startPoint x: 1153, startPoint y: 631, endPoint x: 1178, endPoint y: 626, distance: 25.5
click at [1154, 631] on button "Validate" at bounding box center [1284, 632] width 480 height 29
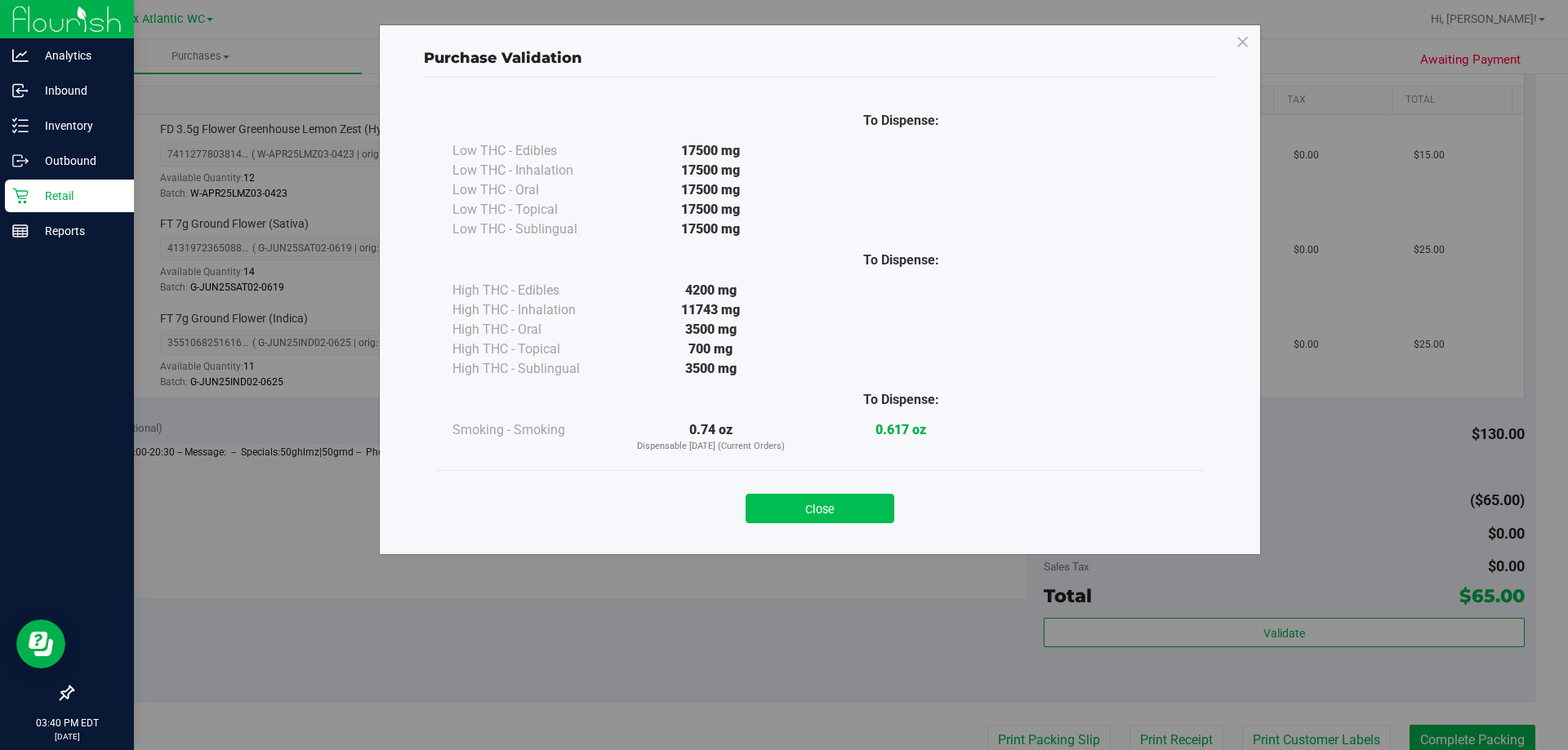
click at [829, 503] on button "Close" at bounding box center [820, 508] width 149 height 29
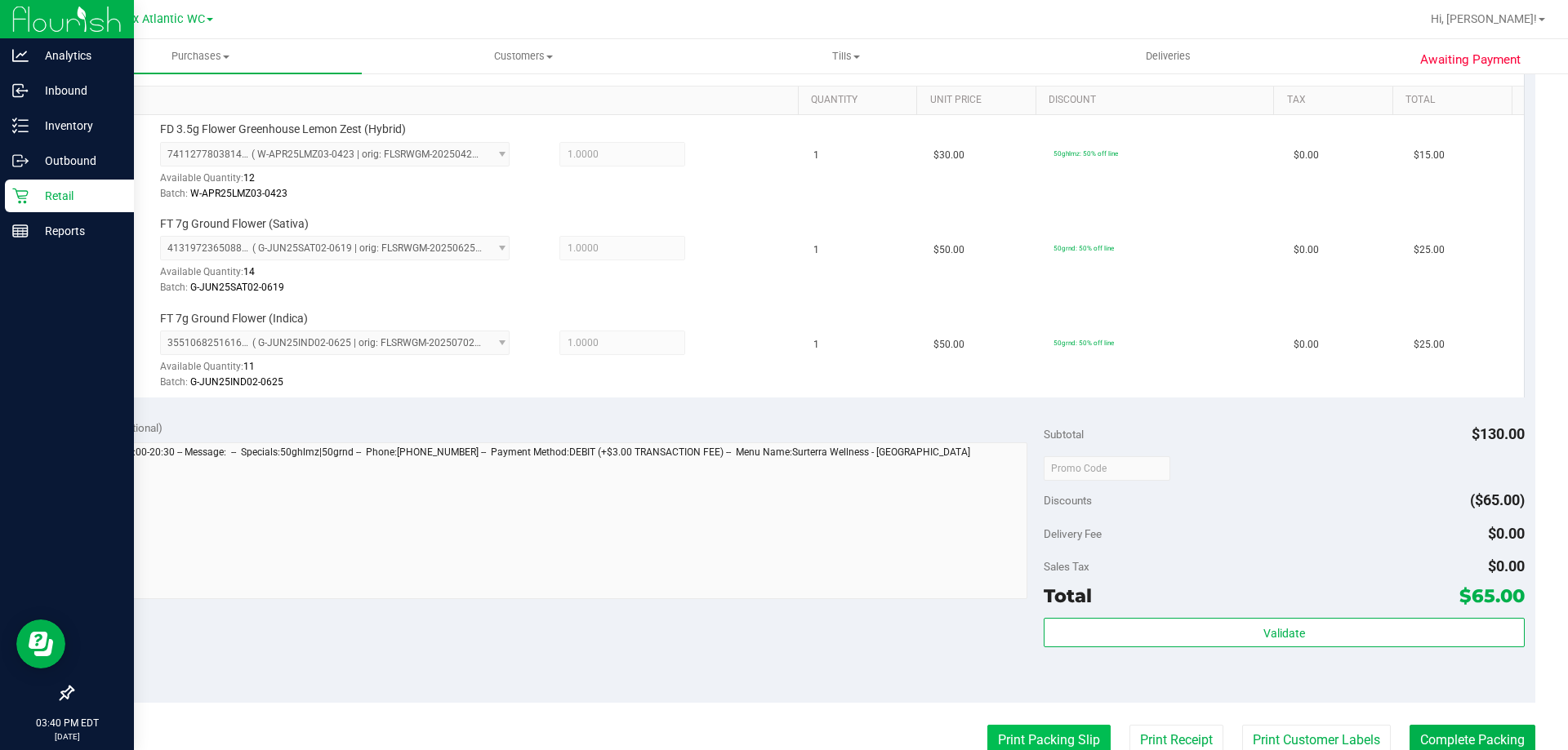
click at [1064, 740] on button "Print Packing Slip" at bounding box center [1049, 740] width 123 height 31
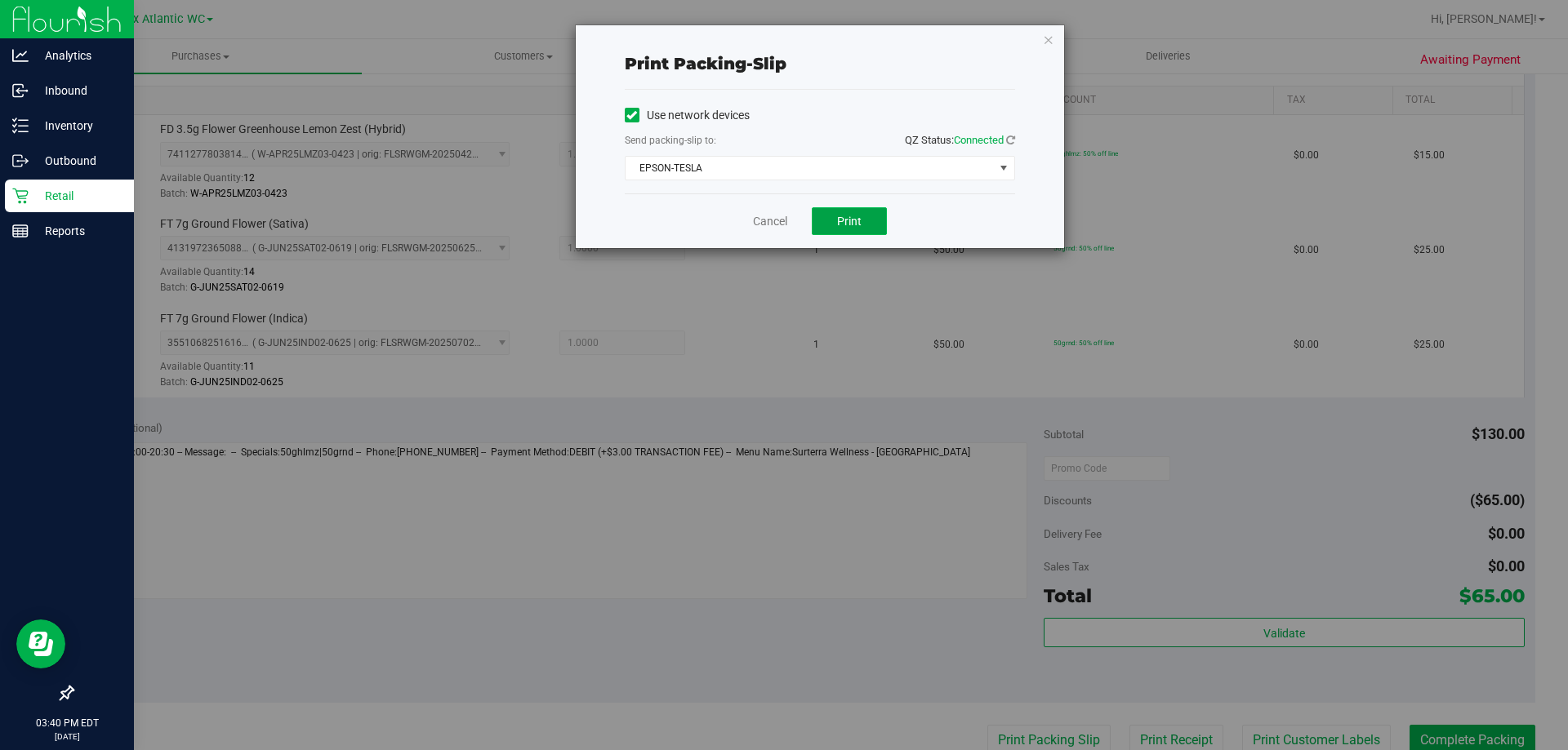
click at [863, 220] on button "Print" at bounding box center [850, 221] width 75 height 28
click at [747, 204] on div "Cancel Print" at bounding box center [820, 221] width 391 height 55
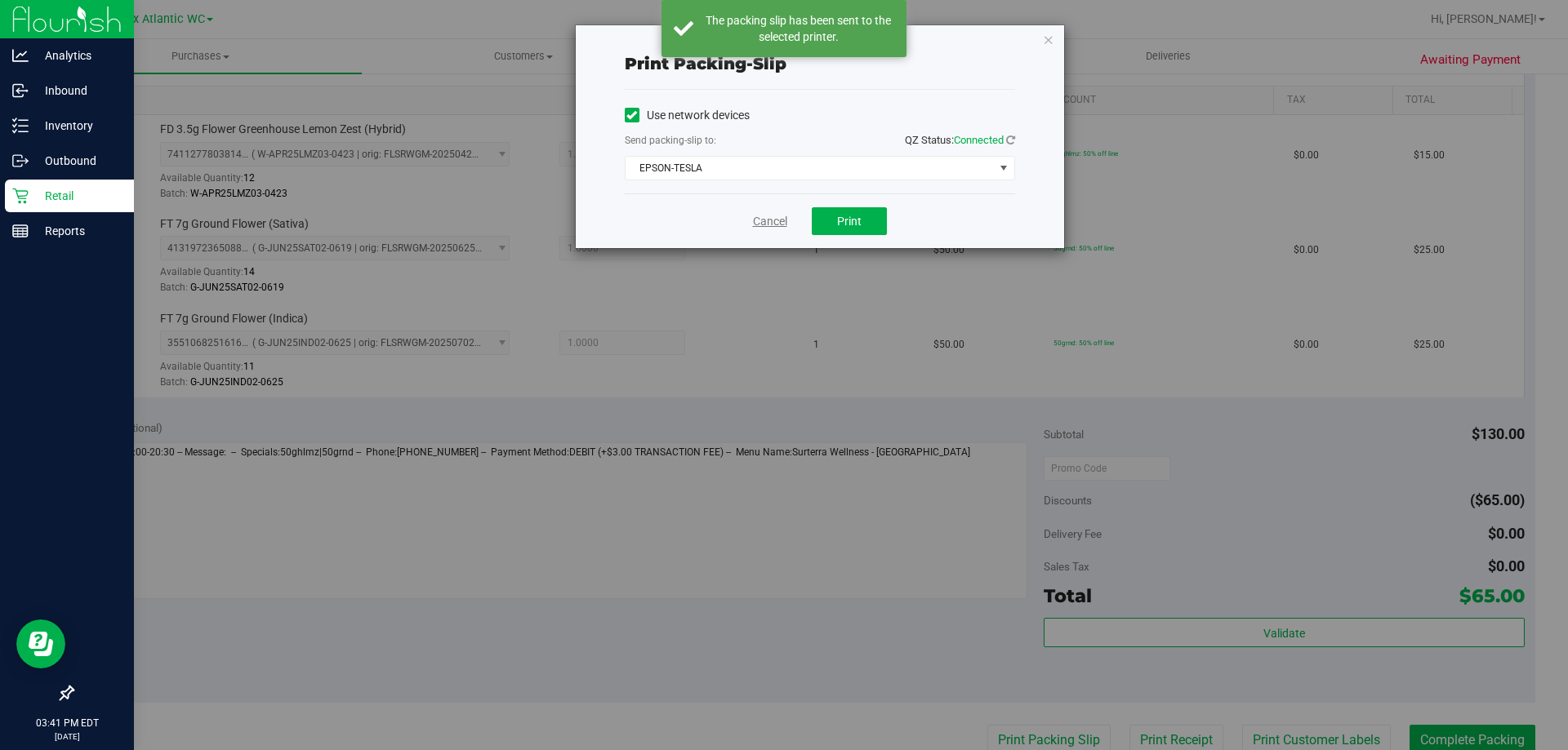
click at [769, 218] on link "Cancel" at bounding box center [770, 222] width 35 height 17
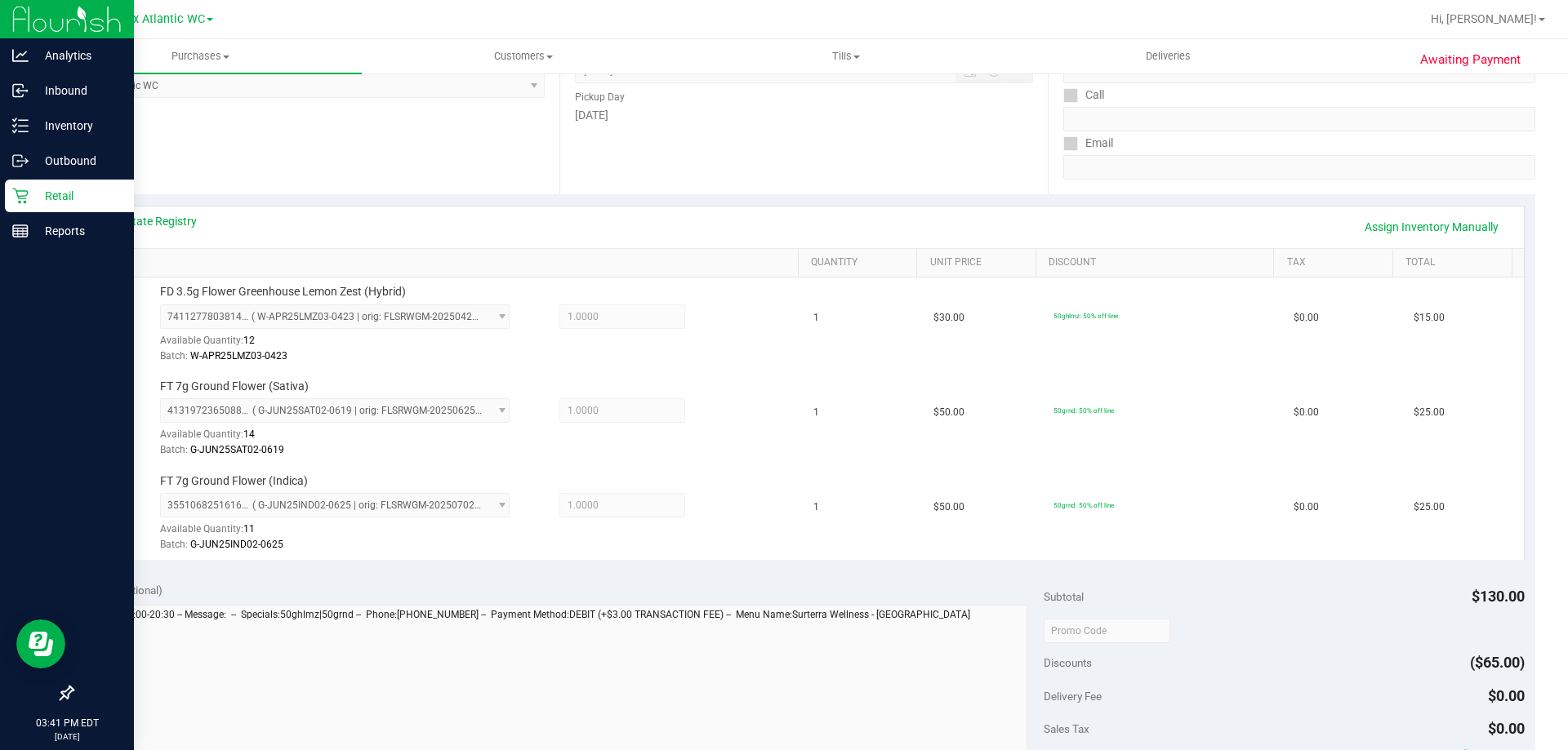
scroll to position [490, 0]
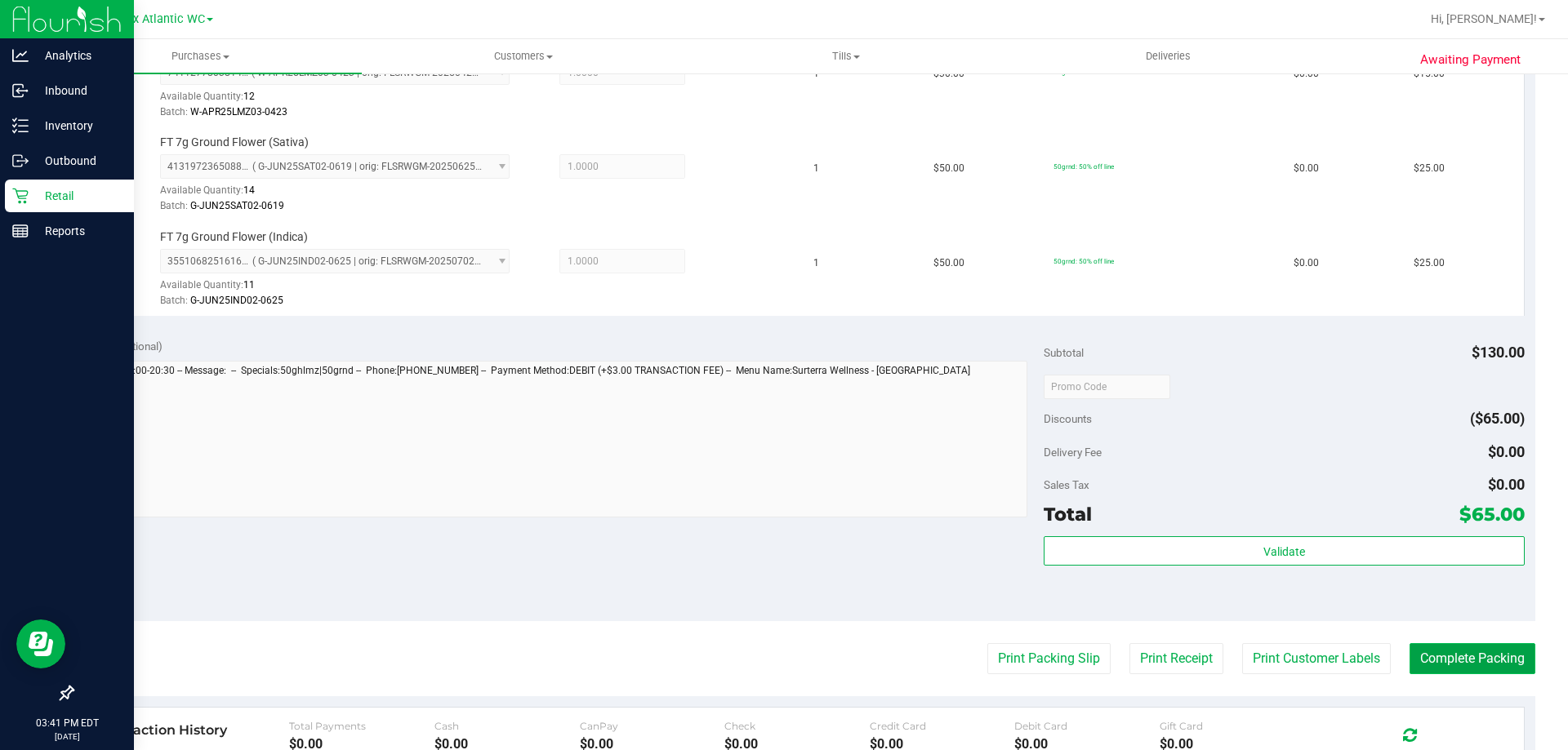
click at [1496, 645] on button "Complete Packing" at bounding box center [1473, 658] width 125 height 31
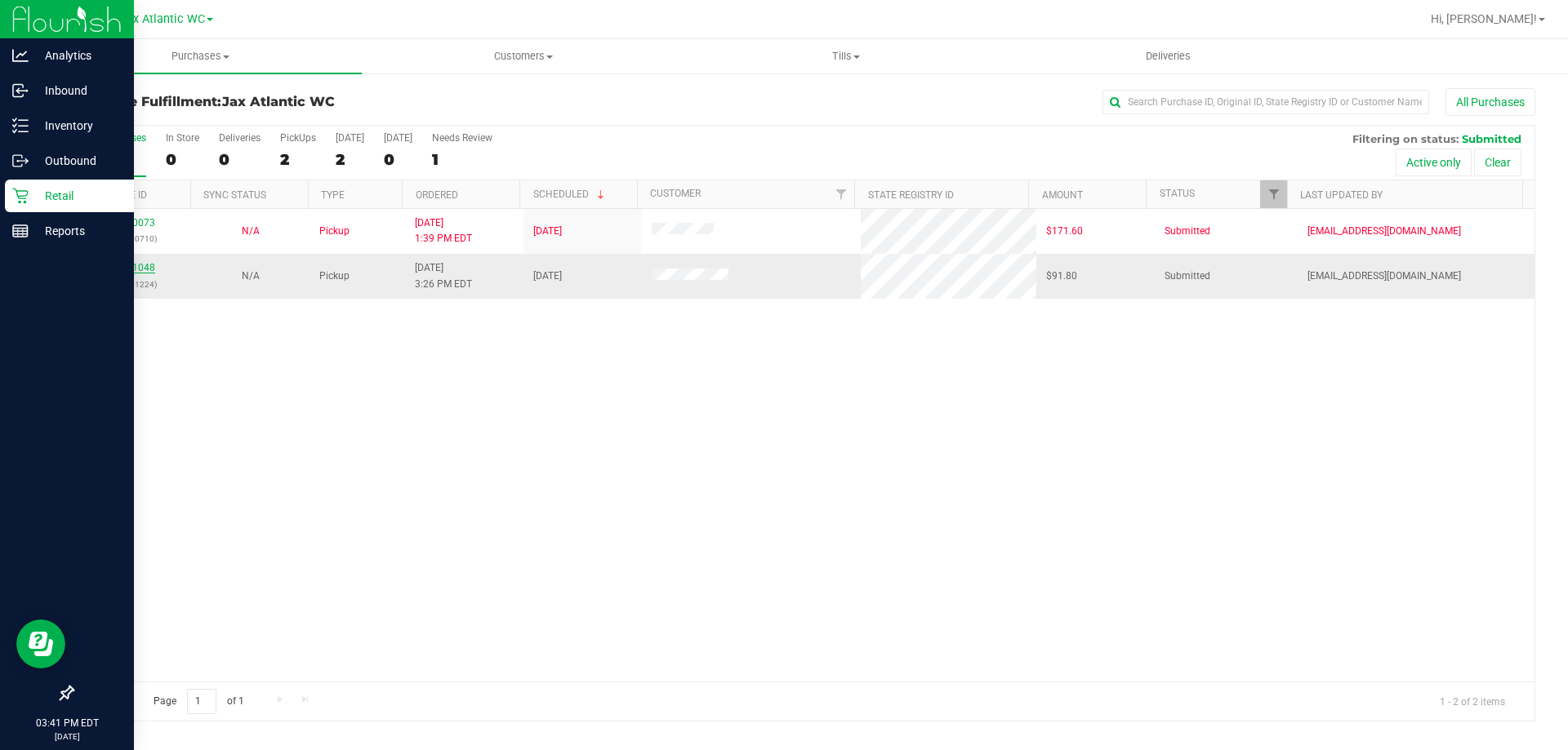
click at [141, 269] on link "11851048" at bounding box center [131, 268] width 45 height 12
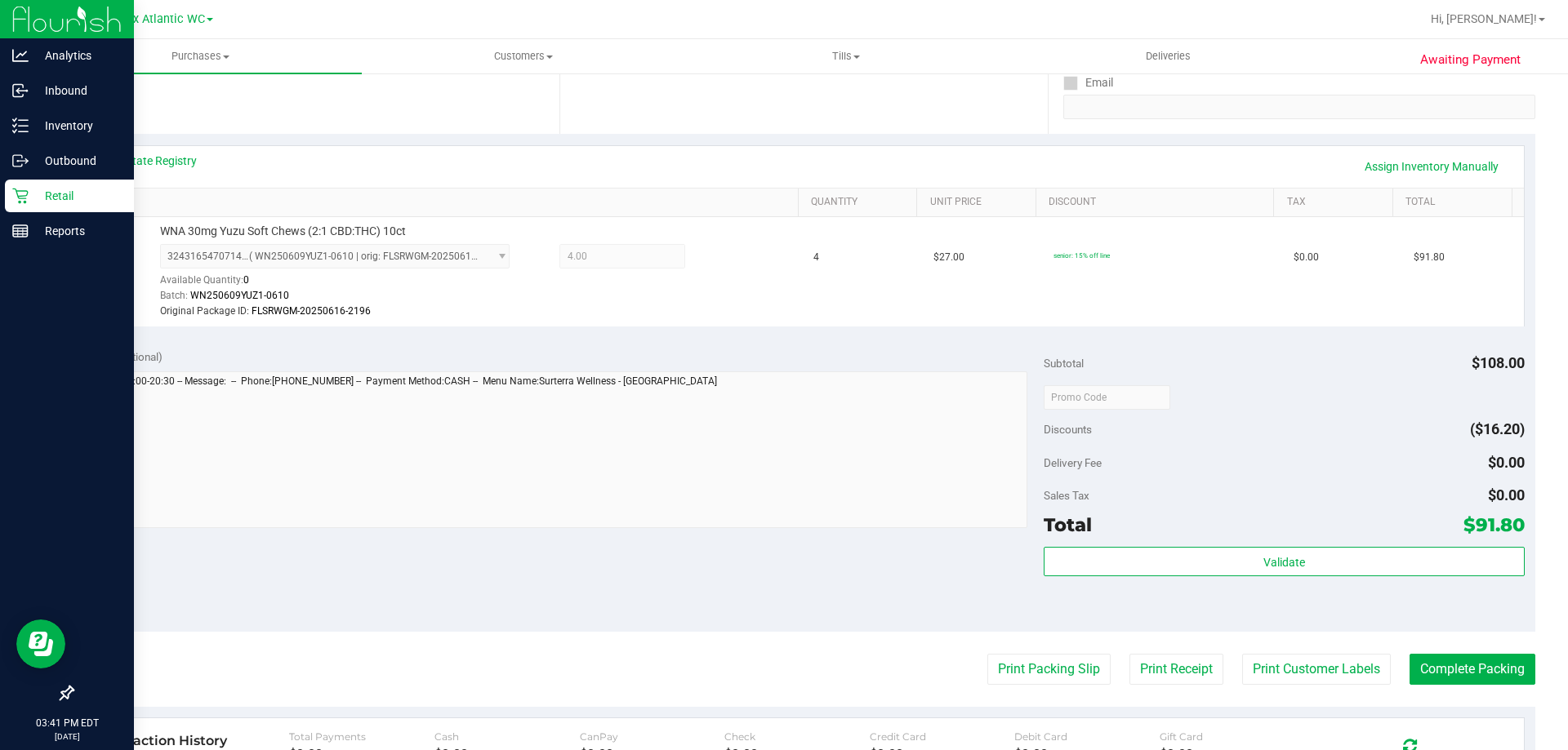
scroll to position [408, 0]
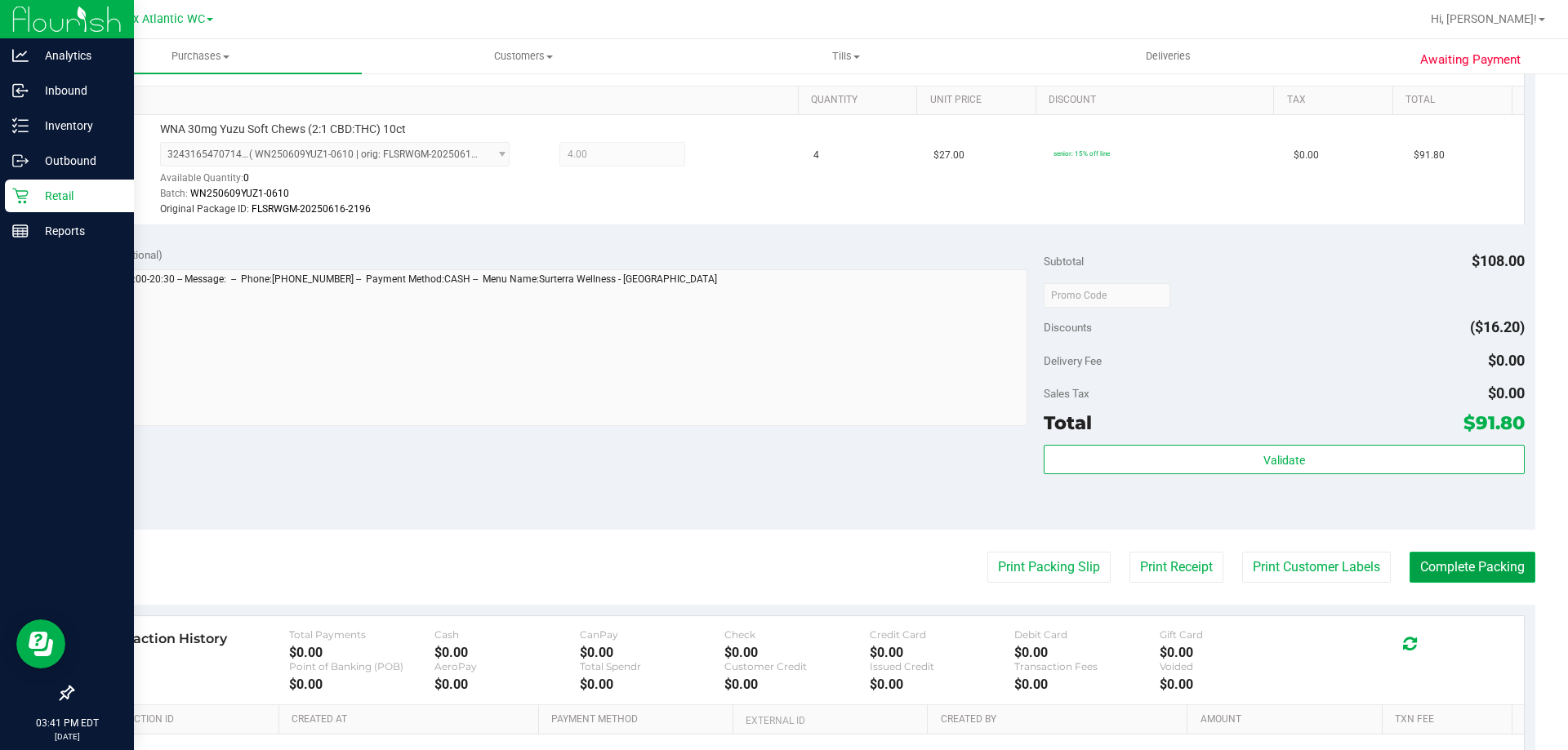
click at [1465, 576] on button "Complete Packing" at bounding box center [1473, 567] width 125 height 31
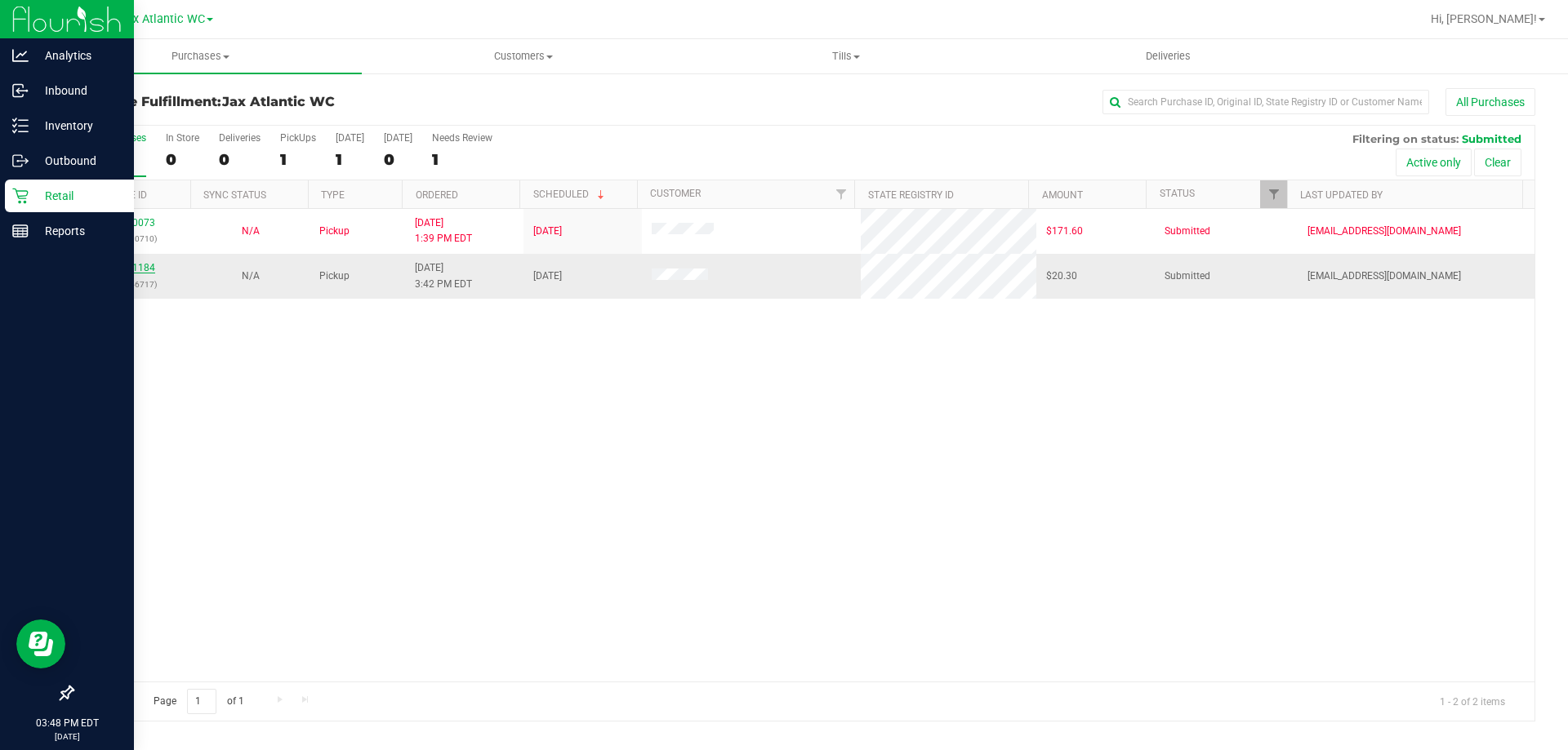
click at [139, 266] on link "11851184" at bounding box center [131, 268] width 45 height 12
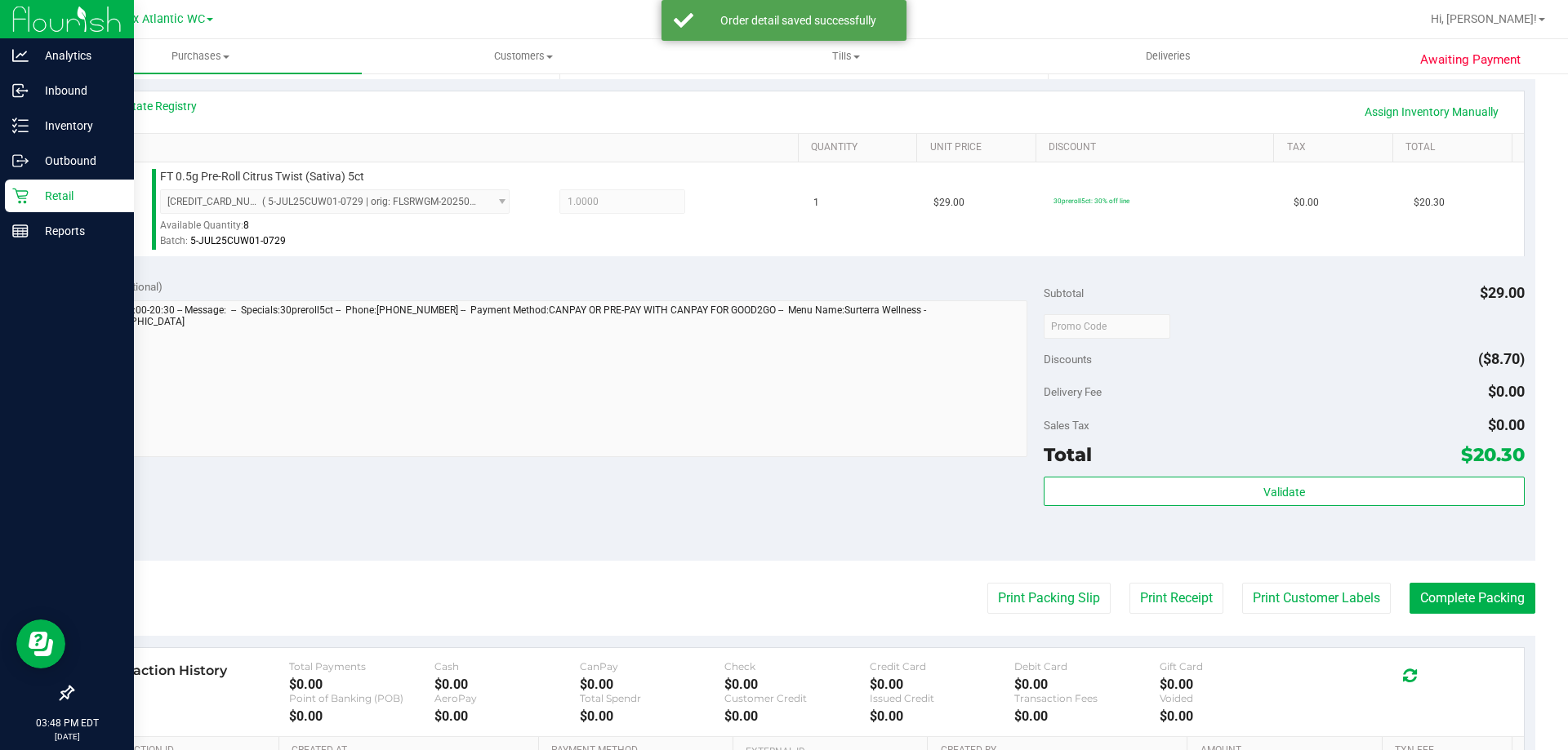
scroll to position [490, 0]
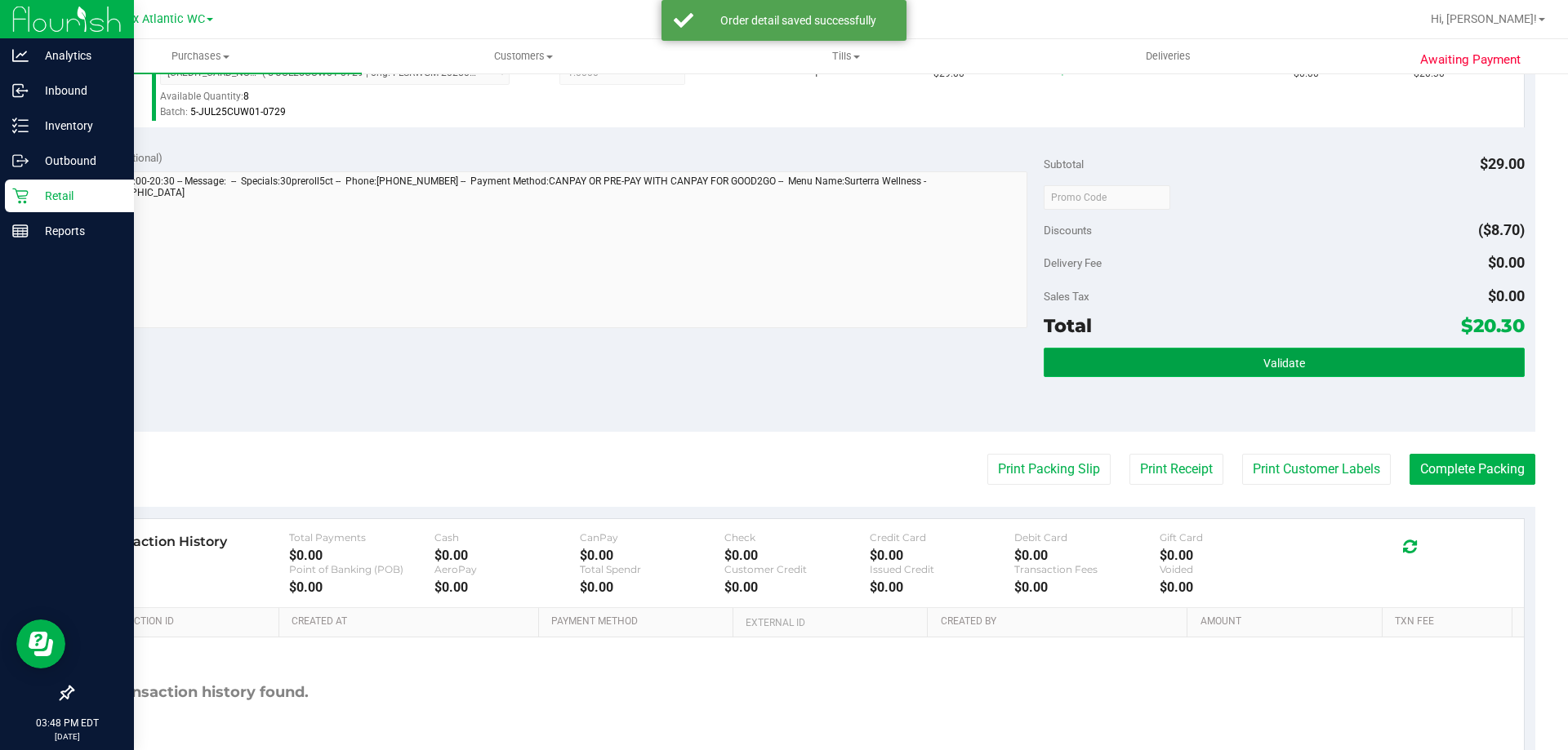
click at [1270, 363] on span "Validate" at bounding box center [1284, 363] width 41 height 13
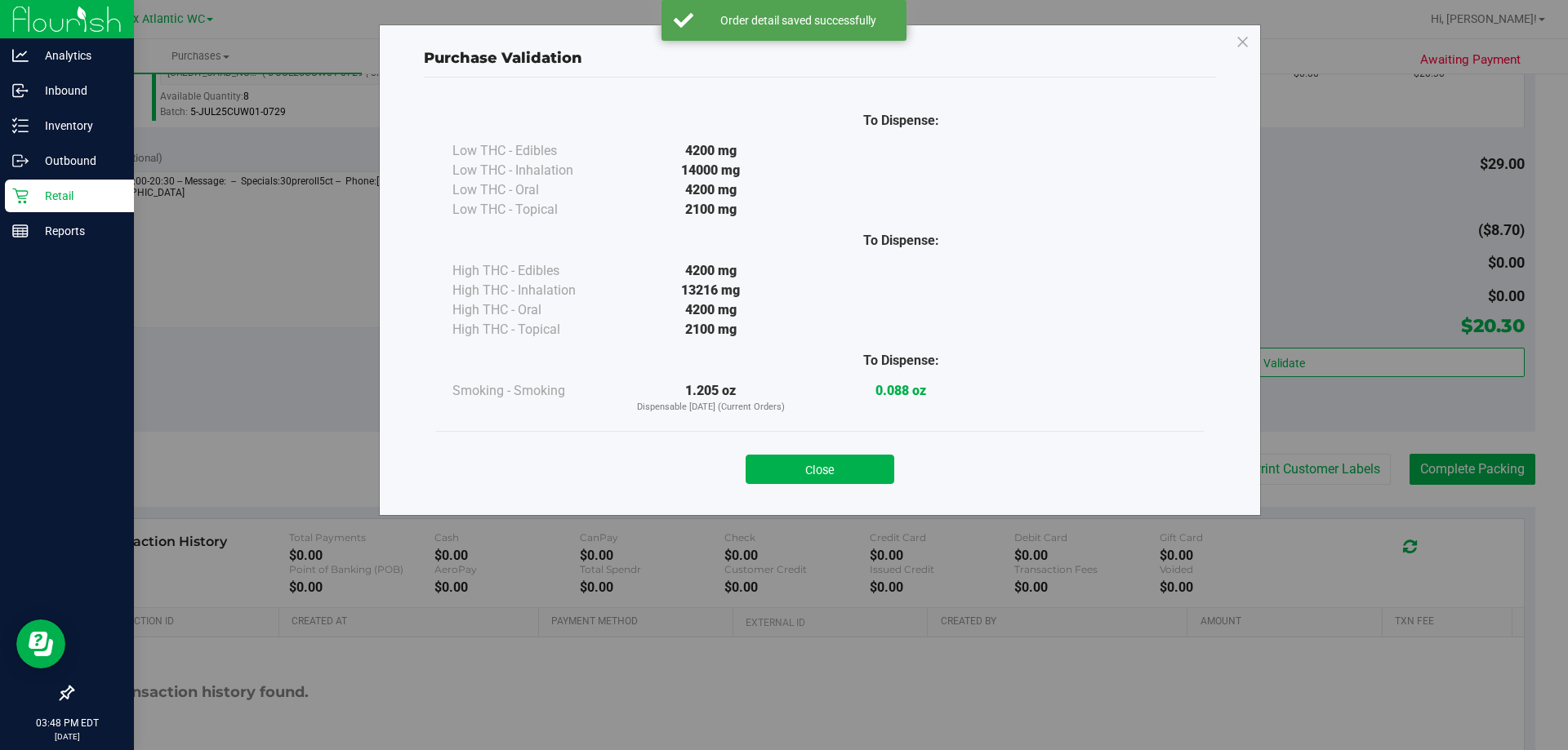
drag, startPoint x: 782, startPoint y: 466, endPoint x: 992, endPoint y: 479, distance: 210.4
click at [783, 467] on button "Close" at bounding box center [820, 469] width 149 height 29
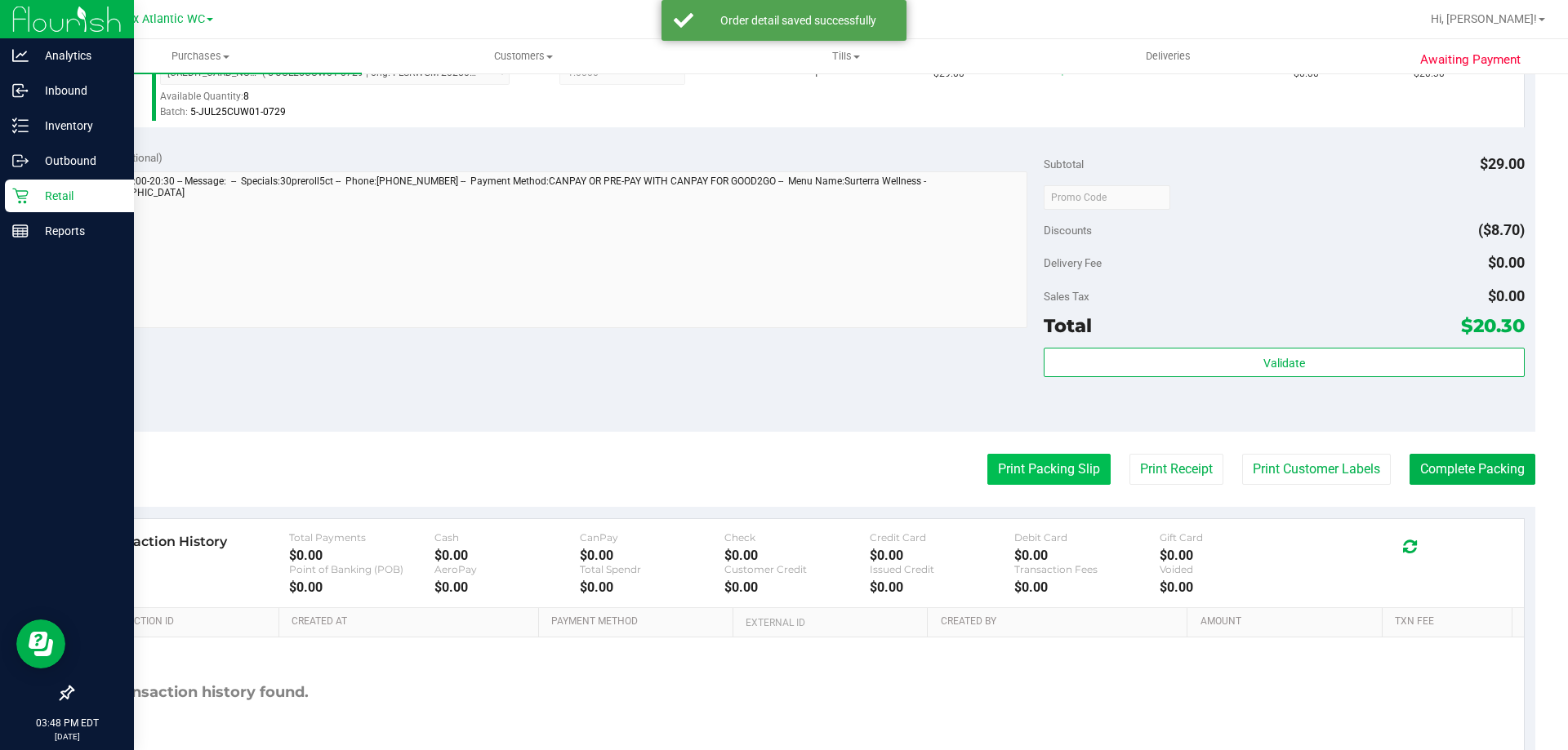
click at [1020, 469] on button "Print Packing Slip" at bounding box center [1049, 469] width 123 height 31
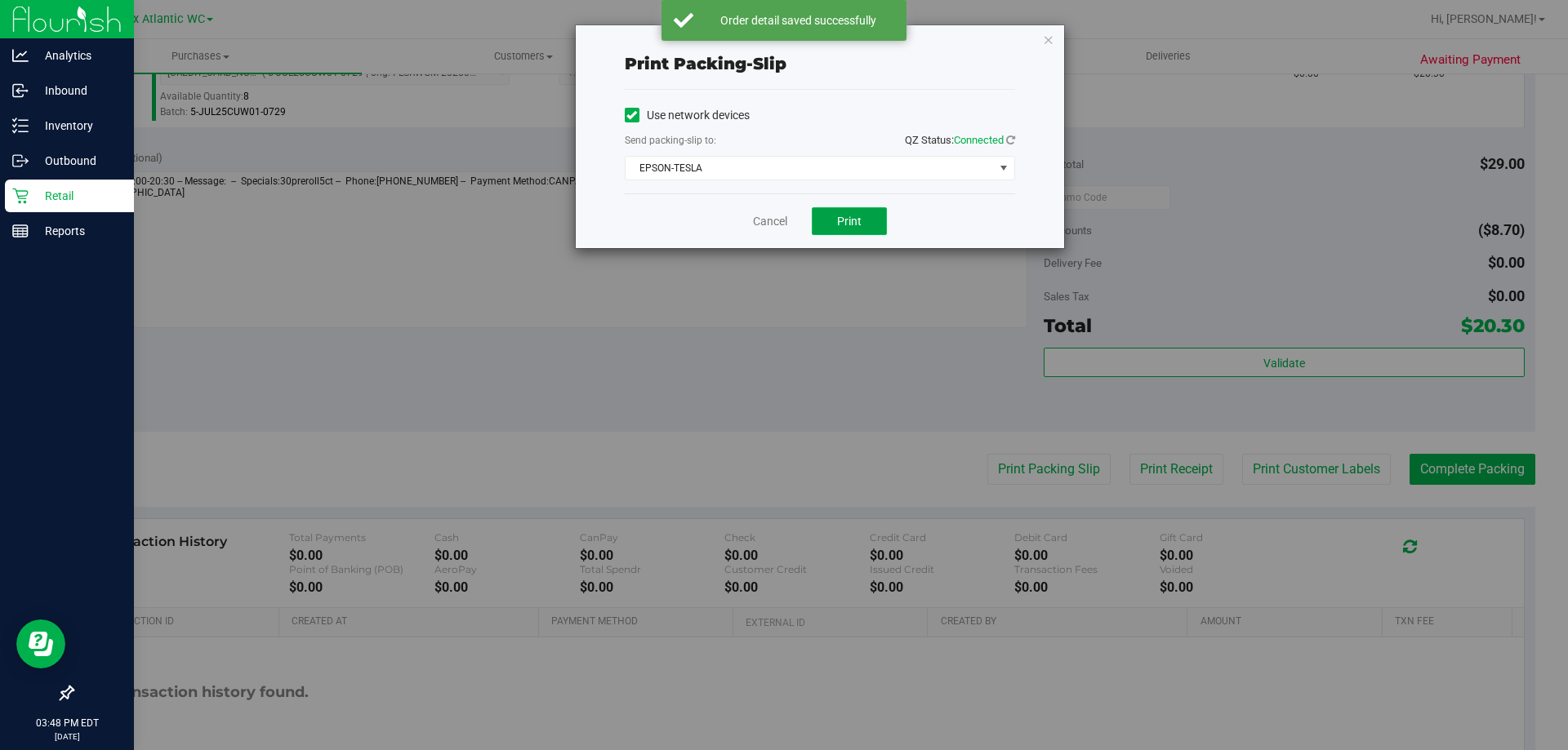
click at [849, 227] on span "Print" at bounding box center [849, 222] width 24 height 13
click at [774, 220] on link "Cancel" at bounding box center [770, 222] width 35 height 17
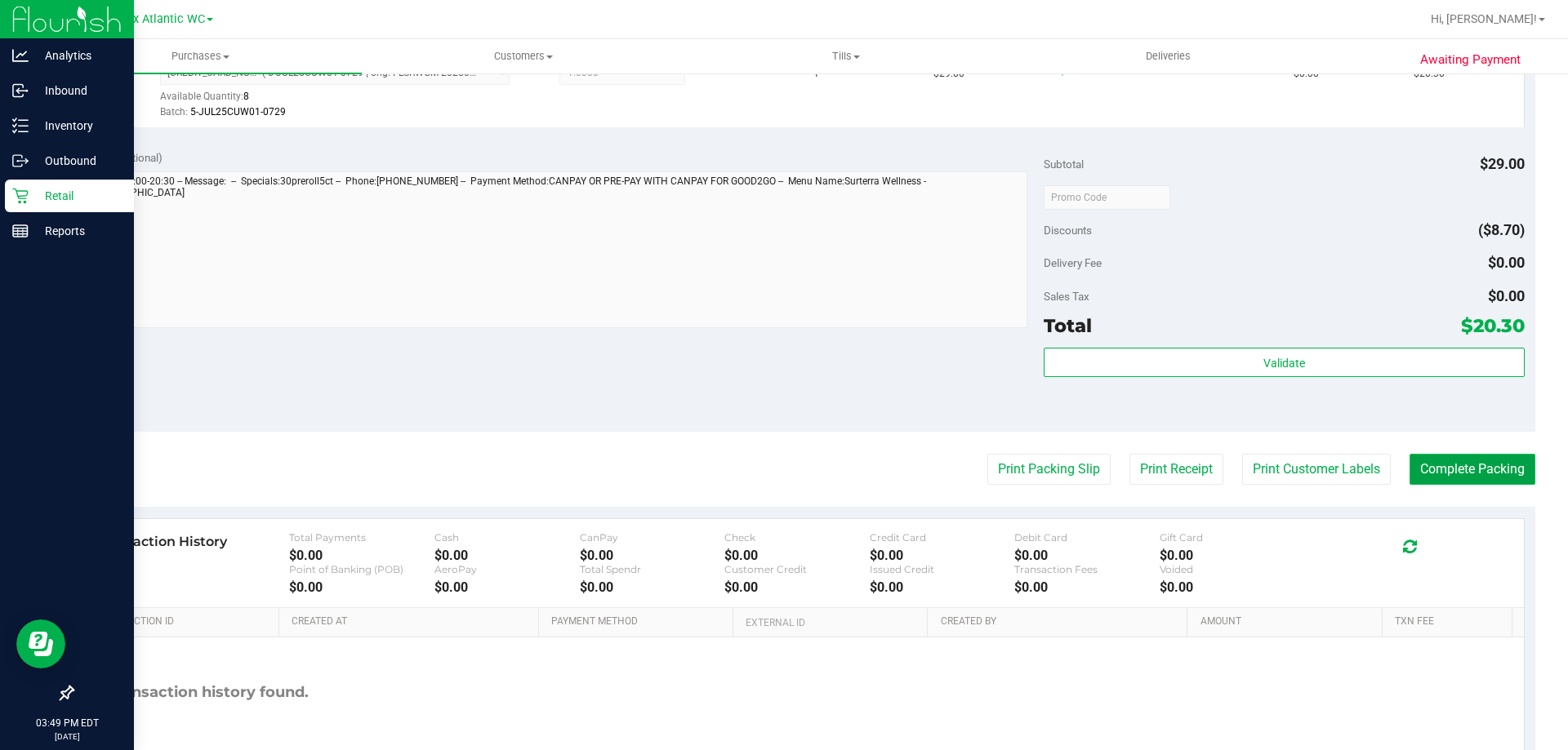
click at [1454, 477] on button "Complete Packing" at bounding box center [1473, 469] width 125 height 31
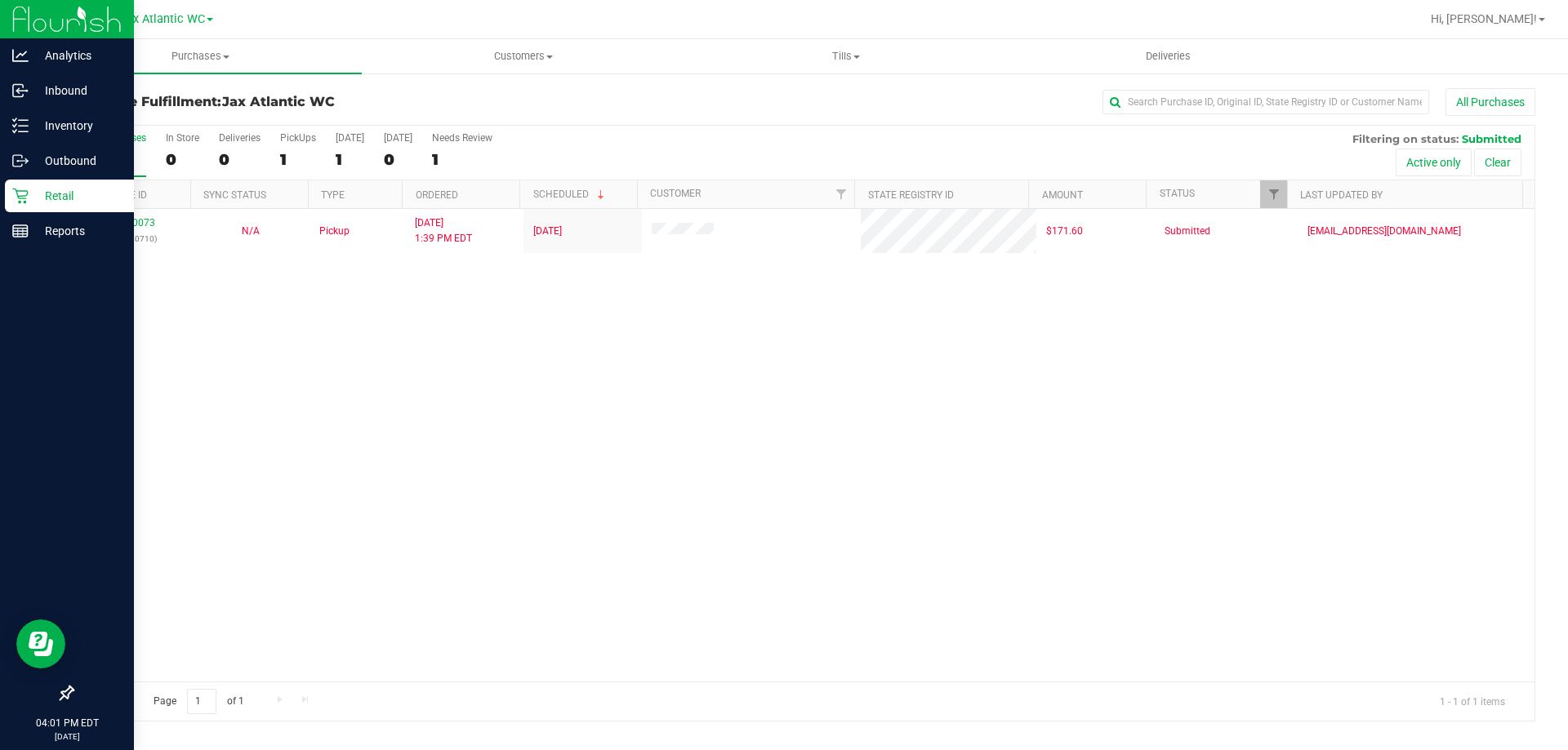
click at [19, 199] on icon at bounding box center [20, 197] width 15 height 15
